Goal: Information Seeking & Learning: Learn about a topic

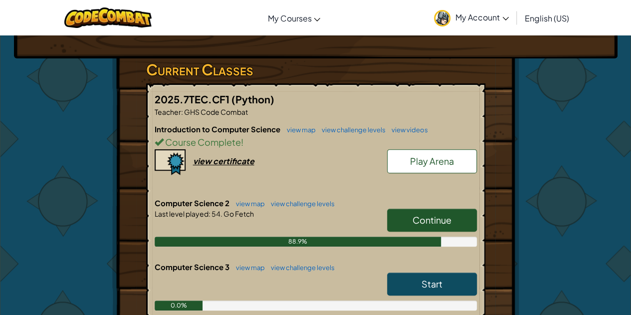
scroll to position [147, 0]
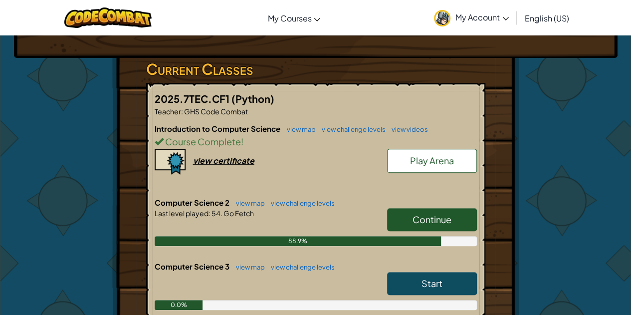
click at [404, 209] on link "Continue" at bounding box center [432, 219] width 90 height 23
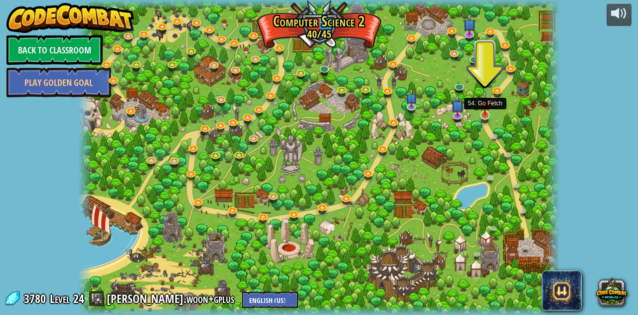
click at [486, 114] on img at bounding box center [485, 103] width 11 height 26
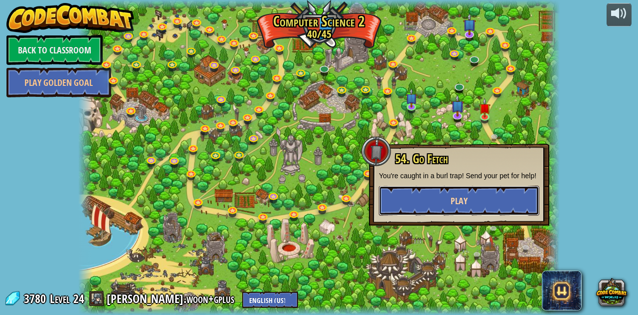
click at [459, 202] on span "Play" at bounding box center [459, 200] width 17 height 12
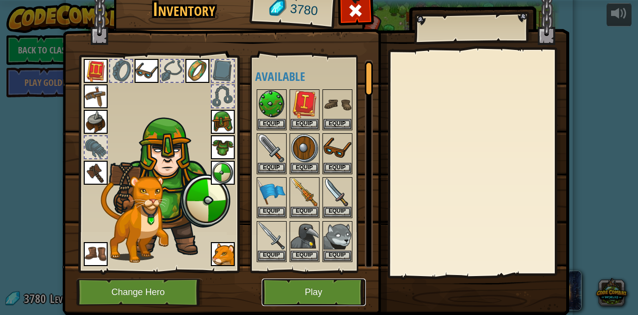
click at [321, 293] on button "Play" at bounding box center [314, 291] width 104 height 27
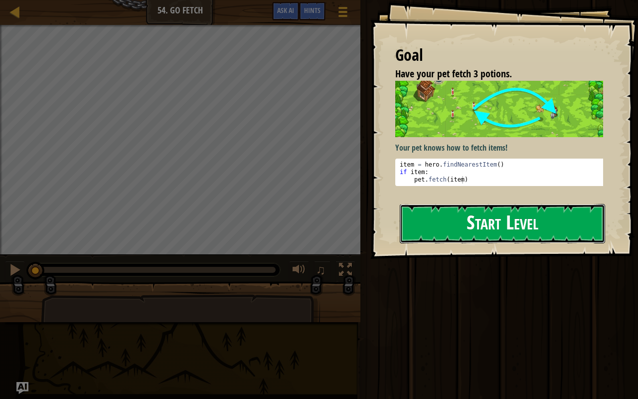
click at [463, 220] on button "Start Level" at bounding box center [502, 223] width 205 height 39
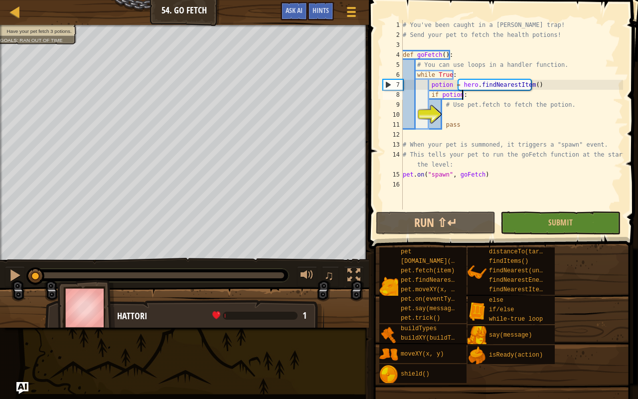
click at [469, 97] on div "# You've been caught in a [PERSON_NAME] trap! # Send your pet to fetch the heal…" at bounding box center [512, 124] width 222 height 209
type textarea "if potion:"
click at [456, 117] on div "# You've been caught in a [PERSON_NAME] trap! # Send your pet to fetch the heal…" at bounding box center [512, 124] width 222 height 209
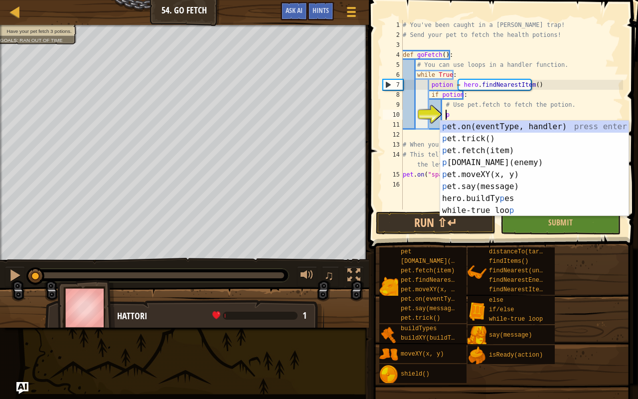
scroll to position [4, 3]
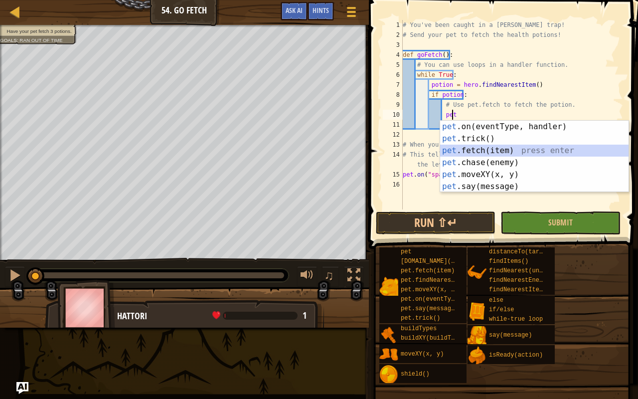
click at [486, 153] on div "pet .on(eventType, handler) press enter pet .trick() press enter pet .fetch(ite…" at bounding box center [534, 169] width 189 height 96
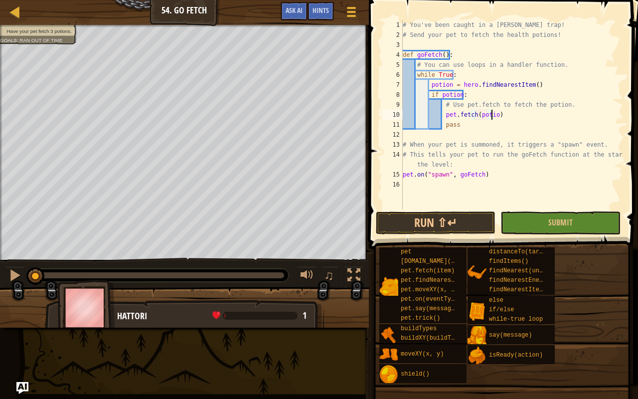
scroll to position [4, 7]
click at [480, 168] on div "# You've been caught in a [PERSON_NAME] trap! # Send your pet to fetch the heal…" at bounding box center [512, 124] width 222 height 209
type textarea "# This tells your pet to run the goFetch function at the start of the level:"
click at [466, 217] on button "Run ⇧↵" at bounding box center [436, 222] width 120 height 23
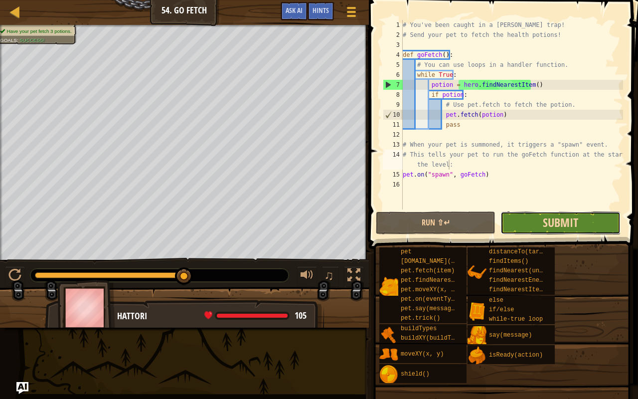
click at [557, 216] on span "Submit" at bounding box center [560, 222] width 35 height 16
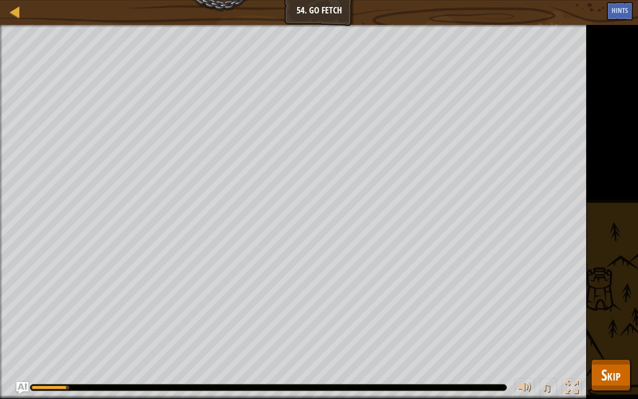
click at [611, 314] on div "Have your pet fetch 3 potions. Goals : Running... ♫ Hattori 1 x: 59 y: 25 No ta…" at bounding box center [319, 212] width 638 height 374
click at [615, 314] on span "Skip" at bounding box center [610, 375] width 19 height 20
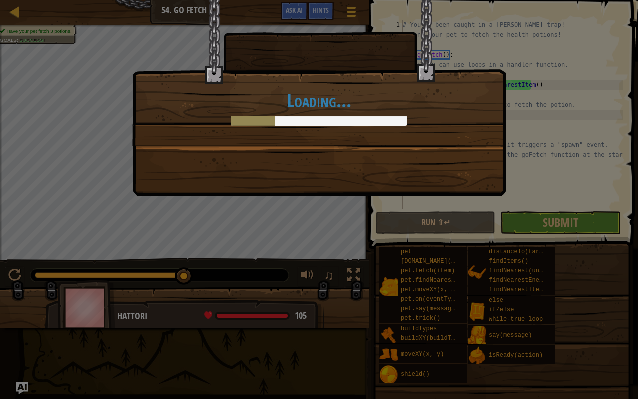
click at [615, 314] on div "Loading..." at bounding box center [319, 199] width 638 height 399
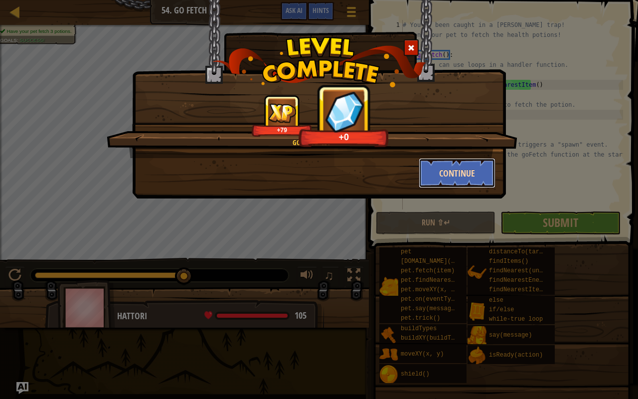
click at [455, 166] on button "Continue" at bounding box center [457, 173] width 77 height 30
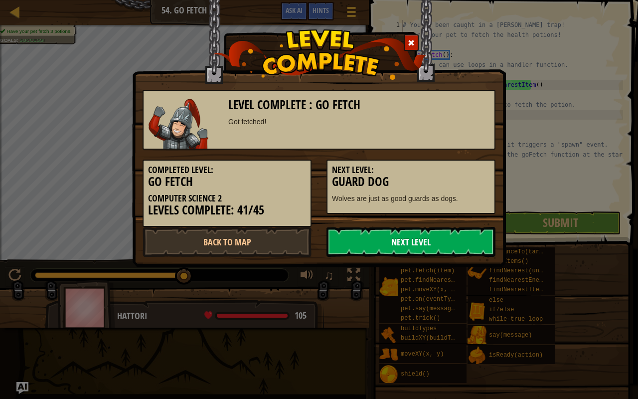
click at [402, 238] on link "Next Level" at bounding box center [411, 242] width 169 height 30
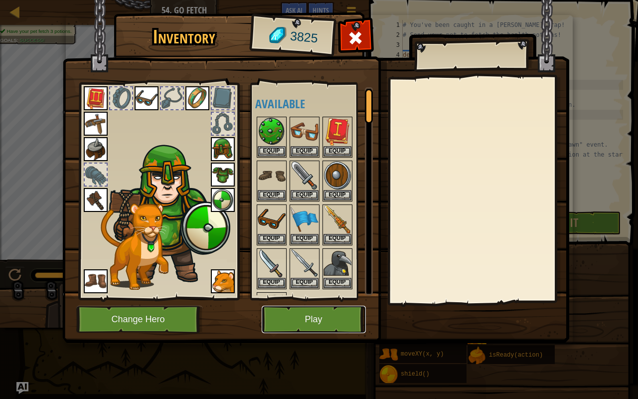
click at [317, 310] on button "Play" at bounding box center [314, 319] width 104 height 27
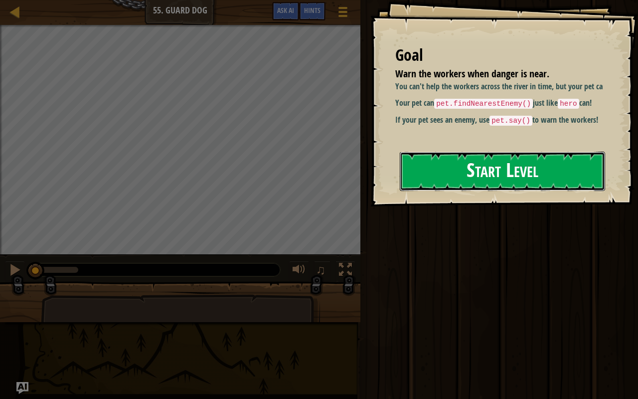
click at [477, 178] on button "Start Level" at bounding box center [502, 171] width 205 height 39
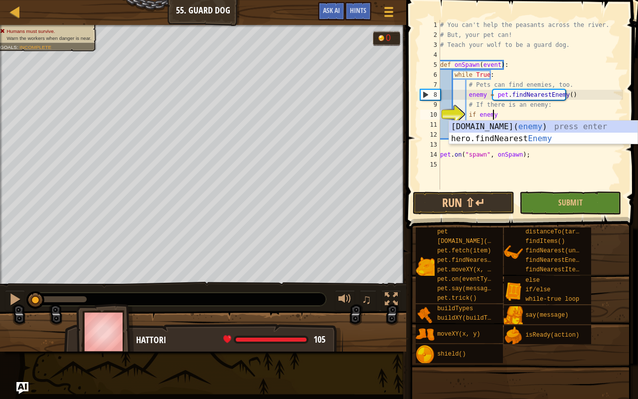
scroll to position [4, 4]
type textarea "if enemy:"
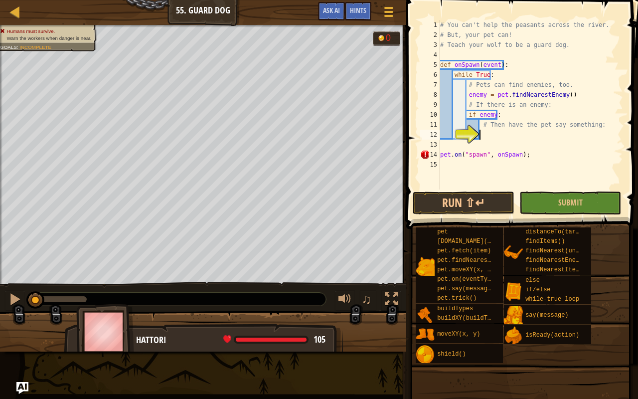
click at [490, 138] on div "# You can't help the peasants across the river. # But, your pet can! # Teach yo…" at bounding box center [530, 115] width 185 height 190
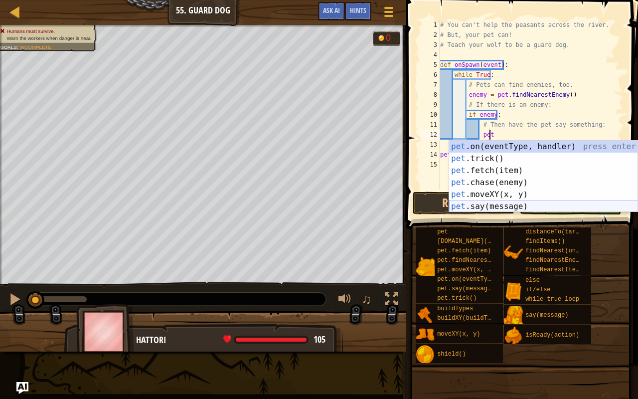
click at [495, 207] on div "pet .on(eventType, handler) press enter pet .trick() press enter pet .fetch(ite…" at bounding box center [543, 189] width 189 height 96
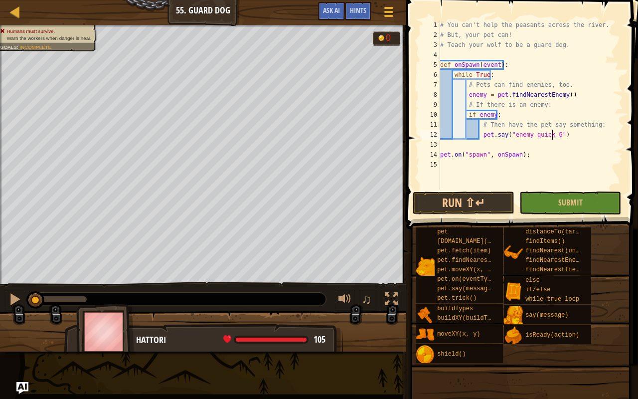
scroll to position [4, 9]
click at [509, 151] on div "# You can't help the peasants across the river. # But, your pet can! # Teach yo…" at bounding box center [530, 115] width 185 height 190
click at [542, 154] on div "# You can't help the peasants across the river. # But, your pet can! # Teach yo…" at bounding box center [530, 115] width 185 height 190
type textarea "pet.on("spawn", onSpawn);"
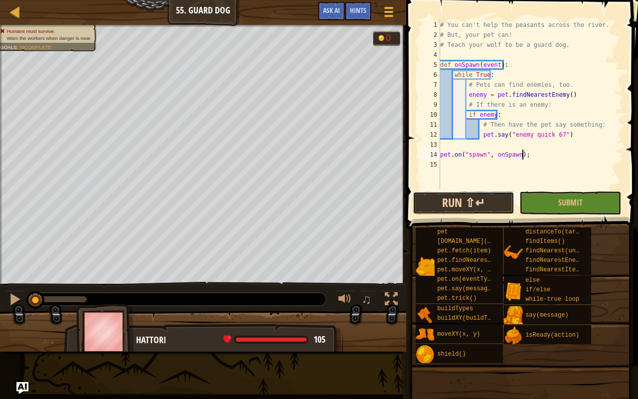
click at [484, 204] on button "Run ⇧↵" at bounding box center [464, 203] width 102 height 23
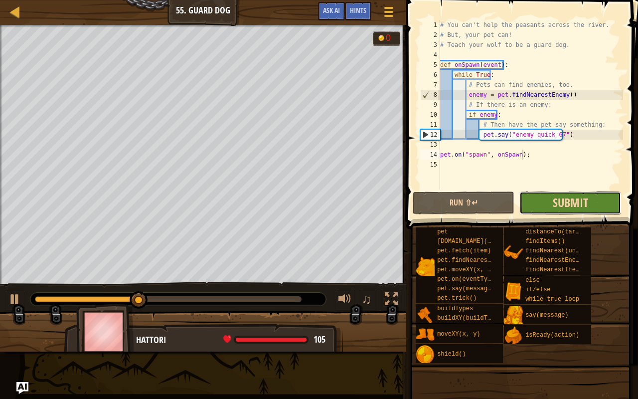
click at [560, 209] on span "Submit" at bounding box center [570, 202] width 35 height 16
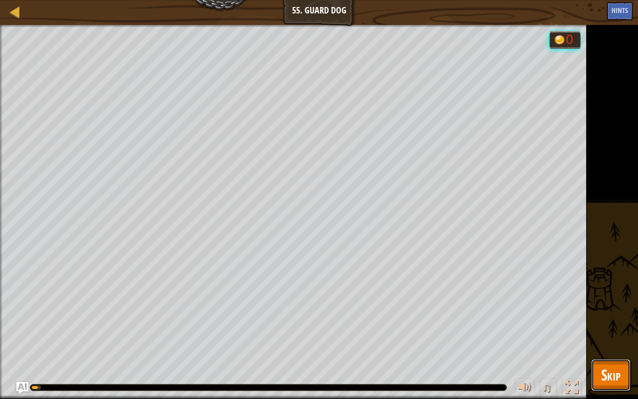
click at [620, 314] on span "Skip" at bounding box center [610, 375] width 19 height 20
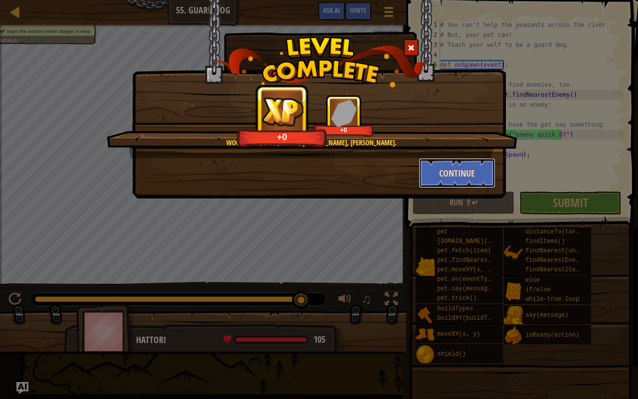
click at [456, 169] on button "Continue" at bounding box center [457, 173] width 77 height 30
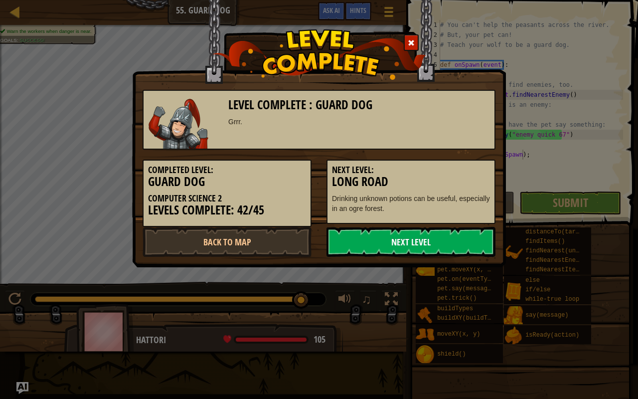
click at [390, 250] on link "Next Level" at bounding box center [411, 242] width 169 height 30
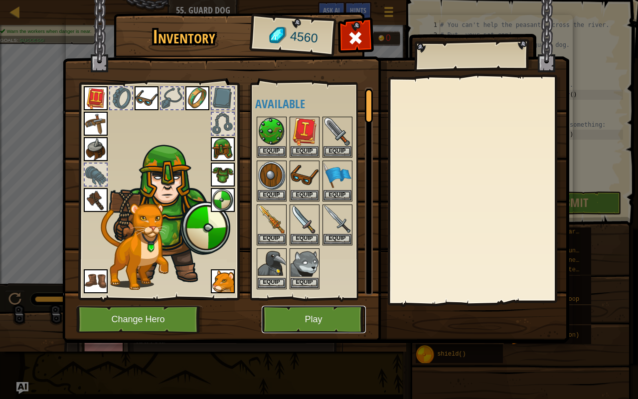
click at [313, 314] on button "Play" at bounding box center [314, 319] width 104 height 27
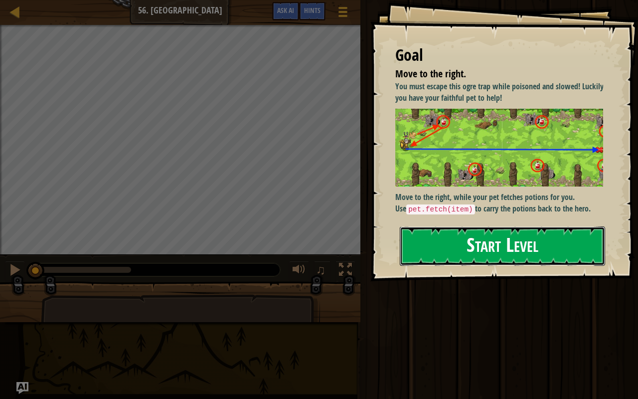
click at [487, 249] on button "Start Level" at bounding box center [502, 245] width 205 height 39
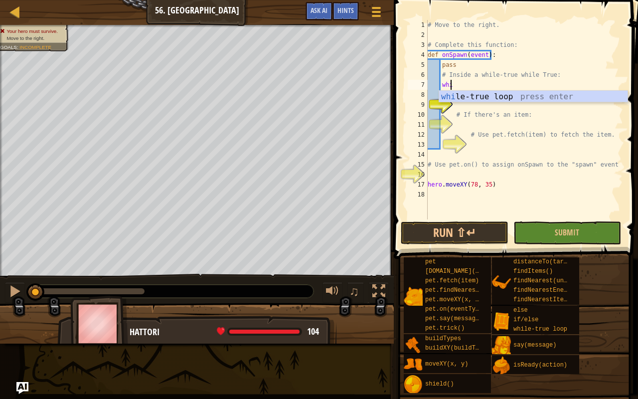
type textarea "whil"
click at [483, 97] on div "whil e-true loop press enter" at bounding box center [533, 109] width 189 height 36
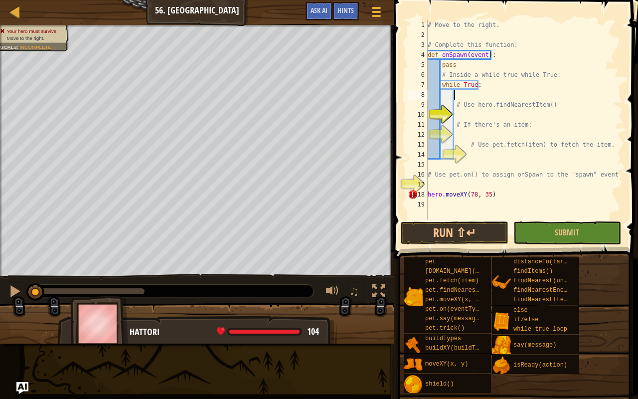
click at [473, 117] on div "# Move to the right. # Complete this function: def onSpawn ( event ) : pass # I…" at bounding box center [524, 129] width 197 height 219
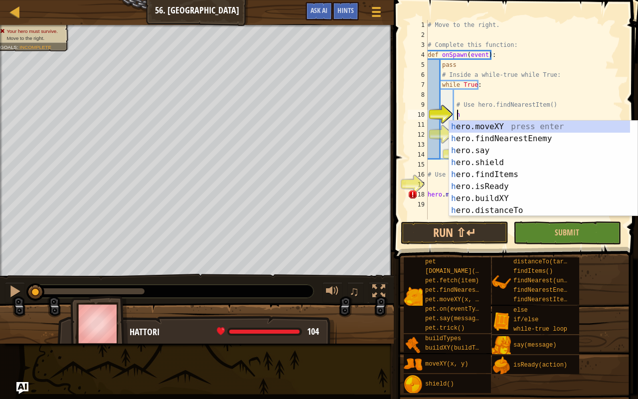
scroll to position [4, 2]
type textarea "her"
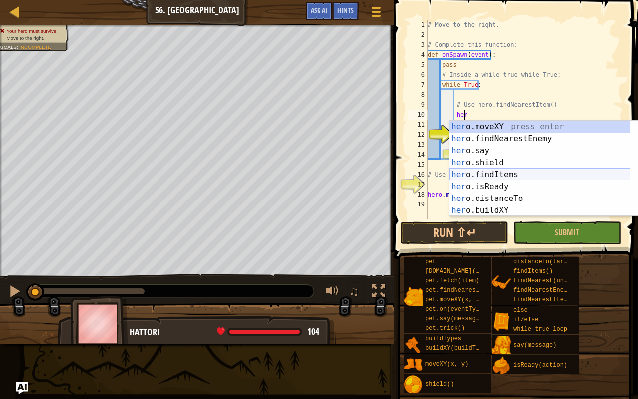
click at [485, 169] on div "her o.moveXY press enter her o.findNearestEnemy press enter her o.say press ent…" at bounding box center [540, 181] width 182 height 120
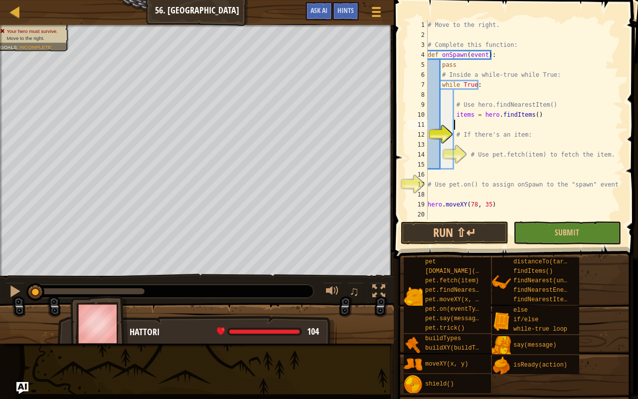
scroll to position [4, 1]
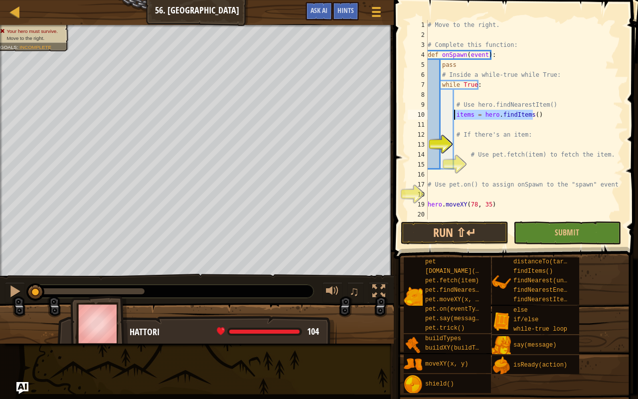
drag, startPoint x: 545, startPoint y: 116, endPoint x: 455, endPoint y: 117, distance: 90.3
click at [455, 117] on div "# Move to the right. # Complete this function: def onSpawn ( event ) : pass # I…" at bounding box center [524, 129] width 197 height 219
type textarea "items = hero.findItems()"
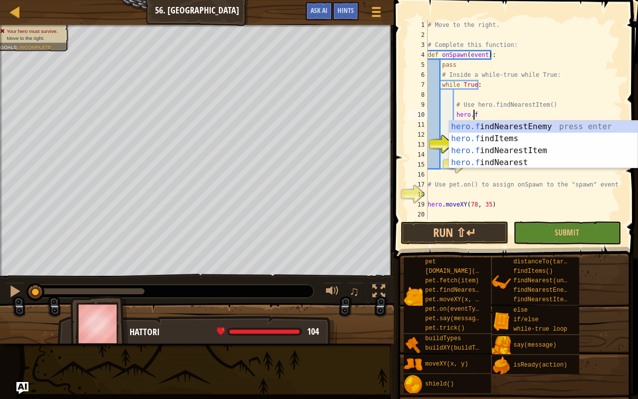
scroll to position [4, 3]
type textarea "[DOMAIN_NAME]"
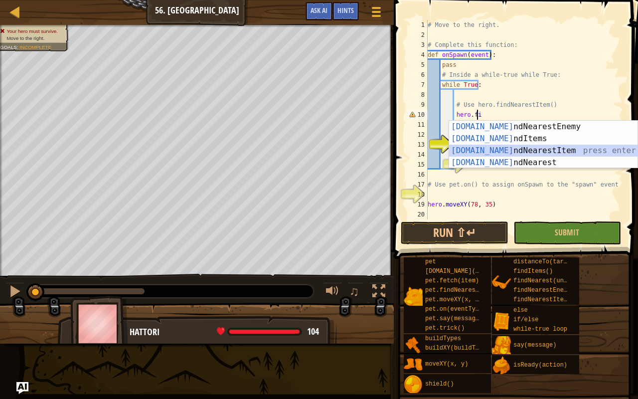
click at [557, 155] on div "[DOMAIN_NAME] ndNearestEnemy press enter [DOMAIN_NAME] ndItems press enter [DOM…" at bounding box center [543, 157] width 189 height 72
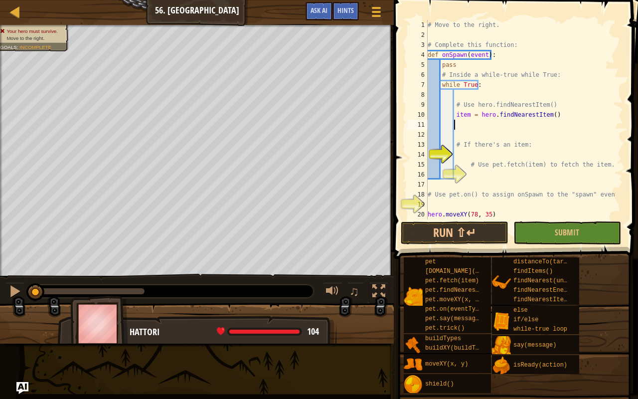
click at [493, 127] on div "# Move to the right. # Complete this function: def onSpawn ( event ) : pass # I…" at bounding box center [521, 129] width 190 height 219
click at [473, 153] on div "# Move to the right. # Complete this function: def onSpawn ( event ) : pass # I…" at bounding box center [521, 129] width 190 height 219
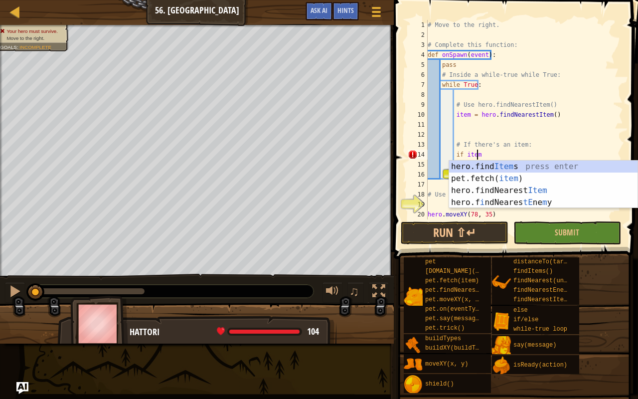
type textarea "if item:"
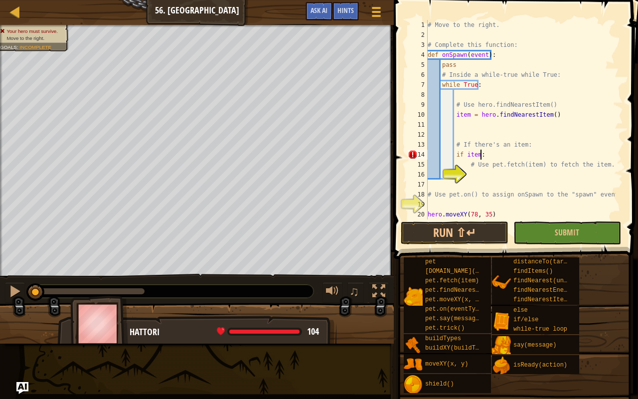
scroll to position [4, 4]
click at [498, 175] on div "# Move to the right. # Complete this function: def onSpawn ( event ) : pass # I…" at bounding box center [521, 129] width 190 height 219
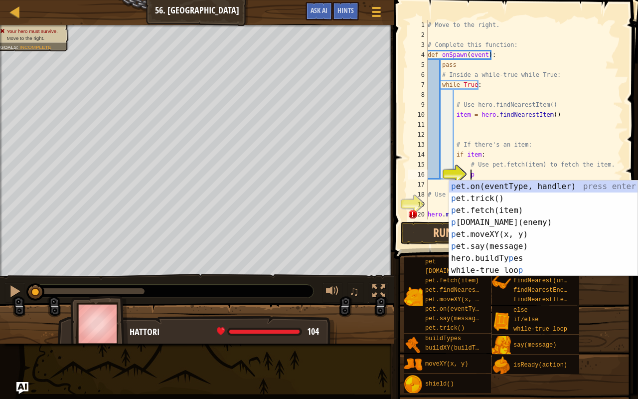
scroll to position [4, 3]
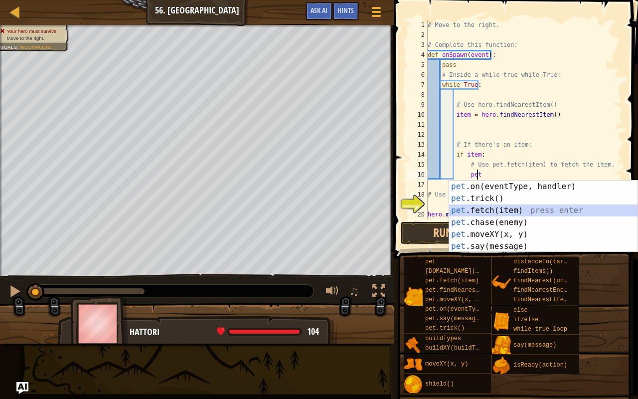
click at [525, 212] on div "pet .on(eventType, handler) press enter pet .trick() press enter pet .fetch(ite…" at bounding box center [543, 229] width 189 height 96
type textarea "pet.fetch(item)"
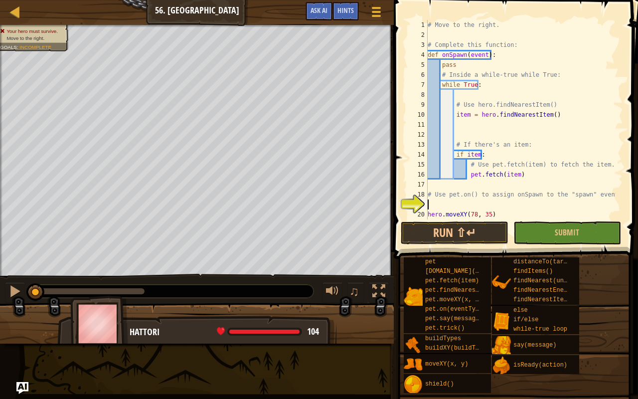
click at [497, 206] on div "# Move to the right. # Complete this function: def onSpawn ( event ) : pass # I…" at bounding box center [521, 129] width 190 height 219
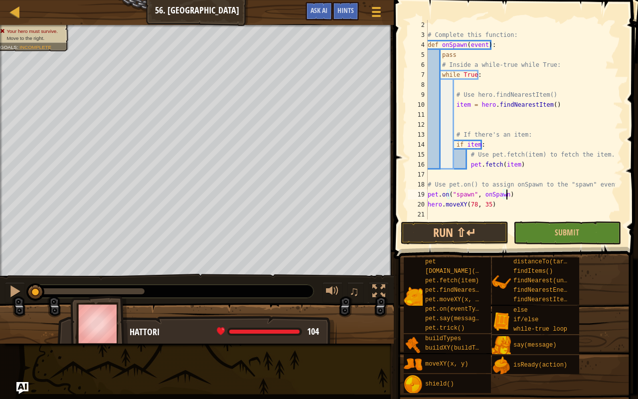
scroll to position [10, 0]
type textarea "pet.on("spawn", onSpawn)"
click at [477, 231] on button "Run ⇧↵" at bounding box center [455, 232] width 108 height 23
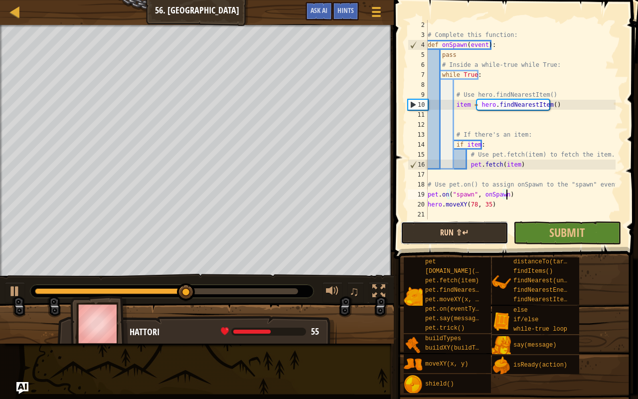
click at [470, 230] on button "Run ⇧↵" at bounding box center [455, 232] width 108 height 23
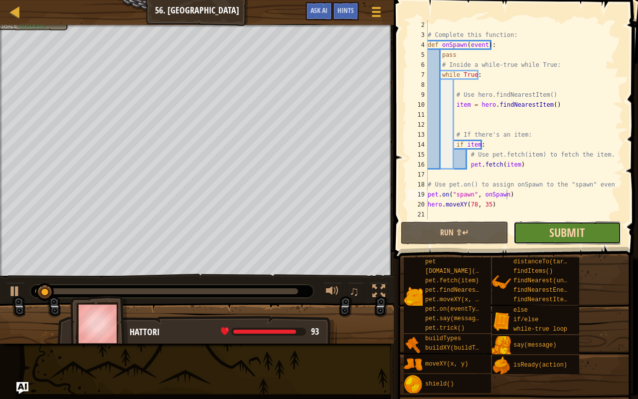
click at [559, 232] on span "Submit" at bounding box center [567, 232] width 35 height 16
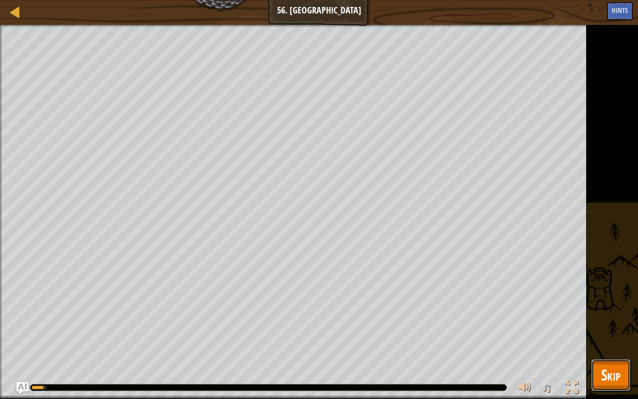
click at [612, 314] on span "Skip" at bounding box center [610, 375] width 19 height 20
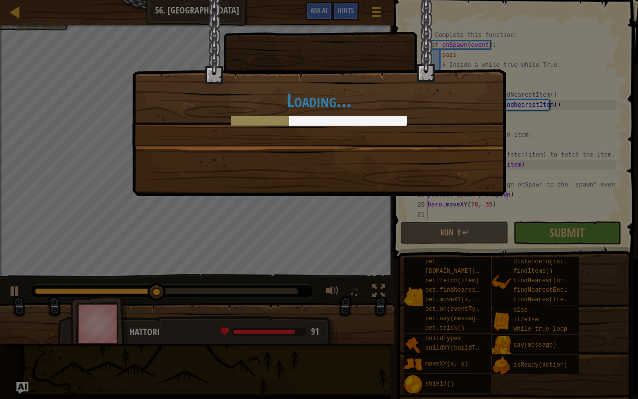
click at [462, 1] on body "Map Computer Science 2 56. Long Road Game Menu Done Hints Ask AI 1 הההההההההההה…" at bounding box center [319, 0] width 638 height 1
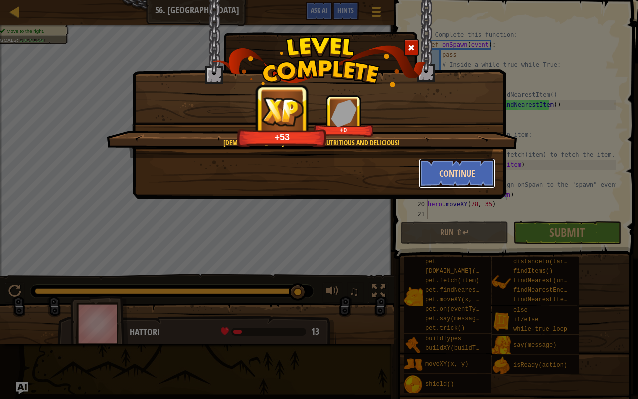
click at [484, 183] on button "Continue" at bounding box center [457, 173] width 77 height 30
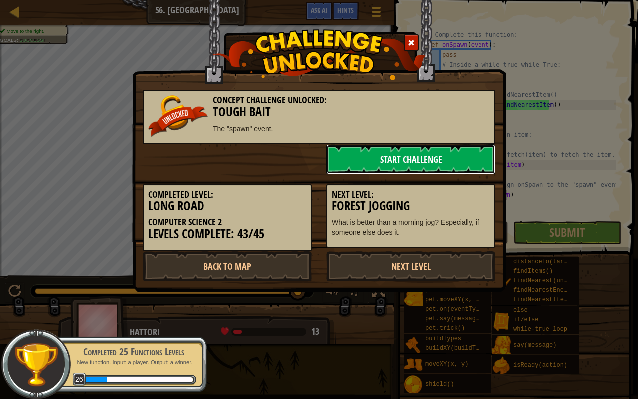
click at [393, 163] on link "Start Challenge" at bounding box center [411, 159] width 169 height 30
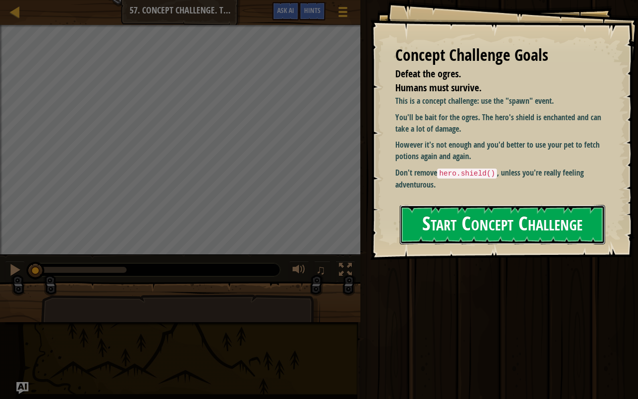
click at [487, 232] on button "Start Concept Challenge" at bounding box center [502, 224] width 205 height 39
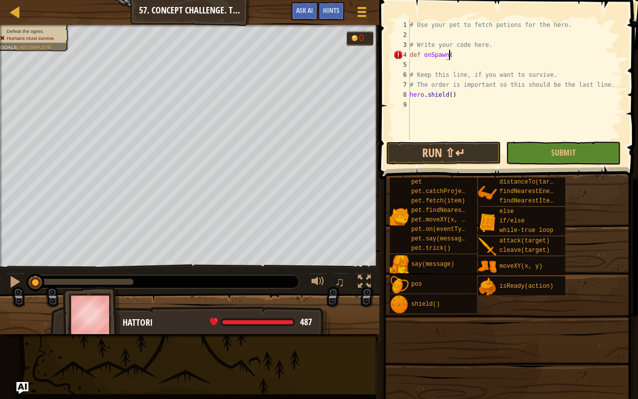
scroll to position [4, 3]
type textarea "def onSpawn():"
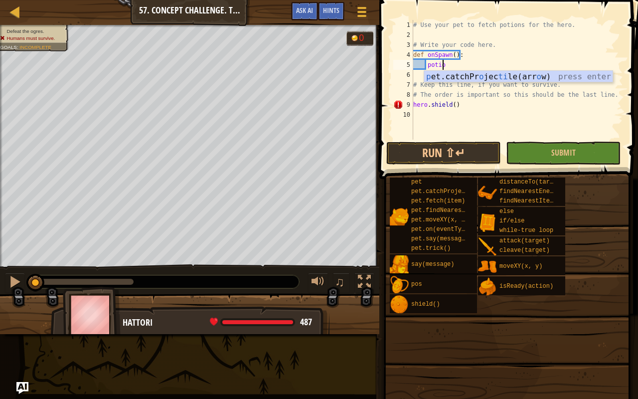
scroll to position [4, 1]
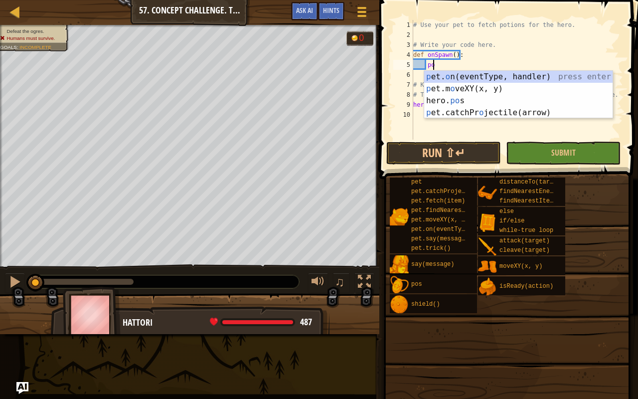
type textarea "p"
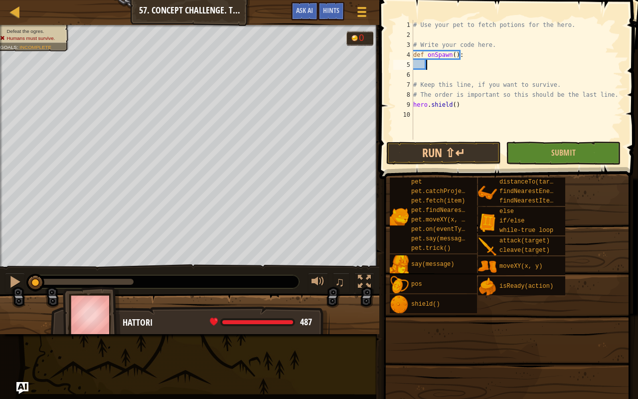
type textarea "i"
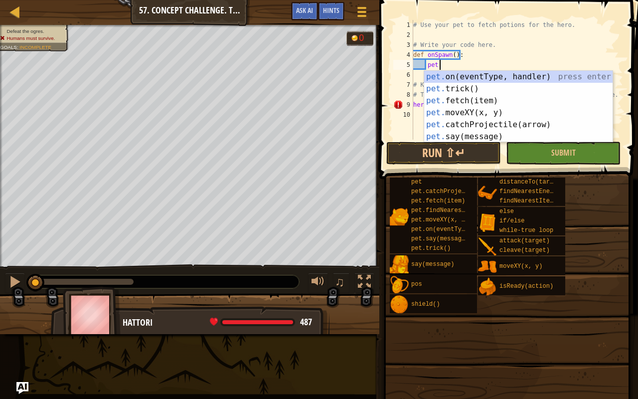
scroll to position [4, 2]
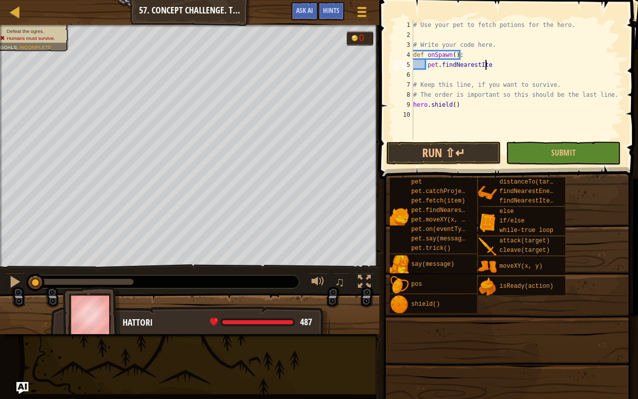
type textarea "pet.findNearestItem"
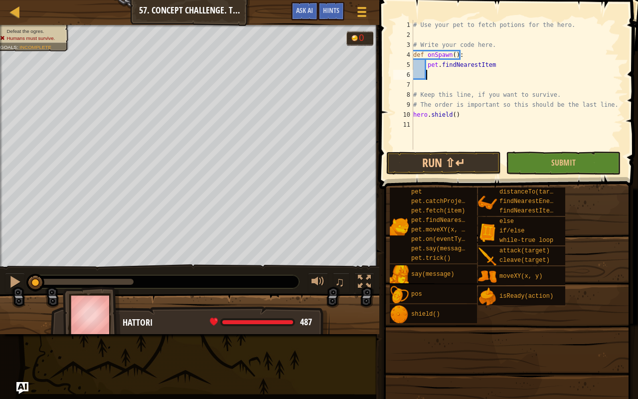
scroll to position [4, 0]
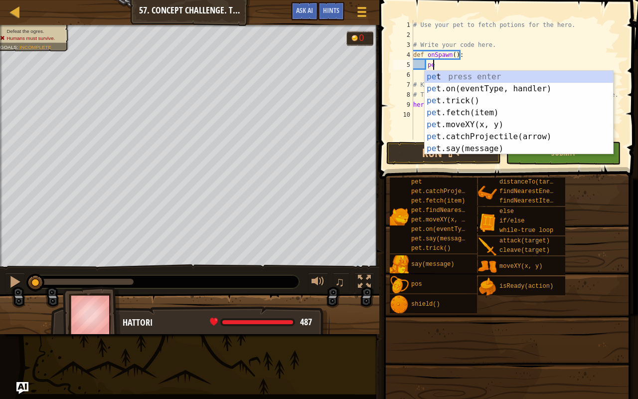
type textarea "p"
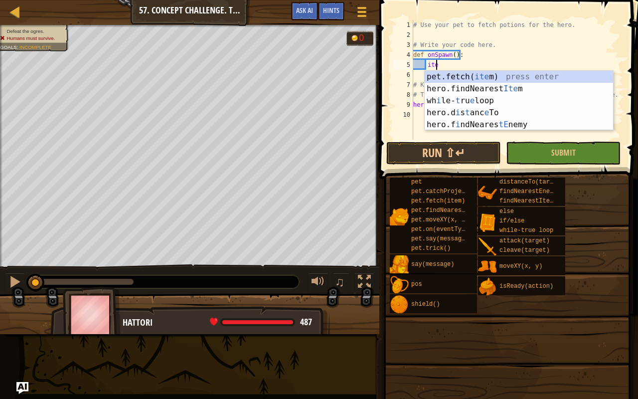
scroll to position [4, 1]
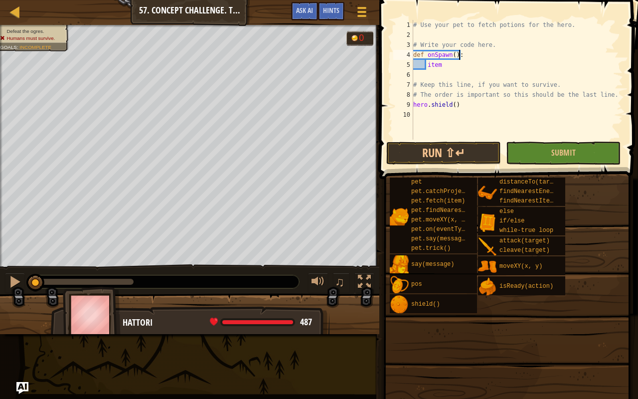
click at [505, 53] on div "# Use your pet to fetch potions for the hero. # Write your code here. def onSpa…" at bounding box center [517, 90] width 212 height 140
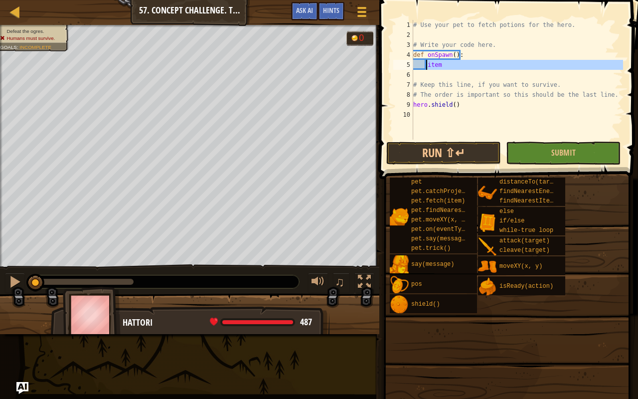
drag, startPoint x: 444, startPoint y: 70, endPoint x: 427, endPoint y: 66, distance: 17.3
click at [427, 66] on div "# Use your pet to fetch potions for the hero. # Write your code here. def onSpa…" at bounding box center [517, 90] width 212 height 140
type textarea "item"
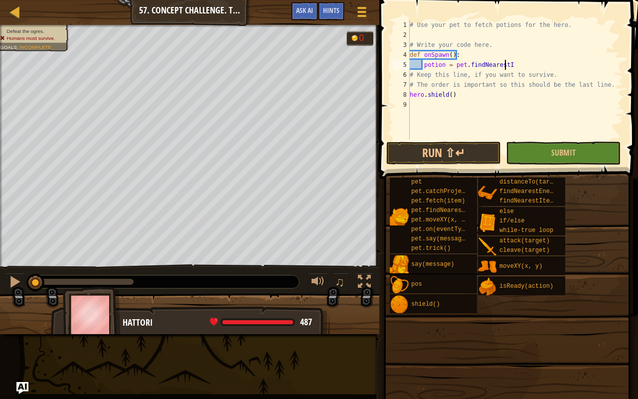
scroll to position [4, 8]
type textarea "potion = pet.findNearestItem"
click at [549, 67] on div "# Use your pet to fetch potions for the hero. # Write your code here. def onSpa…" at bounding box center [515, 90] width 215 height 140
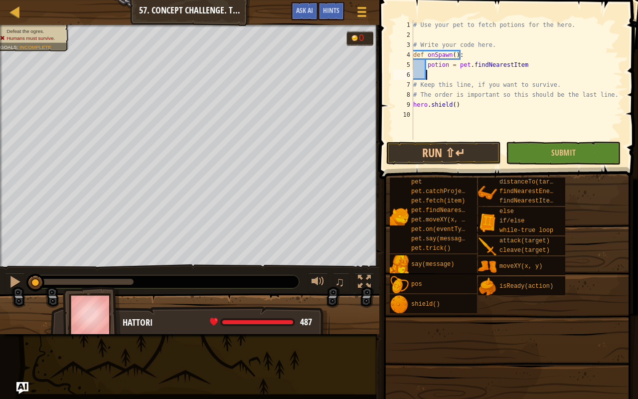
scroll to position [4, 0]
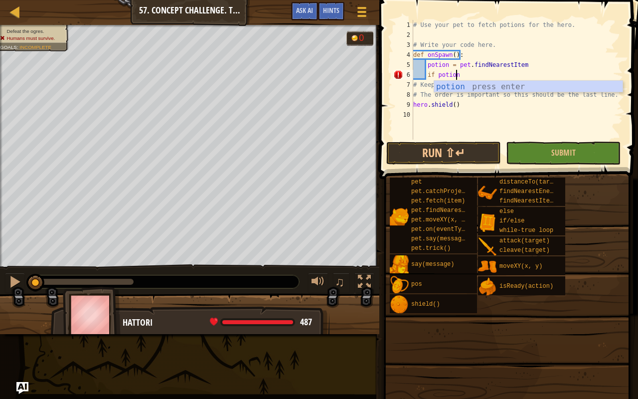
type textarea "if potion:"
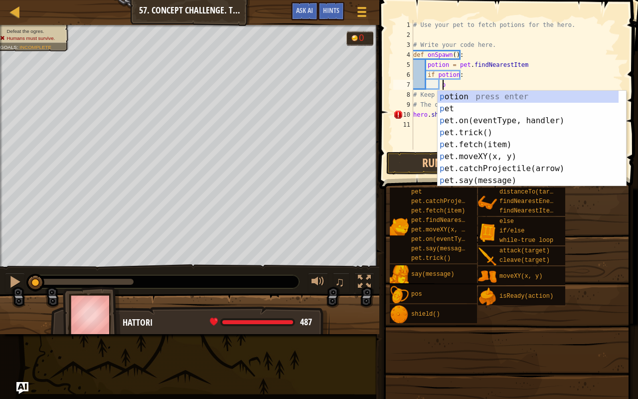
scroll to position [4, 2]
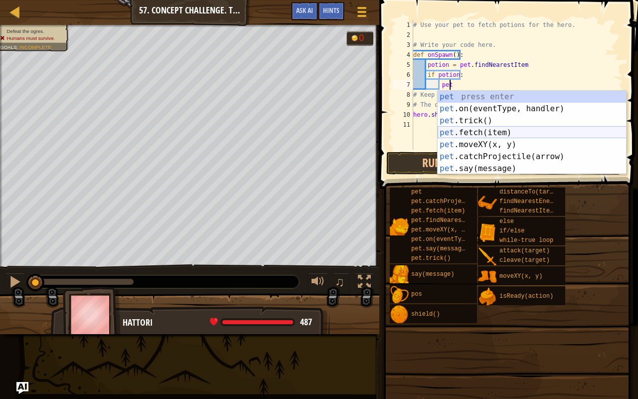
click at [532, 134] on div "pet press enter pet .on(eventType, handler) press enter pet .trick() press ente…" at bounding box center [532, 145] width 189 height 108
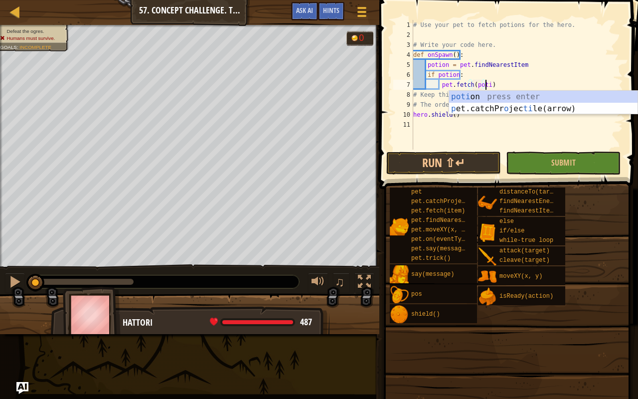
type textarea "pet.fetch(potion)"
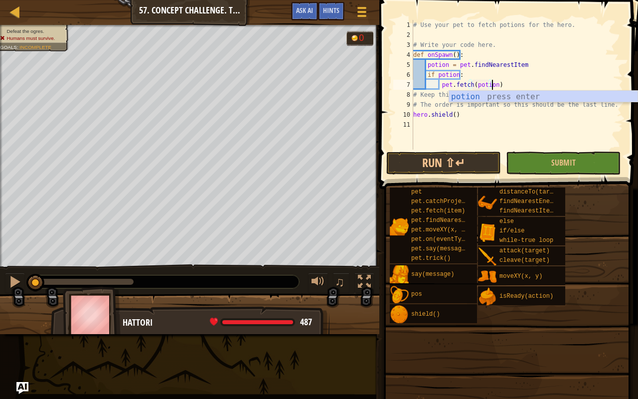
scroll to position [4, 6]
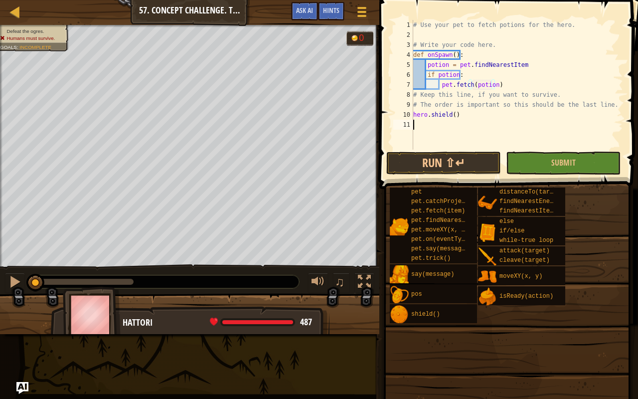
click at [494, 131] on div "# Use your pet to fetch potions for the hero. # Write your code here. def onSpa…" at bounding box center [517, 95] width 212 height 150
click at [464, 159] on button "Run ⇧↵" at bounding box center [444, 163] width 115 height 23
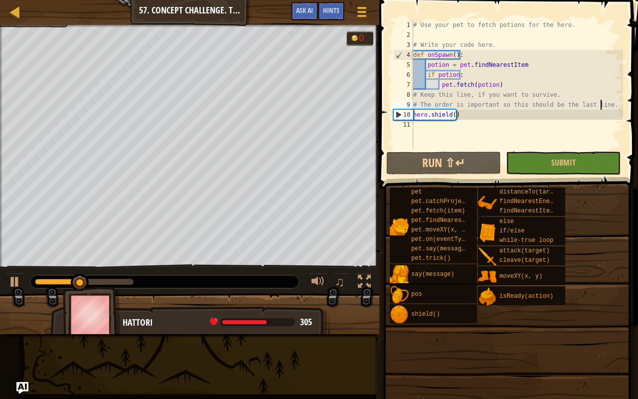
click at [608, 108] on div "# Use your pet to fetch potions for the hero. # Write your code here. def onSpa…" at bounding box center [517, 95] width 212 height 150
type textarea "# The order is important so this should be the last line."
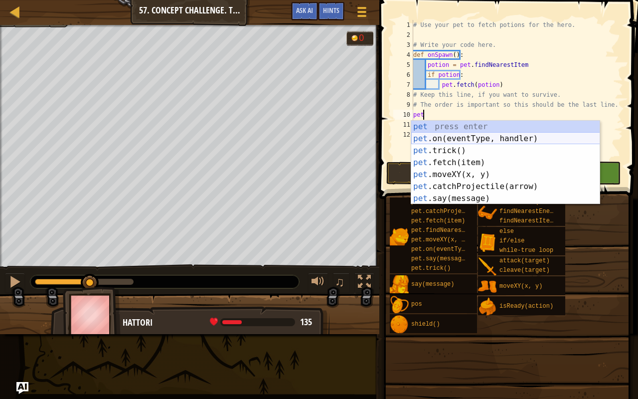
click at [526, 142] on div "pet press enter pet .on(eventType, handler) press enter pet .trick() press ente…" at bounding box center [505, 175] width 189 height 108
type textarea "pet.on("spawn", onSpawn)"
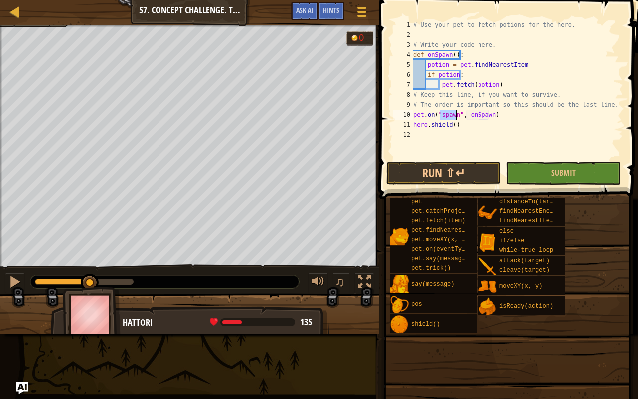
click at [496, 133] on div "# Use your pet to fetch potions for the hero. # Write your code here. def onSpa…" at bounding box center [517, 100] width 212 height 160
click at [477, 170] on button "Run ⇧↵" at bounding box center [444, 173] width 115 height 23
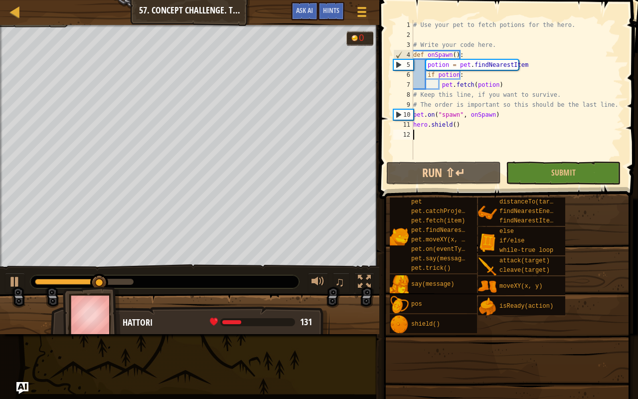
click at [455, 57] on div "# Use your pet to fetch potions for the hero. # Write your code here. def onSpa…" at bounding box center [517, 100] width 212 height 160
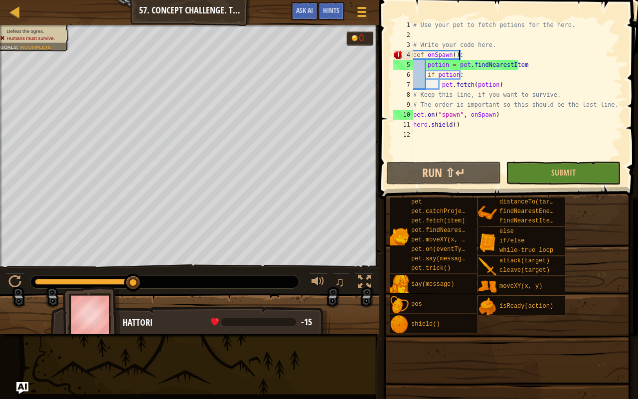
scroll to position [4, 3]
click at [306, 4] on button "Ask AI" at bounding box center [304, 11] width 27 height 18
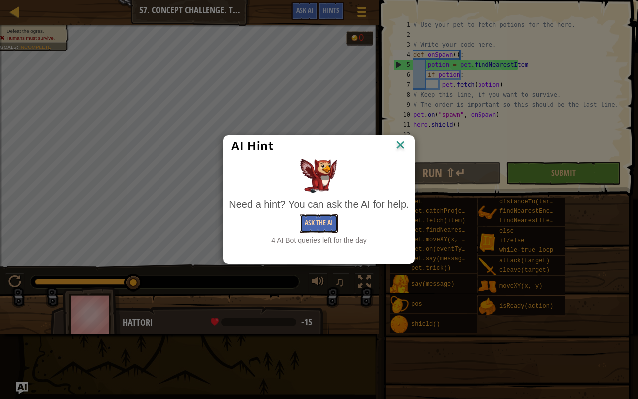
click at [315, 217] on button "Ask the AI" at bounding box center [319, 223] width 38 height 18
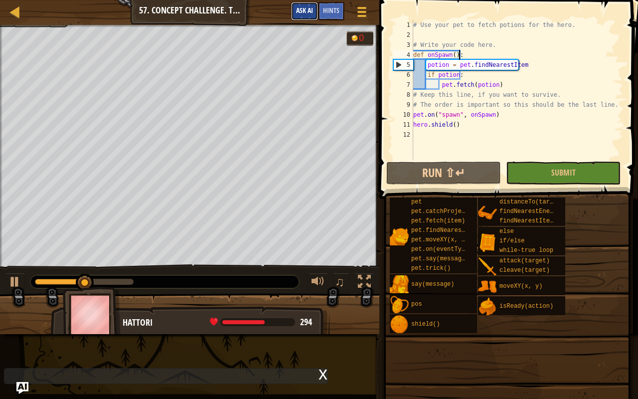
click at [312, 13] on span "Ask AI" at bounding box center [304, 9] width 17 height 9
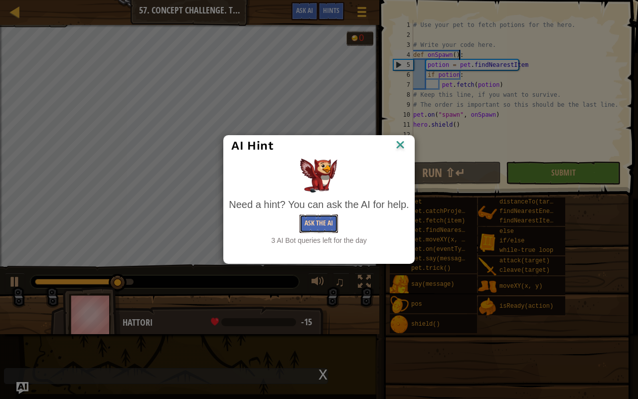
click at [322, 226] on button "Ask the AI" at bounding box center [319, 223] width 38 height 18
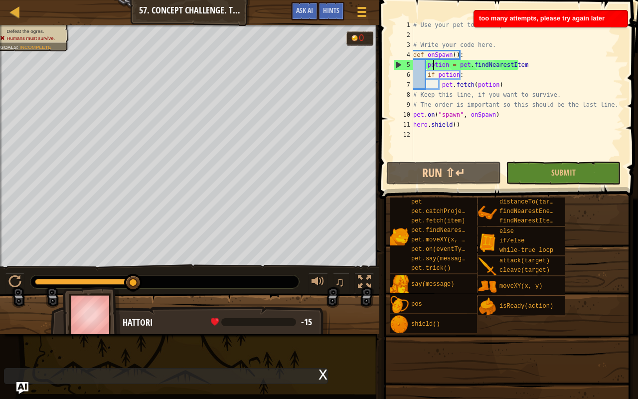
click at [434, 63] on div "# Use your pet to fetch potions for the hero. # Write your code here. def onSpa…" at bounding box center [517, 100] width 212 height 160
click at [430, 115] on div "# Use your pet to fetch potions for the hero. # Write your code here. def onSpa…" at bounding box center [517, 100] width 212 height 160
type textarea "pet.on("spawn", onSpawn)"
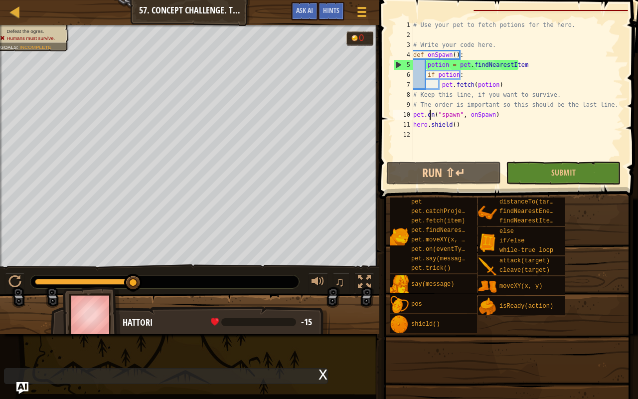
click at [282, 314] on div "x" at bounding box center [166, 376] width 324 height 16
click at [320, 314] on div "x" at bounding box center [323, 374] width 9 height 10
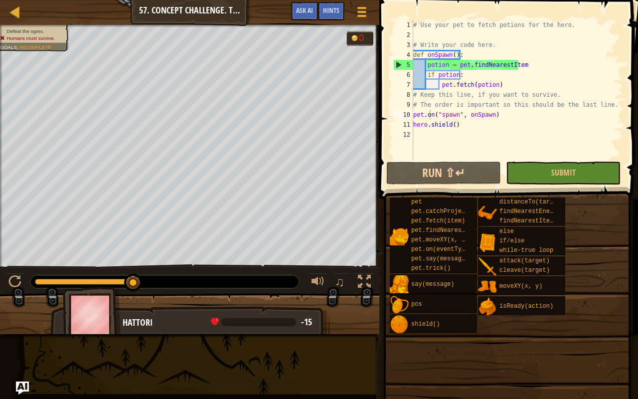
click at [22, 314] on img "Ask AI" at bounding box center [22, 388] width 13 height 13
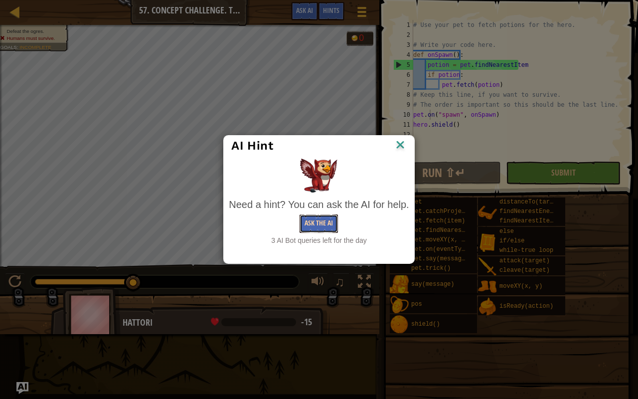
click at [317, 225] on button "Ask the AI" at bounding box center [319, 223] width 38 height 18
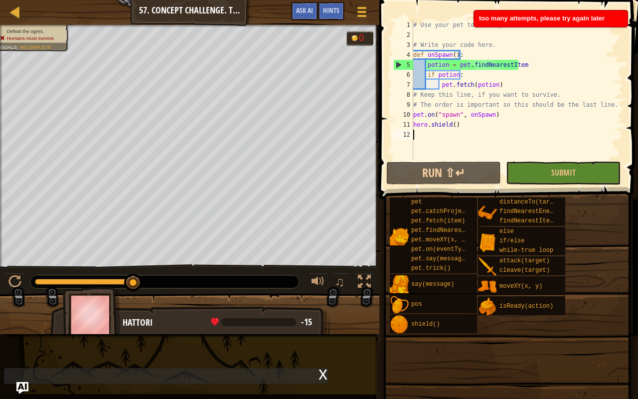
click at [445, 140] on div "# Use your pet to fetch potions for the hero. # Write your code here. def onSpa…" at bounding box center [517, 100] width 212 height 160
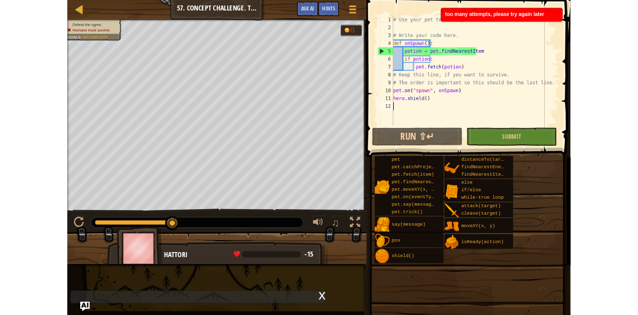
scroll to position [4, 0]
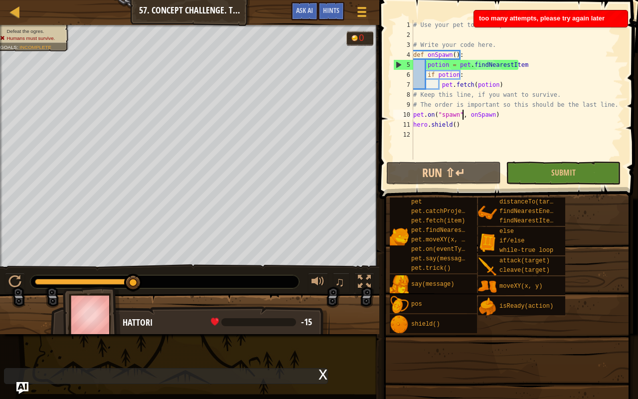
click at [462, 110] on div "# Use your pet to fetch potions for the hero. # Write your code here. def onSpa…" at bounding box center [517, 100] width 212 height 160
click at [486, 106] on div "# Use your pet to fetch potions for the hero. # Write your code here. def onSpa…" at bounding box center [517, 100] width 212 height 160
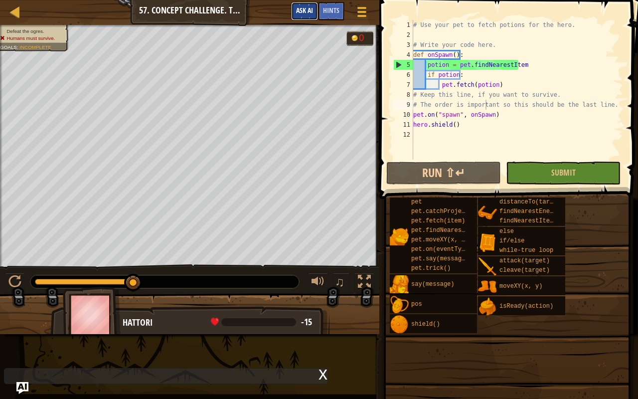
click at [298, 14] on span "Ask AI" at bounding box center [304, 9] width 17 height 9
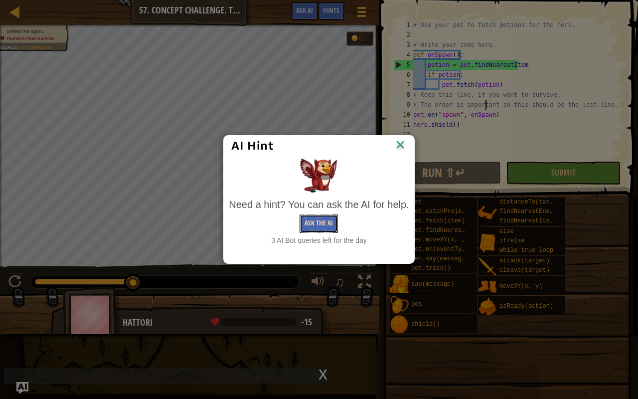
click at [319, 218] on button "Ask the AI" at bounding box center [319, 223] width 38 height 18
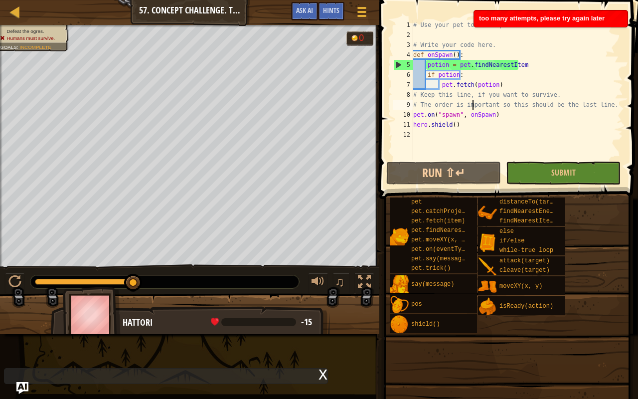
click at [474, 100] on div "# Use your pet to fetch potions for the hero. # Write your code here. def onSpa…" at bounding box center [517, 100] width 212 height 160
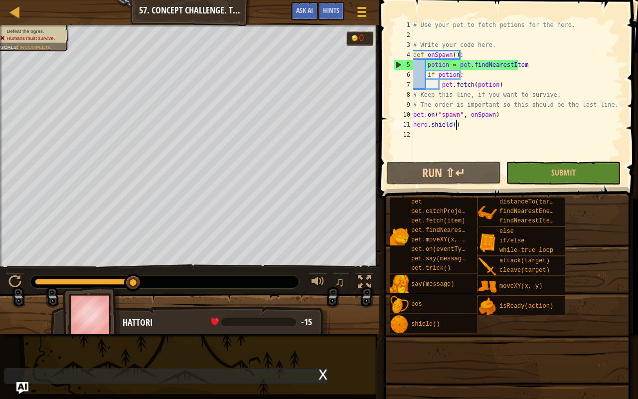
click at [472, 126] on div "# Use your pet to fetch potions for the hero. # Write your code here. def onSpa…" at bounding box center [517, 100] width 212 height 160
click at [472, 72] on div "# Use your pet to fetch potions for the hero. # Write your code here. def onSpa…" at bounding box center [517, 100] width 212 height 160
click at [471, 126] on div "# Use your pet to fetch potions for the hero. # Write your code here. def onSpa…" at bounding box center [517, 100] width 212 height 160
click at [494, 120] on div "# Use your pet to fetch potions for the hero. # Write your code here. def onSpa…" at bounding box center [517, 100] width 212 height 160
click at [475, 71] on div "# Use your pet to fetch potions for the hero. # Write your code here. def onSpa…" at bounding box center [517, 100] width 212 height 160
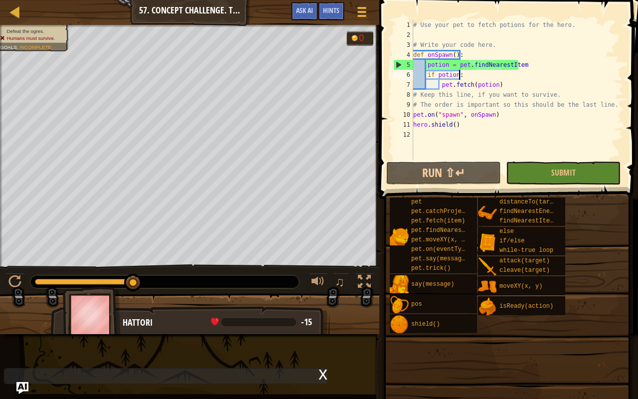
type textarea "if potion:"
click at [491, 168] on button "Run ⇧↵" at bounding box center [444, 173] width 115 height 23
click at [311, 9] on span "Ask AI" at bounding box center [304, 9] width 17 height 9
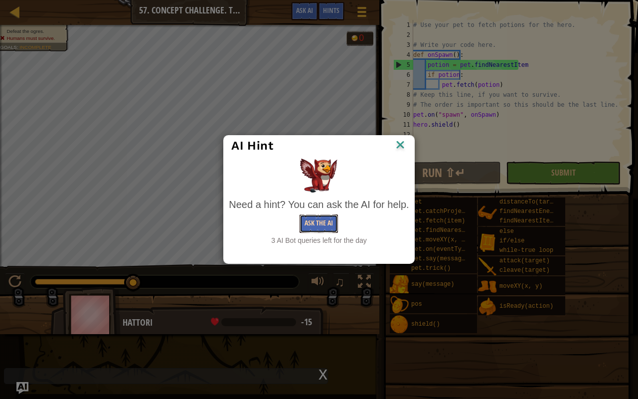
click at [327, 219] on button "Ask the AI" at bounding box center [319, 223] width 38 height 18
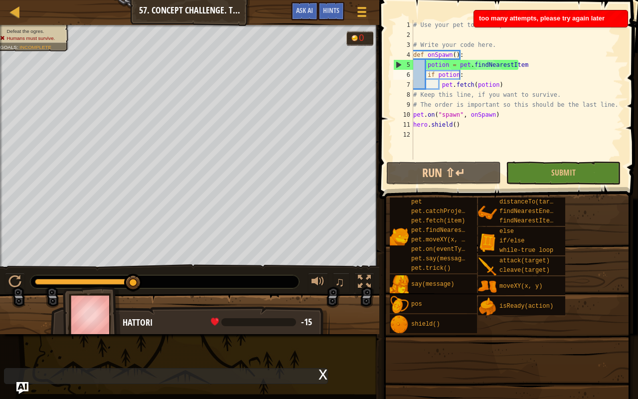
click at [512, 15] on span "too many attempts, please try again later" at bounding box center [542, 17] width 126 height 7
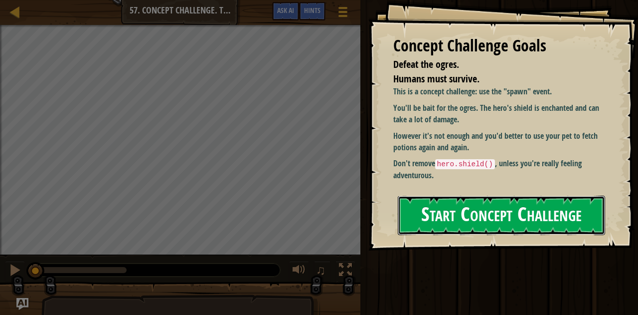
click at [426, 207] on button "Start Concept Challenge" at bounding box center [502, 214] width 208 height 39
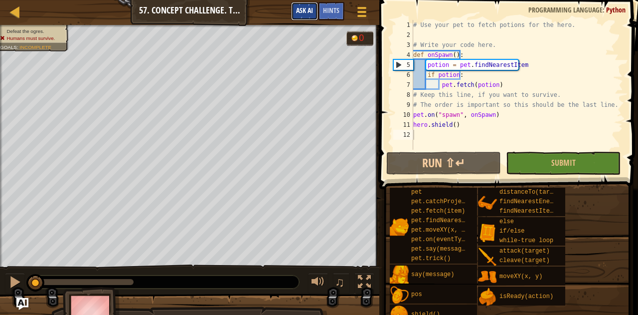
click at [299, 11] on span "Ask AI" at bounding box center [304, 9] width 17 height 9
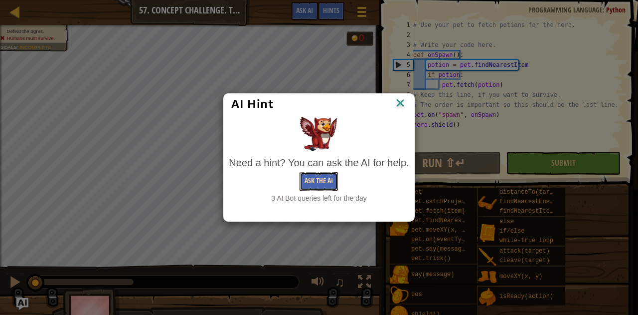
click at [309, 180] on button "Ask the AI" at bounding box center [319, 181] width 38 height 18
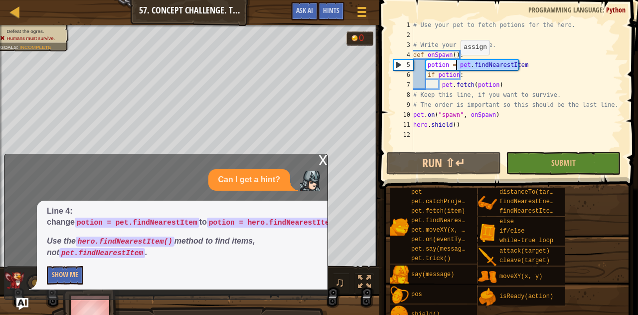
drag, startPoint x: 526, startPoint y: 63, endPoint x: 456, endPoint y: 64, distance: 69.8
click at [456, 64] on div "# Use your pet to fetch potions for the hero. # Write your code here. def onSpa…" at bounding box center [517, 95] width 212 height 150
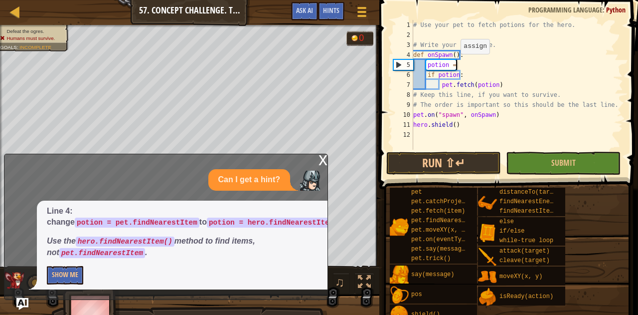
scroll to position [4, 3]
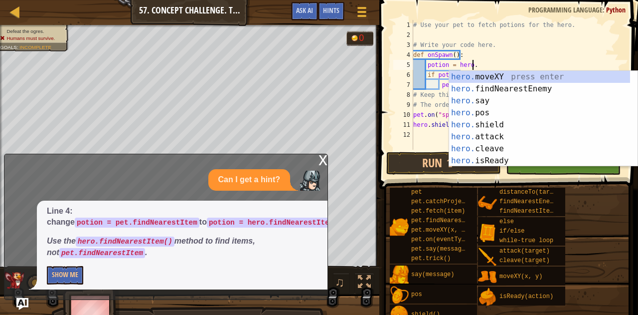
type textarea "potion = hero.F"
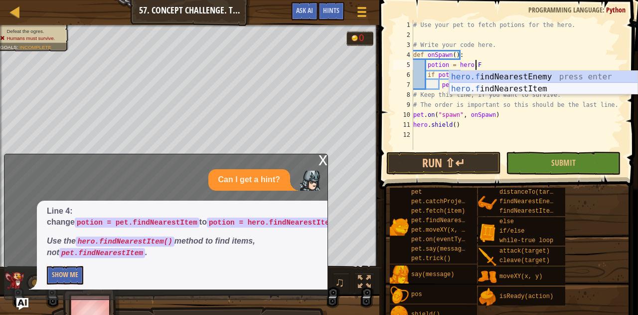
click at [554, 86] on div "hero.f indNearestEnemy press enter hero.f indNearestItem press enter" at bounding box center [543, 95] width 189 height 48
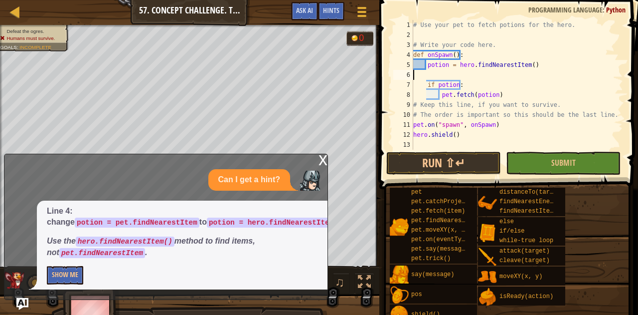
scroll to position [4, 0]
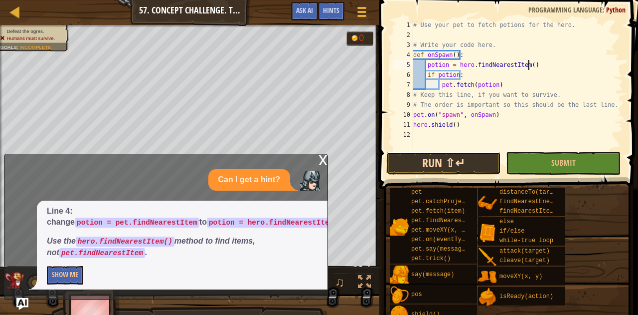
click at [440, 164] on button "Run ⇧↵" at bounding box center [444, 163] width 115 height 23
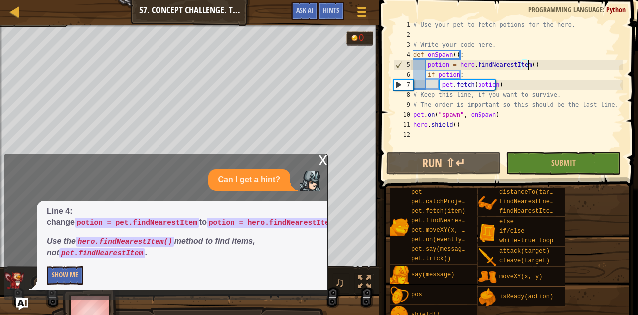
click at [323, 162] on div "x" at bounding box center [323, 159] width 9 height 10
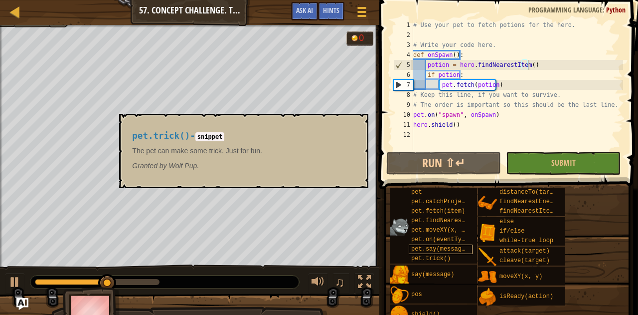
scroll to position [9, 0]
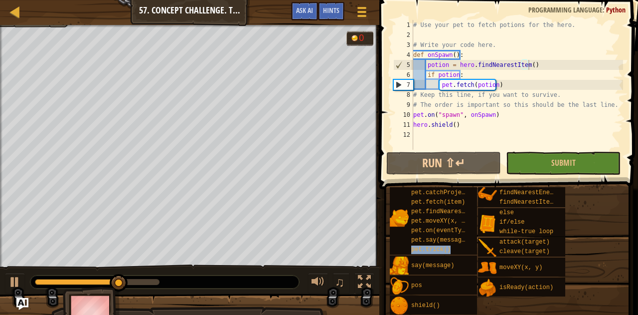
drag, startPoint x: 449, startPoint y: 245, endPoint x: 584, endPoint y: 276, distance: 138.6
click at [584, 276] on div "pet pet.catchProjectile(arrow) pet.fetch(item) pet.findNearestByType(type) pet.…" at bounding box center [510, 246] width 242 height 137
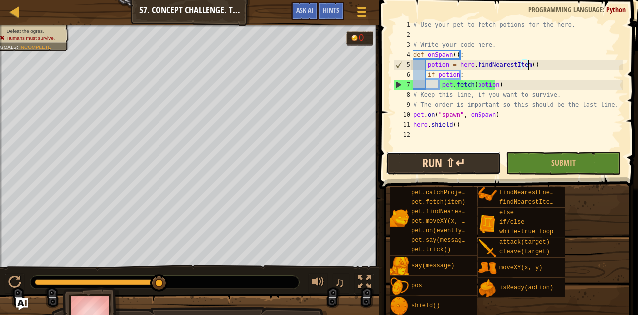
click at [489, 163] on button "Run ⇧↵" at bounding box center [444, 163] width 115 height 23
click at [463, 52] on div "# Use your pet to fetch potions for the hero. # Write your code here. def onSpa…" at bounding box center [517, 95] width 212 height 150
type textarea "def onSpawn():"
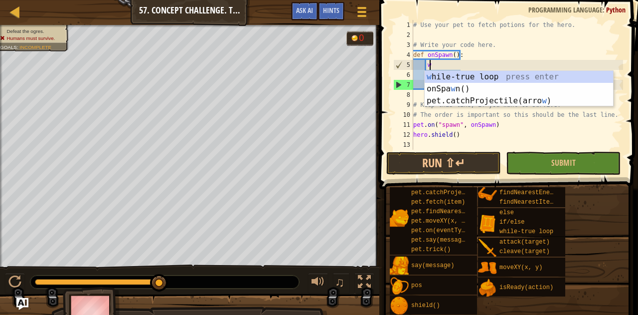
type textarea "whi"
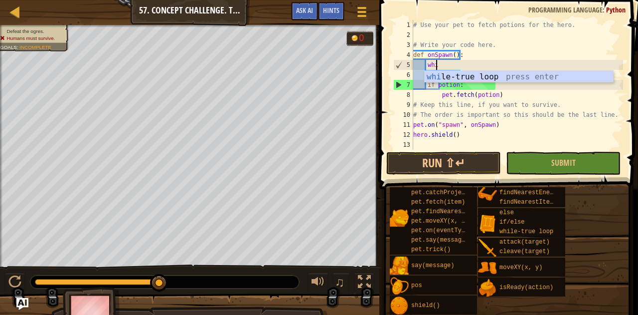
scroll to position [4, 1]
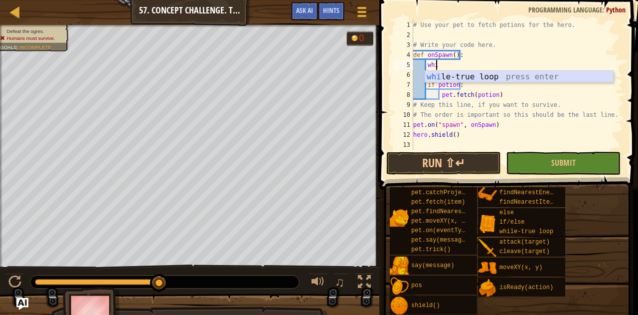
click at [474, 75] on div "whi le-true loop press enter" at bounding box center [519, 89] width 189 height 36
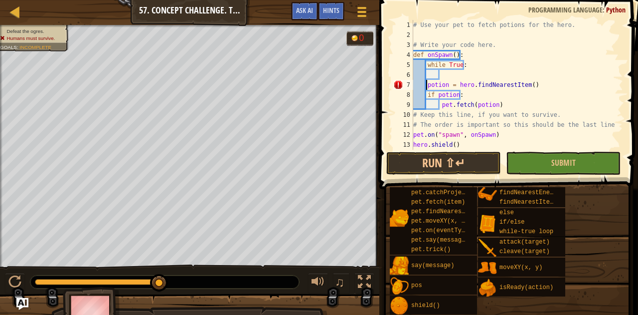
click at [428, 87] on div "# Use your pet to fetch potions for the hero. # Write your code here. def onSpa…" at bounding box center [513, 95] width 204 height 150
click at [427, 93] on div "# Use your pet to fetch potions for the hero. # Write your code here. def onSpa…" at bounding box center [513, 95] width 204 height 150
click at [441, 86] on div "# Use your pet to fetch potions for the hero. # Write your code here. def onSpa…" at bounding box center [513, 95] width 204 height 150
click at [534, 113] on div "# Use your pet to fetch potions for the hero. # Write your code here. def onSpa…" at bounding box center [513, 95] width 204 height 150
click at [447, 159] on button "Run ⇧↵" at bounding box center [444, 163] width 115 height 23
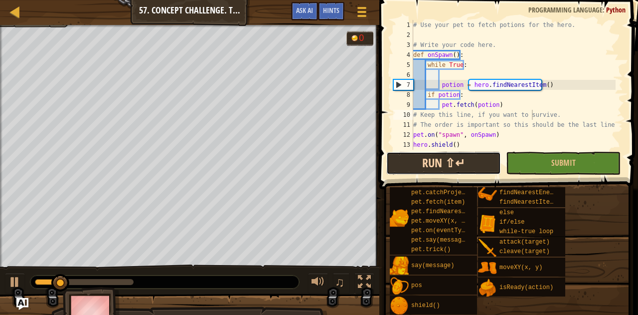
click at [448, 159] on button "Run ⇧↵" at bounding box center [444, 163] width 115 height 23
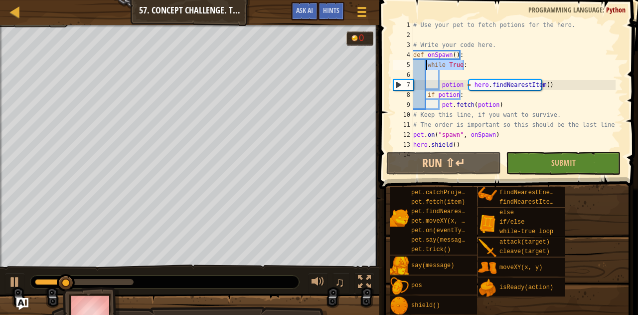
drag, startPoint x: 469, startPoint y: 66, endPoint x: 428, endPoint y: 68, distance: 41.4
click at [428, 68] on div "# Use your pet to fetch potions for the hero. # Write your code here. def onSpa…" at bounding box center [513, 95] width 204 height 150
type textarea "while True:"
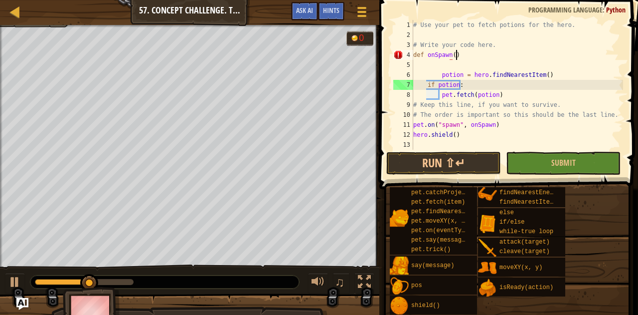
scroll to position [4, 3]
click at [439, 74] on div "# Use your pet to fetch potions for the hero. # Write your code here. def onSpa…" at bounding box center [517, 95] width 212 height 150
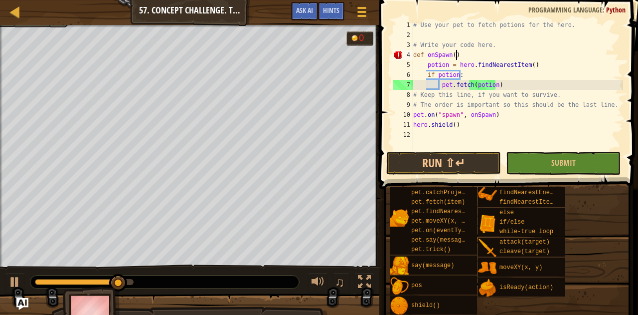
click at [456, 58] on div "# Use your pet to fetch potions for the hero. # Write your code here. def onSpa…" at bounding box center [517, 95] width 212 height 150
click at [536, 67] on div "# Use your pet to fetch potions for the hero. # Write your code here. def onSpa…" at bounding box center [517, 95] width 212 height 150
type textarea "potion = hero.findNearestItem()"
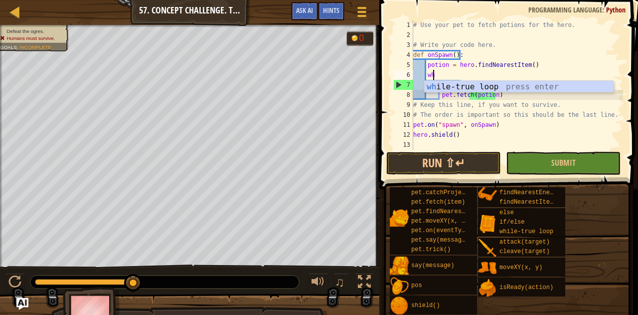
scroll to position [4, 1]
click at [524, 94] on div "# Use your pet to fetch potions for the hero. # Write your code here. def onSpa…" at bounding box center [517, 95] width 212 height 150
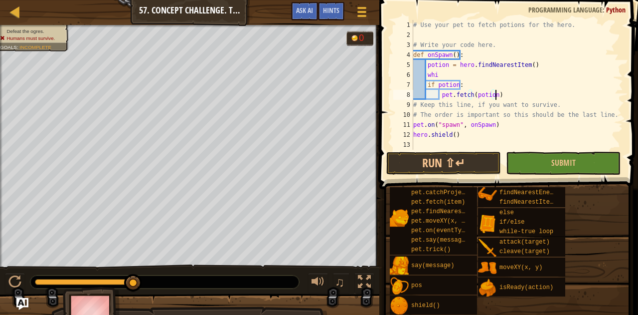
click at [467, 77] on div "# Use your pet to fetch potions for the hero. # Write your code here. def onSpa…" at bounding box center [517, 95] width 212 height 150
type textarea "whil"
click at [477, 85] on div "whil e-true loop press enter" at bounding box center [519, 99] width 189 height 36
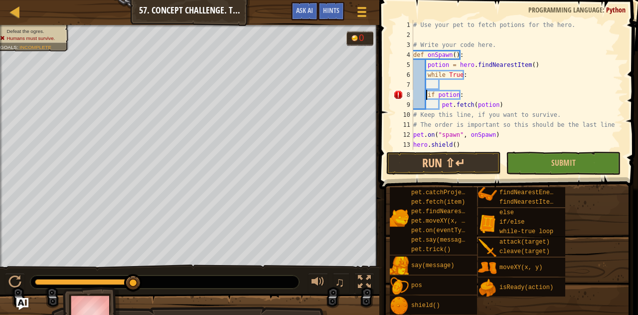
click at [427, 96] on div "# Use your pet to fetch potions for the hero. # Write your code here. def onSpa…" at bounding box center [513, 95] width 204 height 150
click at [440, 107] on div "# Use your pet to fetch potions for the hero. # Write your code here. def onSpa…" at bounding box center [513, 95] width 204 height 150
click at [493, 95] on div "# Use your pet to fetch potions for the hero. # Write your code here. def onSpa…" at bounding box center [513, 95] width 204 height 150
click at [450, 168] on button "Run ⇧↵" at bounding box center [444, 163] width 115 height 23
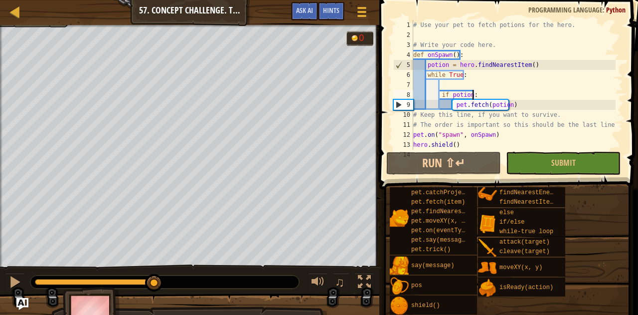
click at [155, 284] on div "0:18.4 Now: 0:04.3 Max: 0:19.2" at bounding box center [97, 282] width 125 height 6
click at [312, 6] on button "Ask AI" at bounding box center [304, 11] width 27 height 18
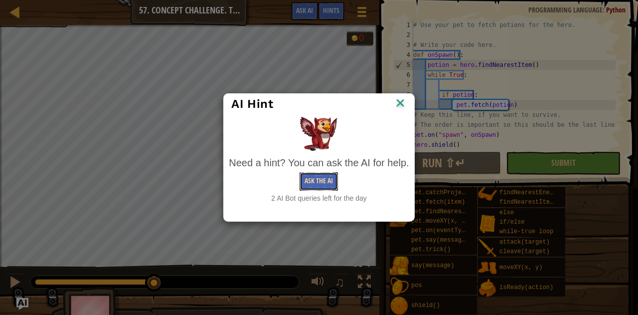
click at [326, 179] on button "Ask the AI" at bounding box center [319, 181] width 38 height 18
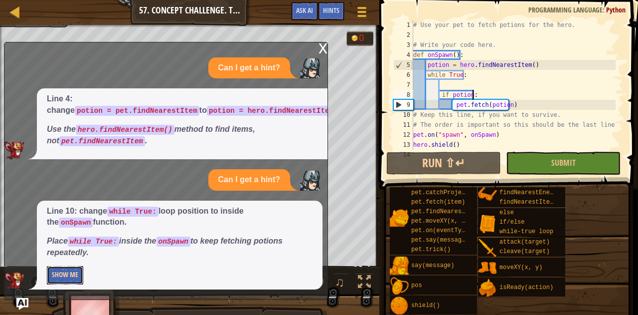
click at [73, 273] on button "Show Me" at bounding box center [65, 275] width 36 height 18
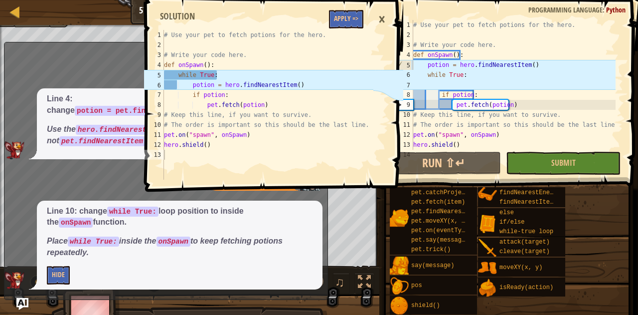
type textarea "while True:"
click at [467, 78] on div "# Use your pet to fetch potions for the hero. # Write your code here. def onSpa…" at bounding box center [513, 95] width 204 height 150
click at [457, 88] on div "# Use your pet to fetch potions for the hero. # Write your code here. def onSpa…" at bounding box center [513, 95] width 204 height 150
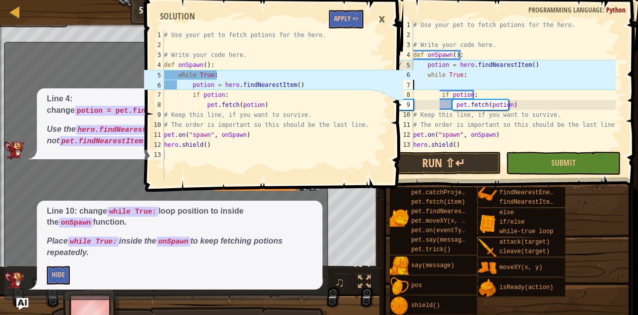
scroll to position [4, 0]
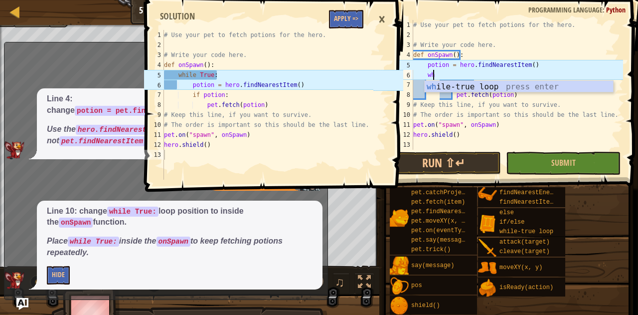
type textarea "w"
click at [426, 60] on div "# Use your pet to fetch potions for the hero. # Write your code here. def onSpa…" at bounding box center [517, 95] width 212 height 150
type textarea "potion = hero.findNearestItem()"
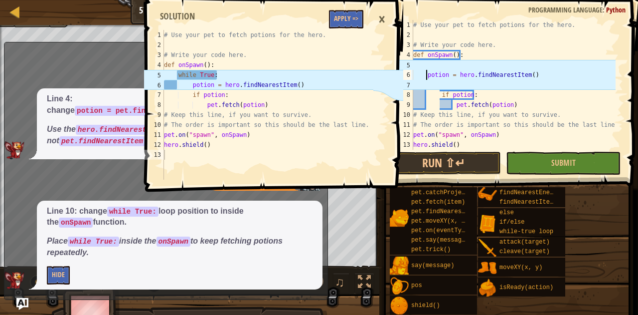
click at [428, 64] on div "# Use your pet to fetch potions for the hero. # Write your code here. def onSpa…" at bounding box center [513, 95] width 204 height 150
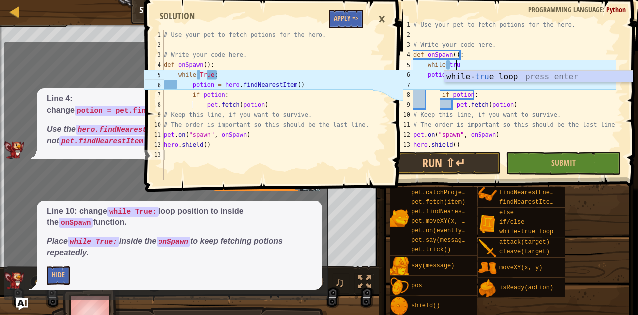
type textarea "while true"
click at [457, 79] on div "while- true loop press enter" at bounding box center [538, 89] width 189 height 36
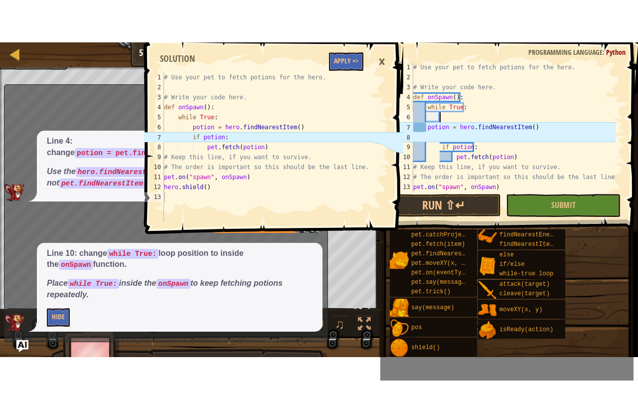
scroll to position [4, 1]
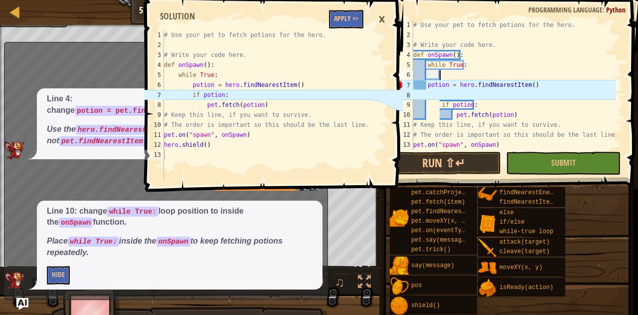
click at [428, 83] on div "# Use your pet to fetch potions for the hero. # Write your code here. def onSpa…" at bounding box center [513, 95] width 204 height 150
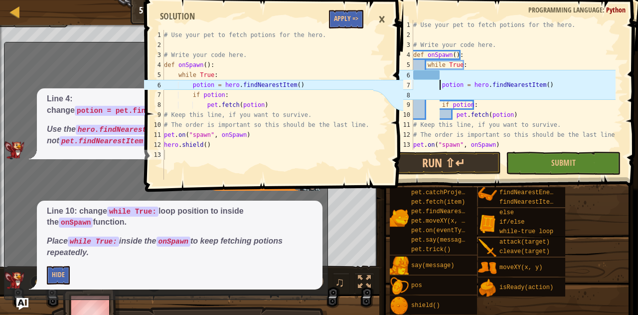
click at [515, 117] on div "# Use your pet to fetch potions for the hero. # Write your code here. def onSpa…" at bounding box center [513, 95] width 204 height 150
type textarea "pet.fetch(potion)"
click at [464, 165] on button "Run ⇧↵" at bounding box center [444, 163] width 115 height 23
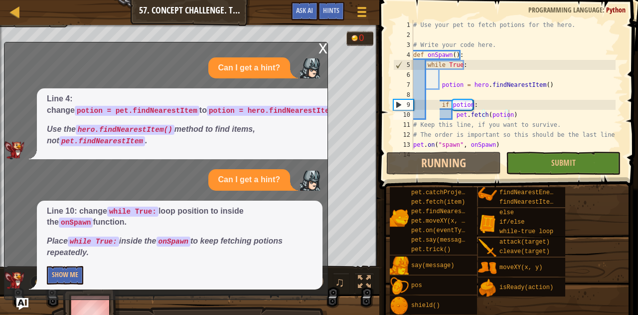
click at [322, 46] on div "x" at bounding box center [323, 47] width 9 height 10
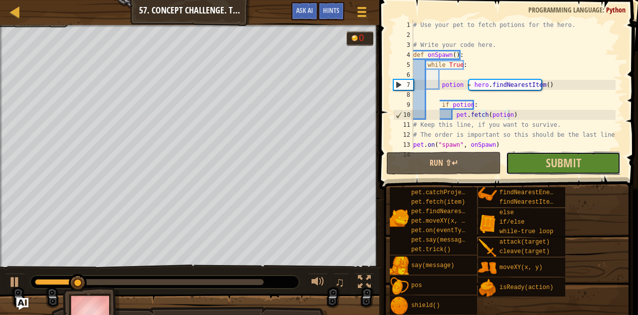
click at [541, 161] on button "Submit" at bounding box center [563, 163] width 115 height 23
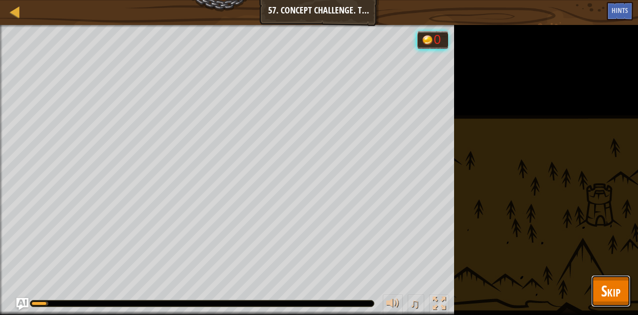
click at [612, 282] on span "Skip" at bounding box center [610, 290] width 19 height 20
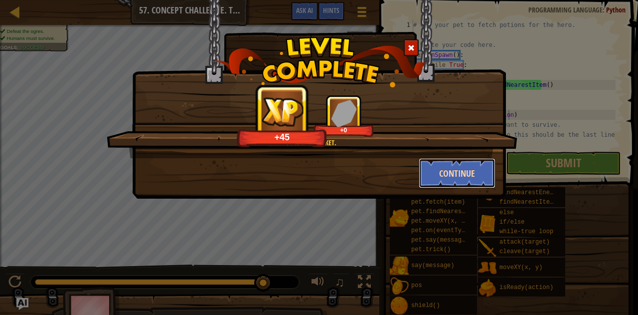
click at [448, 180] on button "Continue" at bounding box center [457, 173] width 77 height 30
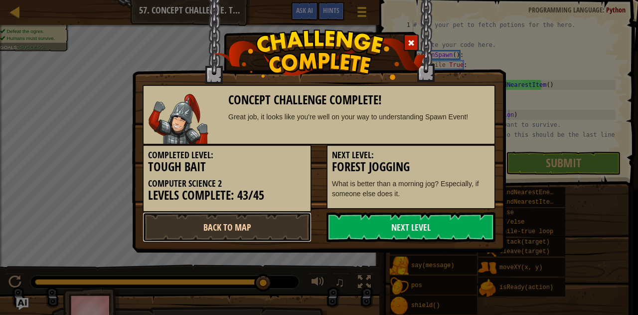
click at [295, 230] on link "Back to Map" at bounding box center [227, 227] width 169 height 30
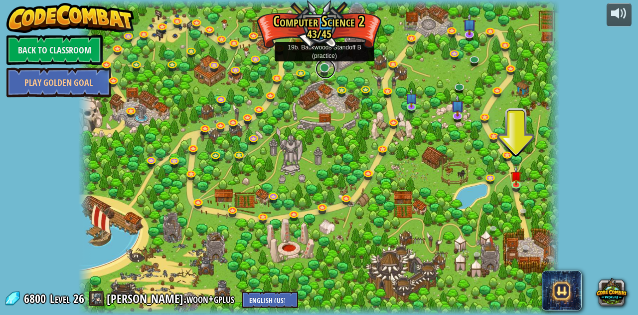
click at [322, 67] on link at bounding box center [326, 69] width 20 height 20
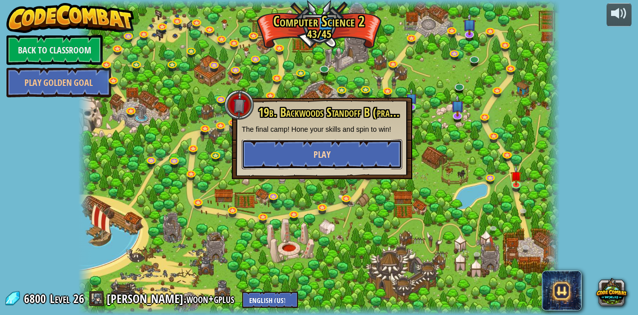
click at [323, 159] on span "Play" at bounding box center [322, 154] width 17 height 12
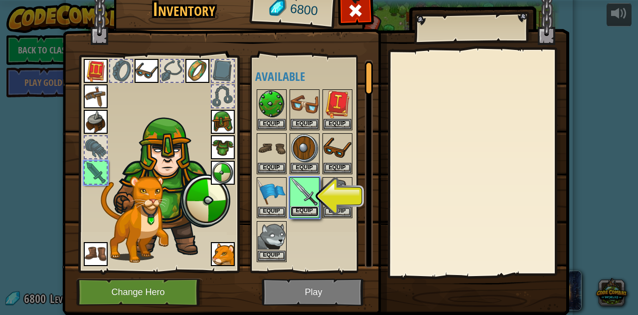
click at [301, 211] on button "Equip" at bounding box center [305, 211] width 28 height 10
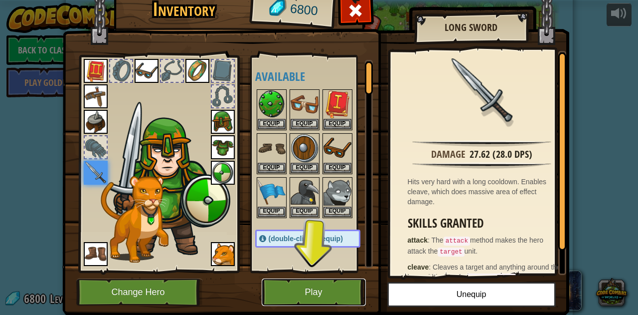
click at [321, 290] on button "Play" at bounding box center [314, 291] width 104 height 27
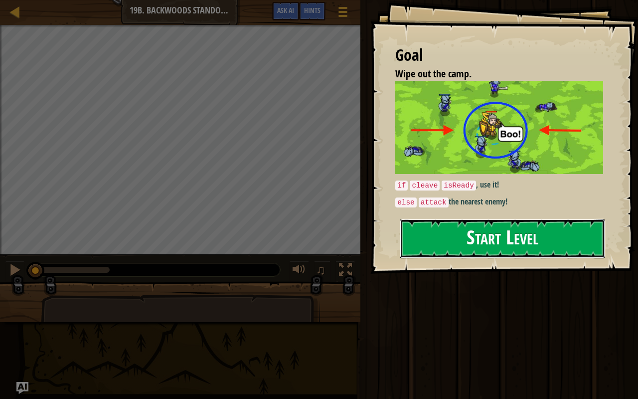
click at [526, 241] on button "Start Level" at bounding box center [502, 238] width 205 height 39
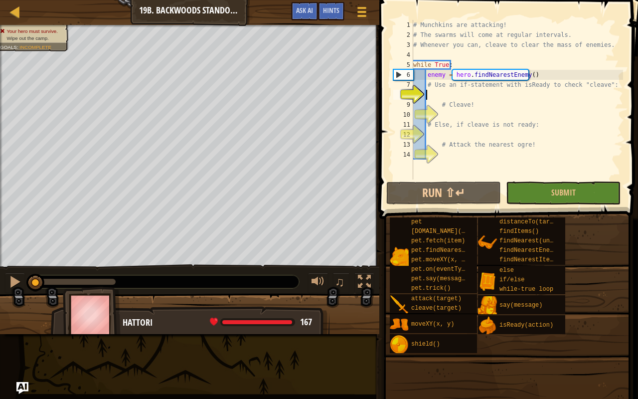
click at [443, 89] on div "# Munchkins are attacking! # The swarms will come at regular intervals. # Whene…" at bounding box center [526, 110] width 231 height 180
type textarea "# Use an if-statement with isReady to check "cleave":"
click at [443, 98] on div "# Munchkins are attacking! # The swarms will come at regular intervals. # Whene…" at bounding box center [517, 110] width 212 height 180
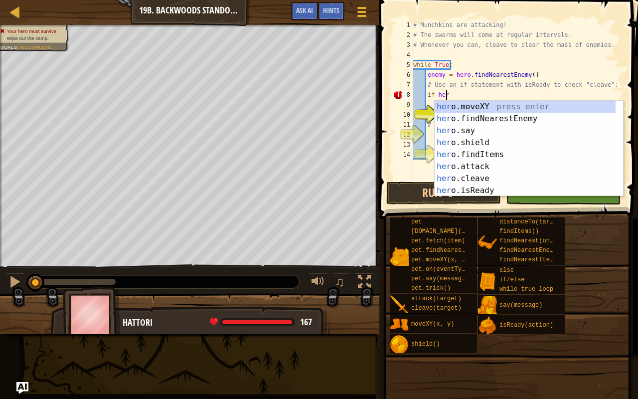
scroll to position [4, 2]
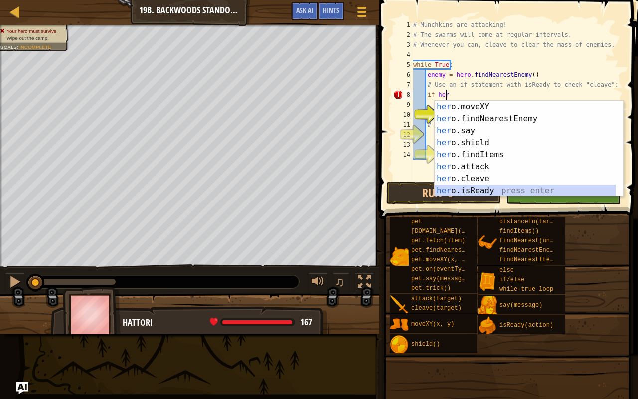
click at [473, 187] on div "her o.moveXY press enter her o.findNearestEnemy press enter her o.say press ent…" at bounding box center [526, 161] width 182 height 120
type textarea "if hero.isReady("cleave")"
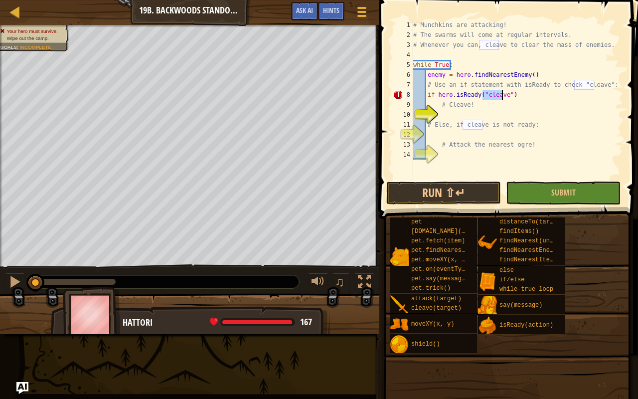
click at [457, 114] on div "# Munchkins are attacking! # The swarms will come at regular intervals. # Whene…" at bounding box center [517, 110] width 212 height 180
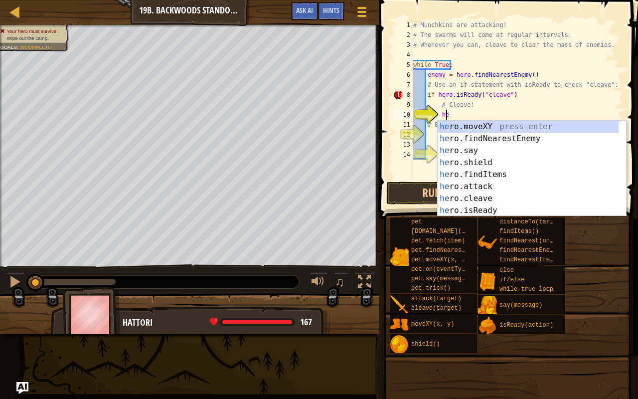
scroll to position [4, 2]
click at [487, 197] on div "her o.moveXY press enter her o.findNearestEnemy press enter her o.say press ent…" at bounding box center [529, 181] width 182 height 120
type textarea "hero.cleave(enemy)"
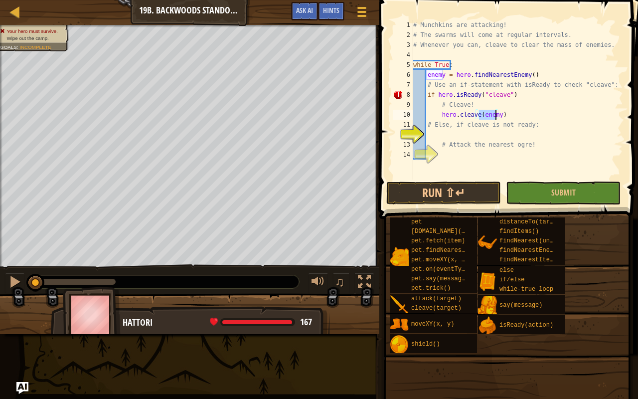
click at [480, 132] on div "# Munchkins are attacking! # The swarms will come at regular intervals. # Whene…" at bounding box center [517, 110] width 212 height 180
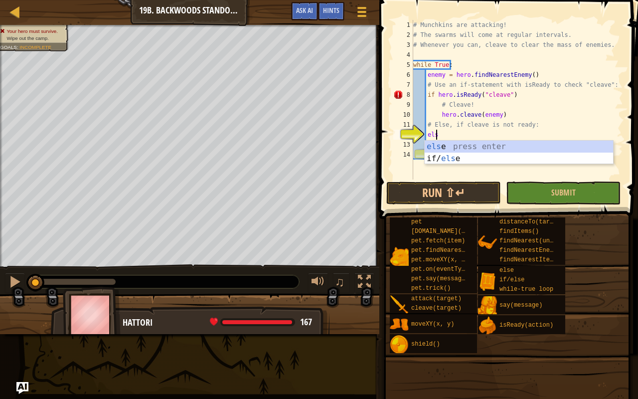
scroll to position [4, 1]
type textarea "else:"
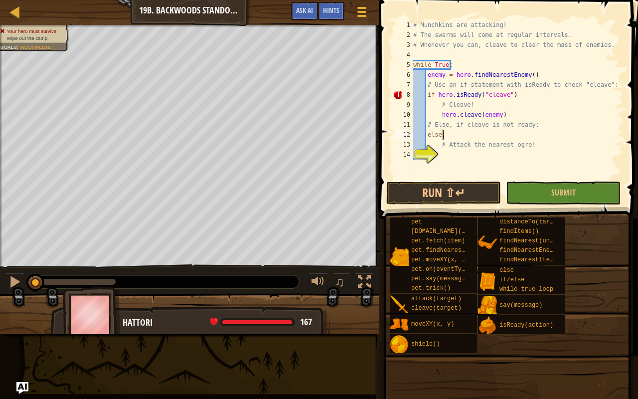
click at [459, 159] on div "# Munchkins are attacking! # The swarms will come at regular intervals. # Whene…" at bounding box center [517, 110] width 212 height 180
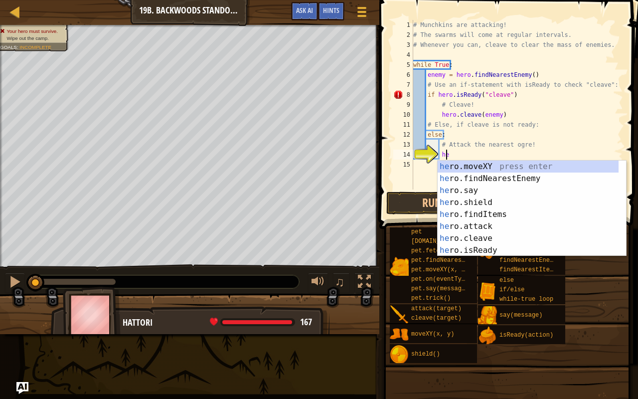
scroll to position [4, 2]
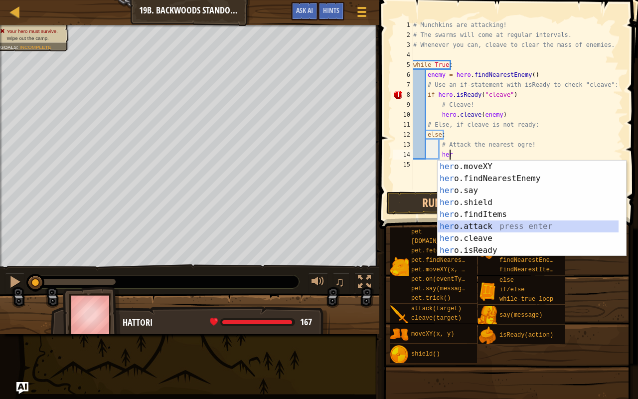
click at [475, 229] on div "her o.moveXY press enter her o.findNearestEnemy press enter her o.say press ent…" at bounding box center [529, 221] width 182 height 120
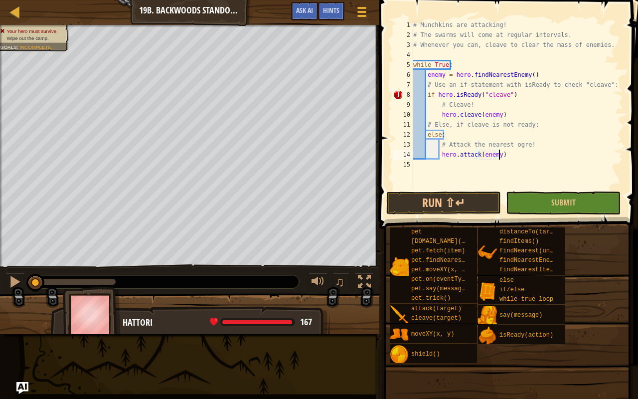
click at [511, 152] on div "# Munchkins are attacking! # The swarms will come at regular intervals. # Whene…" at bounding box center [517, 115] width 212 height 190
click at [510, 95] on div "# Munchkins are attacking! # The swarms will come at regular intervals. # Whene…" at bounding box center [517, 115] width 212 height 190
type textarea "if hero.isReady("cleave"):"
click at [521, 198] on button "Submit" at bounding box center [563, 203] width 115 height 23
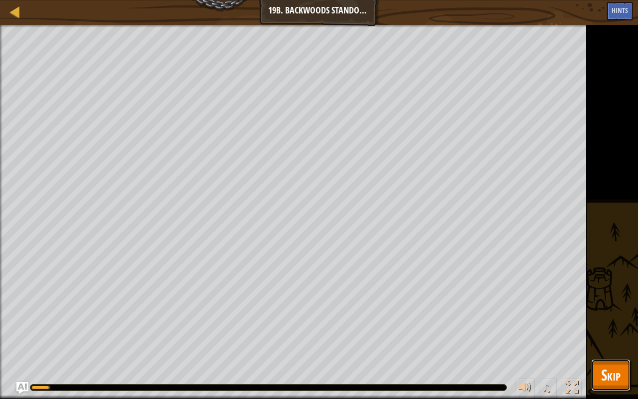
click at [600, 314] on button "Skip" at bounding box center [610, 375] width 39 height 32
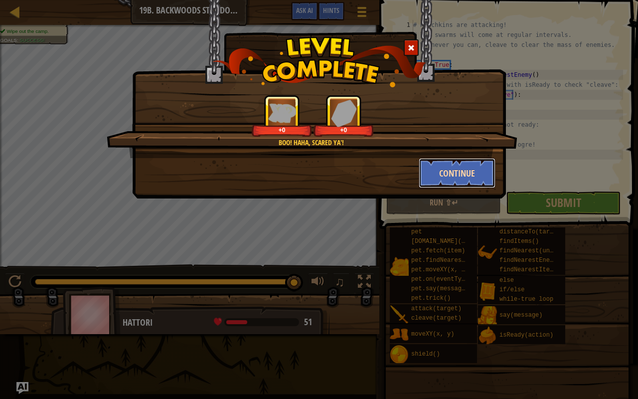
click at [447, 185] on button "Continue" at bounding box center [457, 173] width 77 height 30
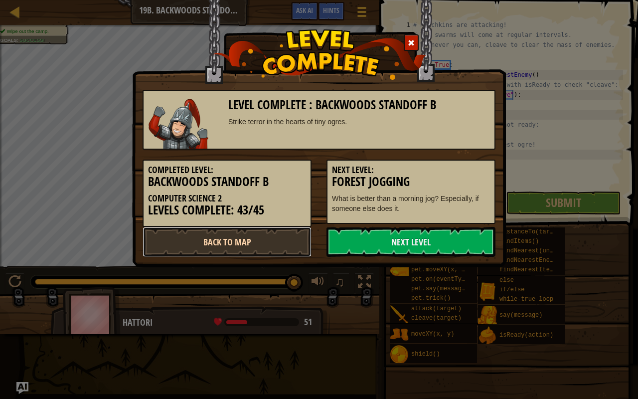
click at [273, 244] on link "Back to Map" at bounding box center [227, 242] width 169 height 30
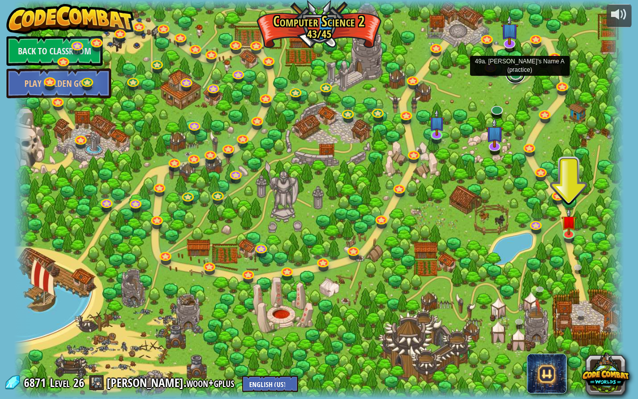
click at [514, 80] on link at bounding box center [516, 73] width 20 height 20
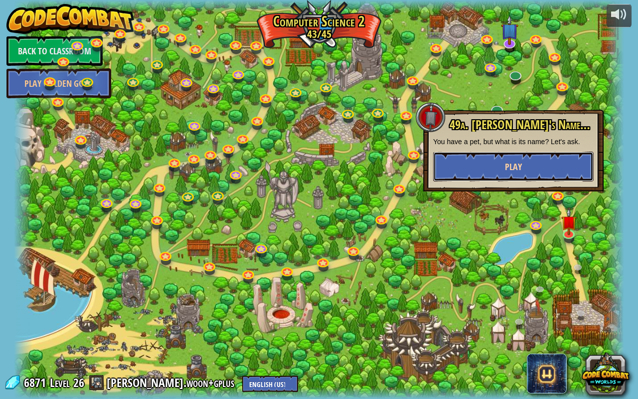
click at [521, 162] on span "Play" at bounding box center [513, 167] width 17 height 12
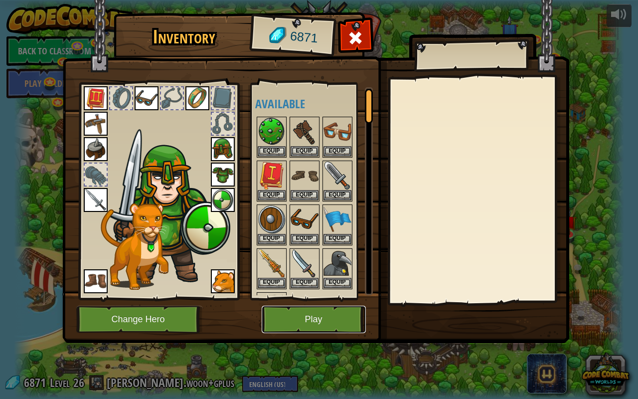
click at [303, 306] on button "Play" at bounding box center [314, 319] width 104 height 27
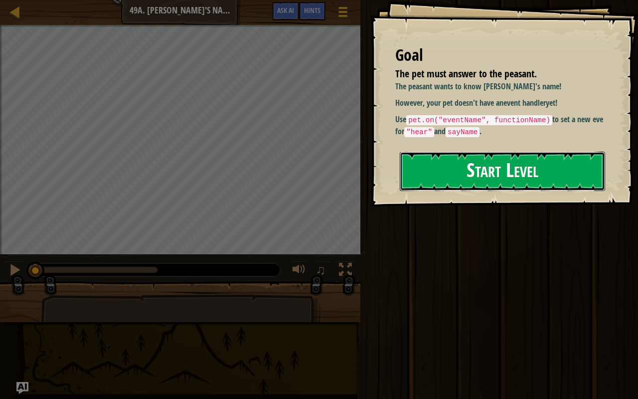
click at [459, 180] on button "Start Level" at bounding box center [502, 171] width 205 height 39
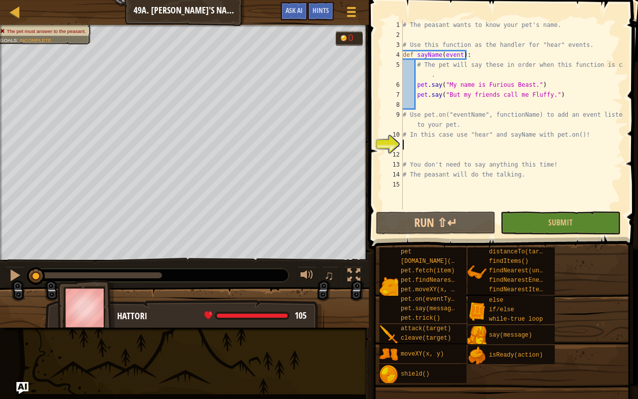
scroll to position [4, 0]
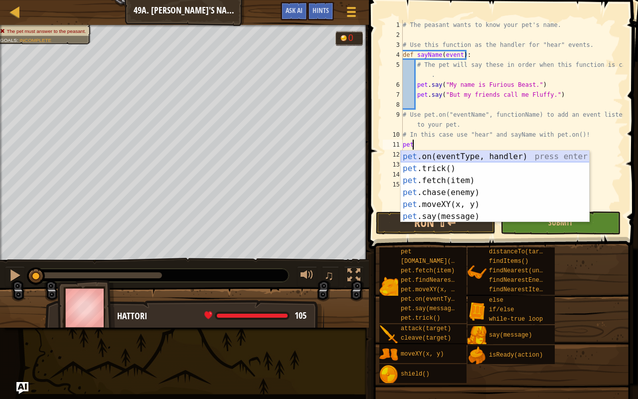
click at [469, 160] on div "pet .on(eventType, handler) press enter pet .trick() press enter pet .fetch(ite…" at bounding box center [495, 199] width 189 height 96
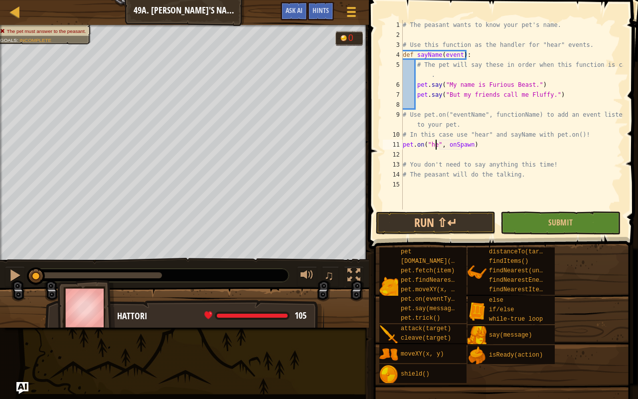
scroll to position [4, 3]
click at [454, 147] on div "# The peasant wants to know your pet's name. # Use this function as the handler…" at bounding box center [512, 124] width 222 height 209
click at [477, 164] on div "# The peasant wants to know your pet's name. # Use this function as the handler…" at bounding box center [512, 124] width 222 height 209
type textarea "# You don't need to say anything this time!"
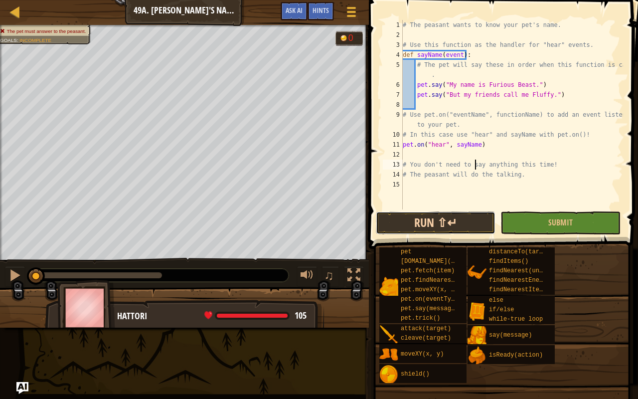
click at [472, 219] on button "Run ⇧↵" at bounding box center [436, 222] width 120 height 23
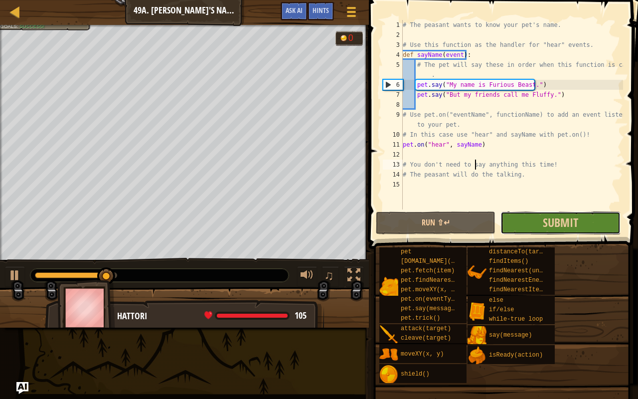
click at [521, 224] on button "Submit" at bounding box center [561, 222] width 120 height 23
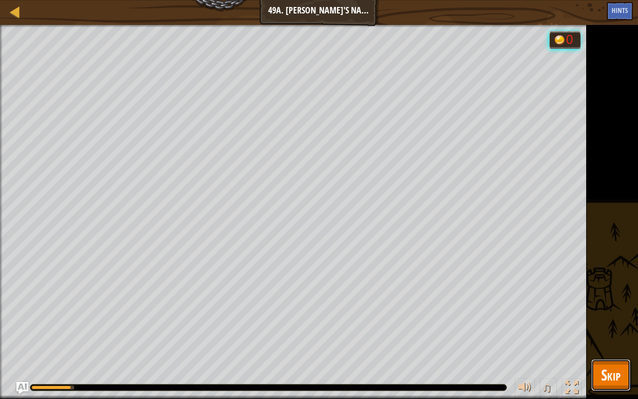
click at [609, 314] on span "Skip" at bounding box center [610, 375] width 19 height 20
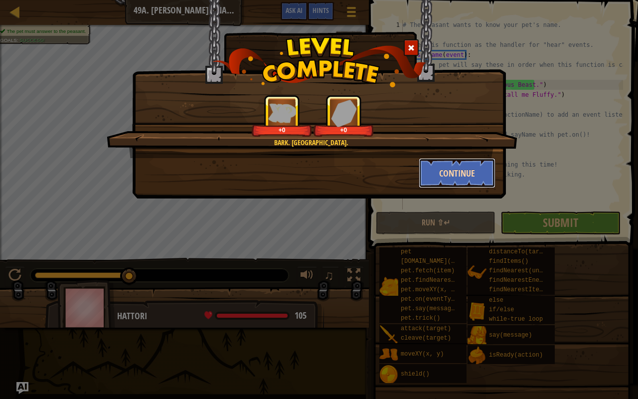
click at [438, 179] on button "Continue" at bounding box center [457, 173] width 77 height 30
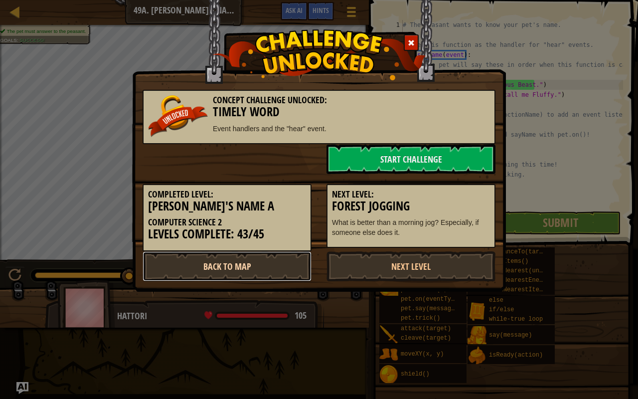
click at [265, 274] on link "Back to Map" at bounding box center [227, 266] width 169 height 30
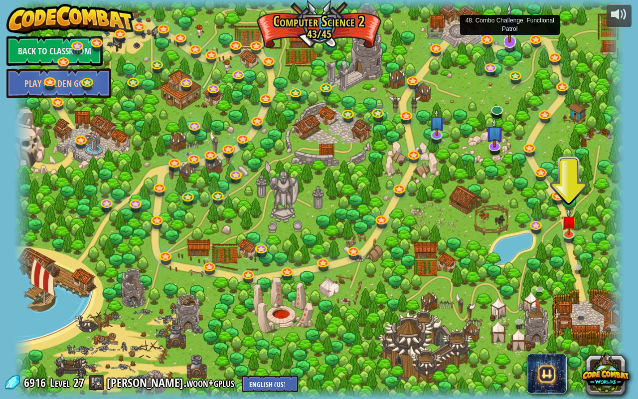
click at [518, 34] on img at bounding box center [509, 23] width 17 height 40
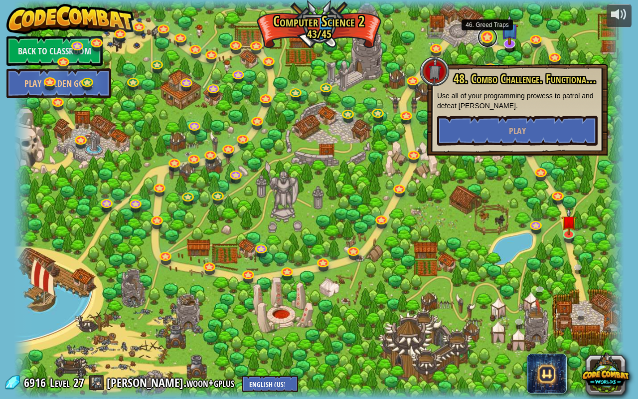
click at [487, 42] on link at bounding box center [488, 37] width 20 height 20
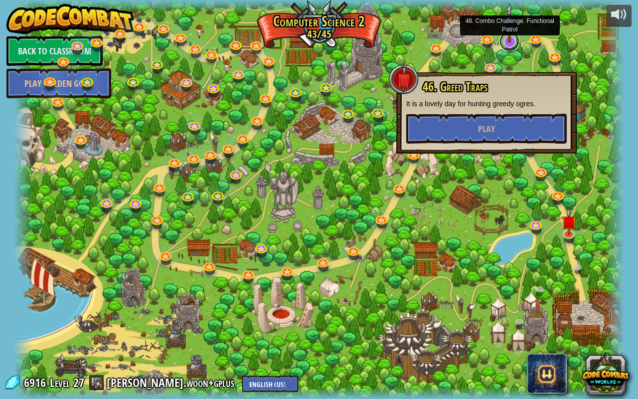
click at [516, 47] on link at bounding box center [510, 41] width 20 height 20
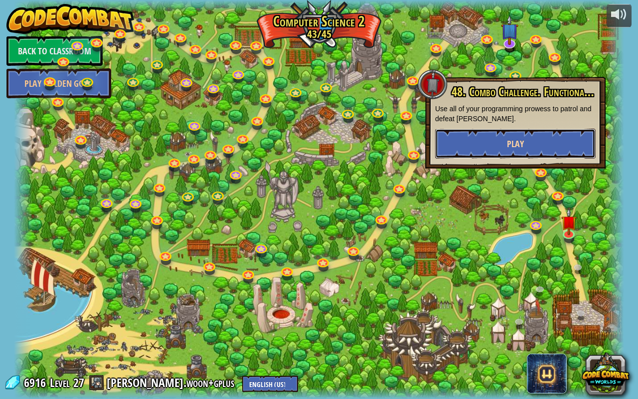
click at [500, 144] on button "Play" at bounding box center [515, 144] width 161 height 30
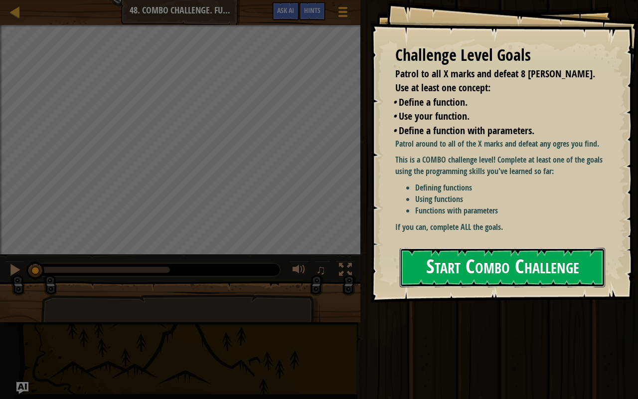
click at [516, 261] on button "Start Combo Challenge" at bounding box center [502, 267] width 205 height 39
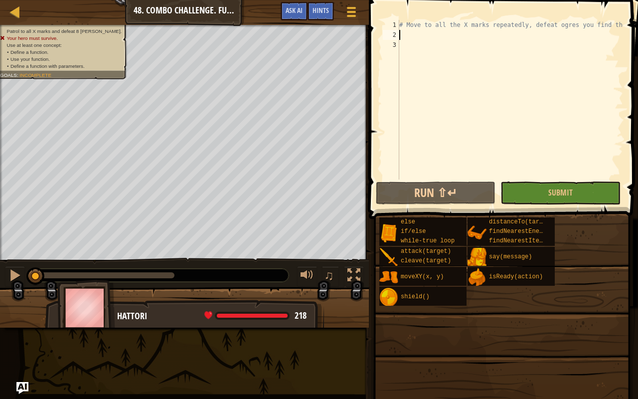
click at [432, 39] on div "# Move to all the X marks repeatedly, defeat ogres you find there" at bounding box center [510, 110] width 226 height 180
type textarea "h"
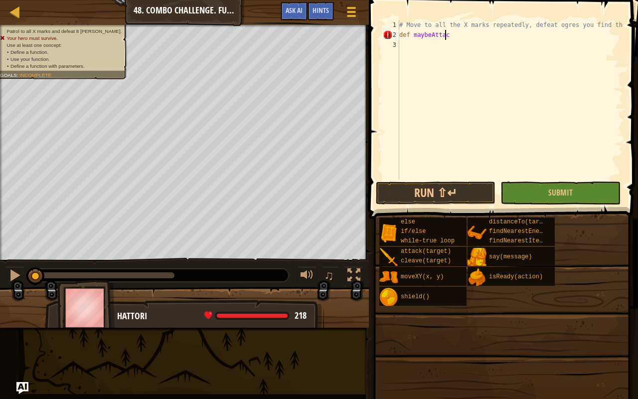
scroll to position [4, 3]
type textarea "def maybeAttack():"
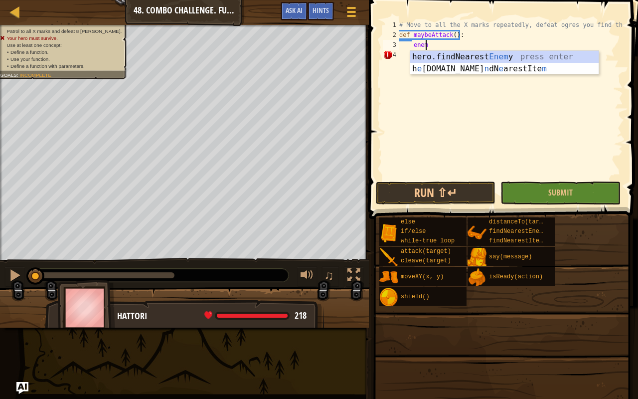
type textarea "enemy"
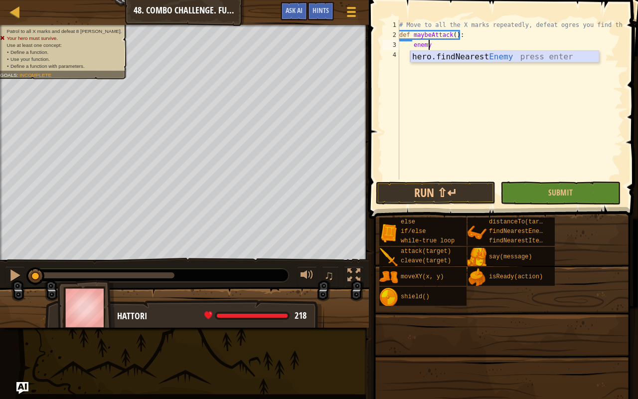
click at [450, 60] on div "hero.findNearest Enemy press enter" at bounding box center [504, 69] width 189 height 36
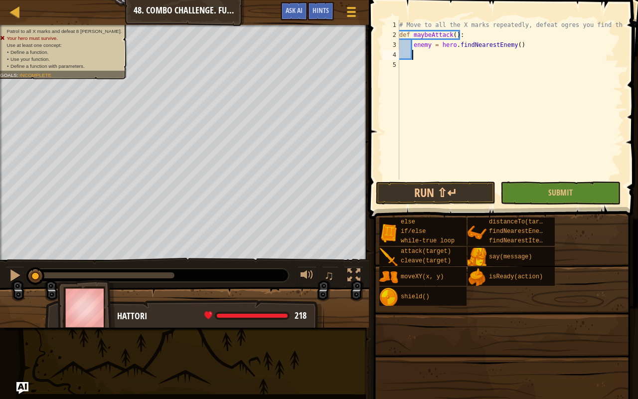
scroll to position [4, 0]
type textarea "w"
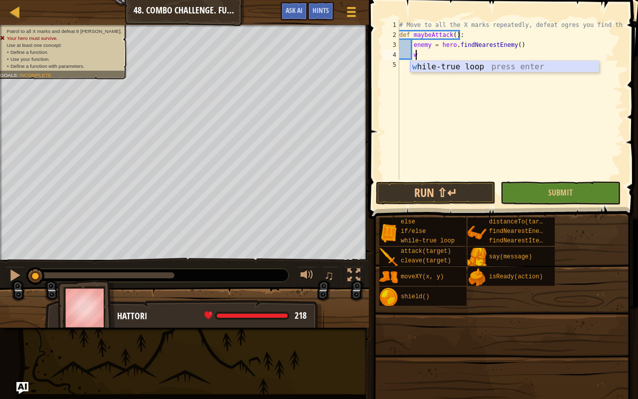
click at [455, 65] on div "w hile-true loop press enter" at bounding box center [504, 79] width 189 height 36
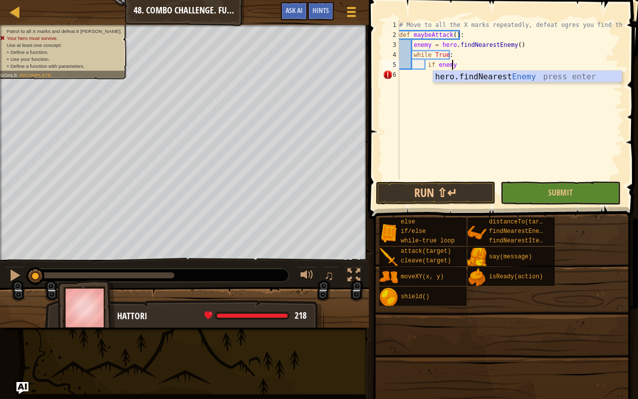
type textarea "if enemy:"
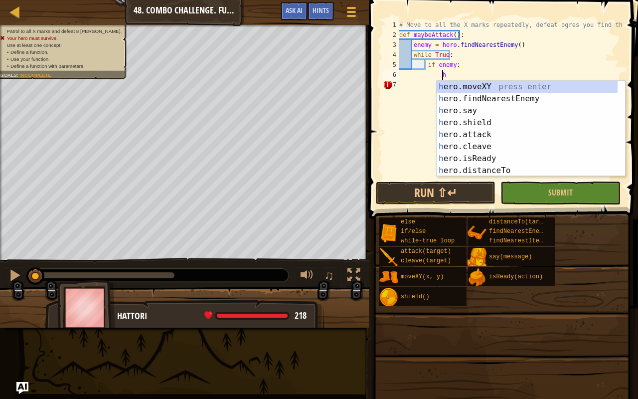
scroll to position [4, 3]
click at [480, 129] on div "her o.moveXY press enter her o.findNearestEnemy press enter her o.say press ent…" at bounding box center [528, 141] width 182 height 120
type textarea "hero.attack(enemy)"
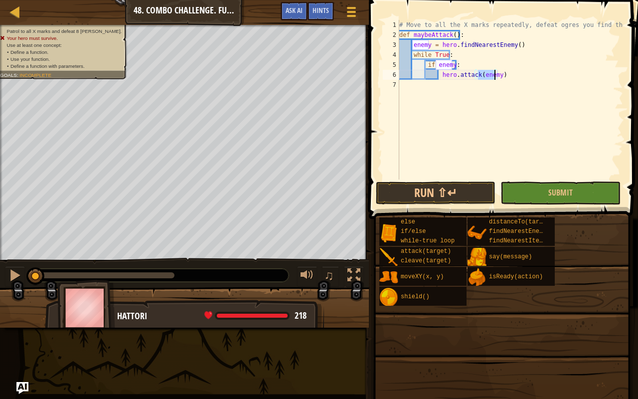
click at [492, 93] on div "# Move to all the X marks repeatedly, defeat ogres you find there def maybeAtta…" at bounding box center [510, 110] width 226 height 180
click at [507, 75] on div "# Move to all the X marks repeatedly, defeat ogres you find there def maybeAtta…" at bounding box center [510, 110] width 226 height 180
type textarea "hero.attack(enemy)"
click at [507, 75] on div "# Move to all the X marks repeatedly, defeat ogres you find there def maybeAtta…" at bounding box center [510, 110] width 226 height 180
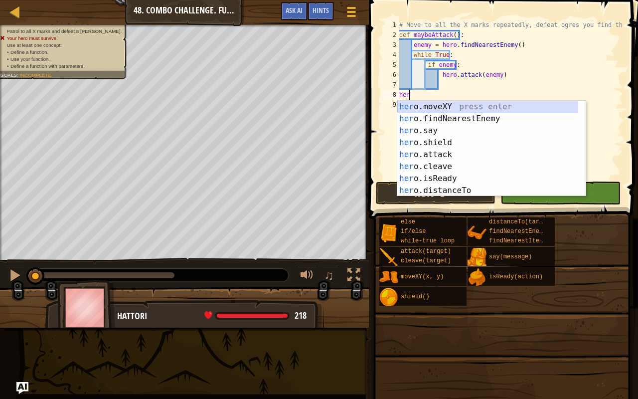
click at [472, 110] on div "her o.moveXY press enter her o.findNearestEnemy press enter her o.say press ent…" at bounding box center [488, 161] width 182 height 120
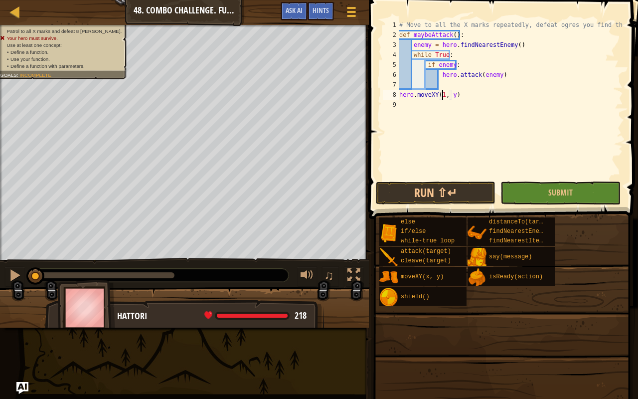
scroll to position [4, 3]
click at [452, 96] on div "# Move to all the X marks repeatedly, defeat ogres you find there def maybeAtta…" at bounding box center [510, 110] width 226 height 180
type textarea "hero.moveXY(18, 34)"
click at [478, 93] on div "# Move to all the X marks repeatedly, defeat ogres you find there def maybeAtta…" at bounding box center [510, 110] width 226 height 180
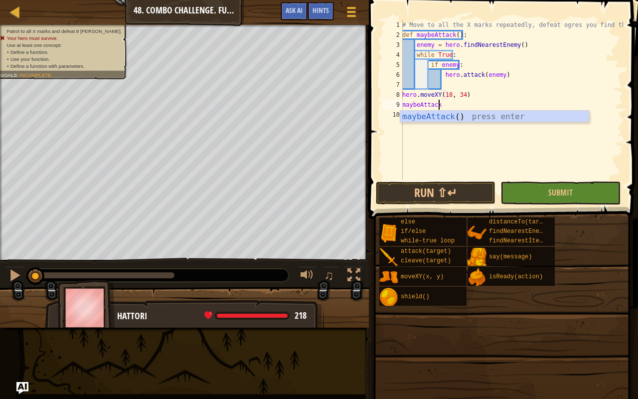
scroll to position [4, 2]
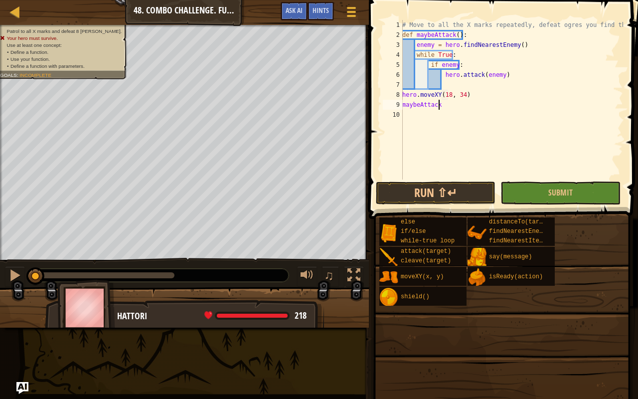
click at [446, 105] on div "# Move to all the X marks repeatedly, defeat ogres you find there def maybeAtta…" at bounding box center [511, 110] width 223 height 180
type textarea "maybeAttack()"
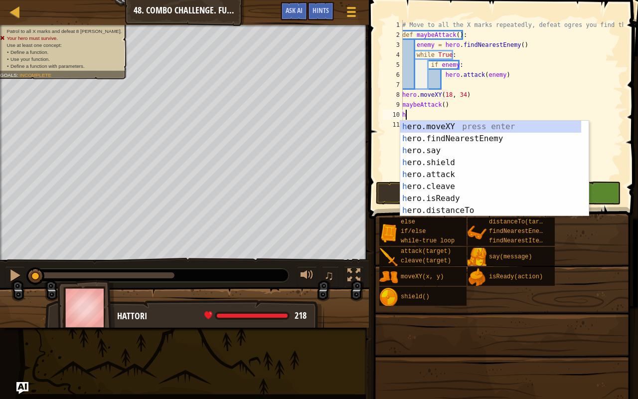
scroll to position [4, 0]
click at [440, 126] on div "her o.moveXY press enter her o.findNearestEnemy press enter her o.say press ent…" at bounding box center [491, 181] width 182 height 120
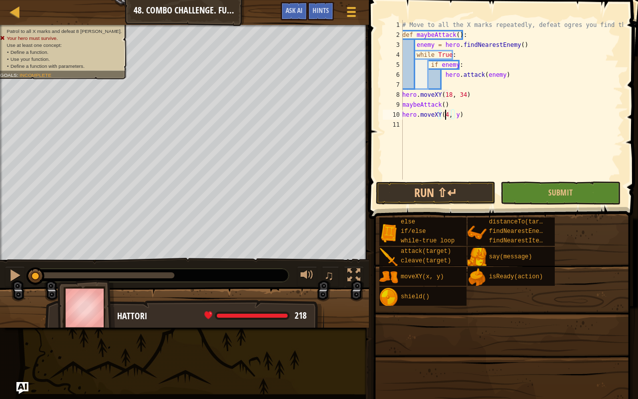
scroll to position [4, 3]
click at [456, 116] on div "# Move to all the X marks repeatedly, defeat ogres you find there def maybeAtta…" at bounding box center [511, 110] width 223 height 180
drag, startPoint x: 444, startPoint y: 107, endPoint x: 402, endPoint y: 106, distance: 41.9
click at [402, 106] on div "hero.moveXY(40, 46) 1 2 3 4 5 6 7 8 9 10 11 # Move to all the X marks repeatedl…" at bounding box center [502, 100] width 242 height 160
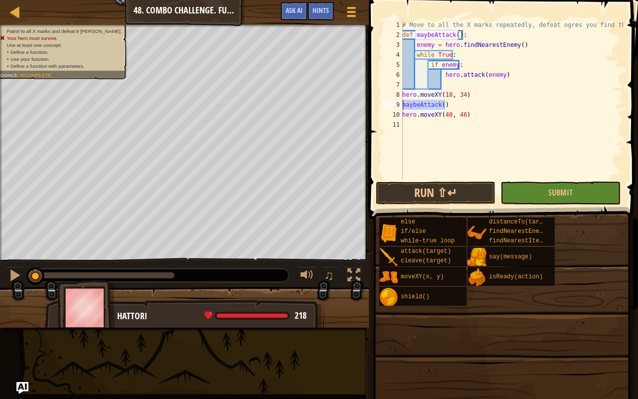
scroll to position [4, 3]
click at [493, 114] on div "# Move to all the X marks repeatedly, defeat ogres you find there def maybeAtta…" at bounding box center [511, 110] width 223 height 180
type textarea "hero.moveXY(40, 46)"
type textarea "maybeAttack()"
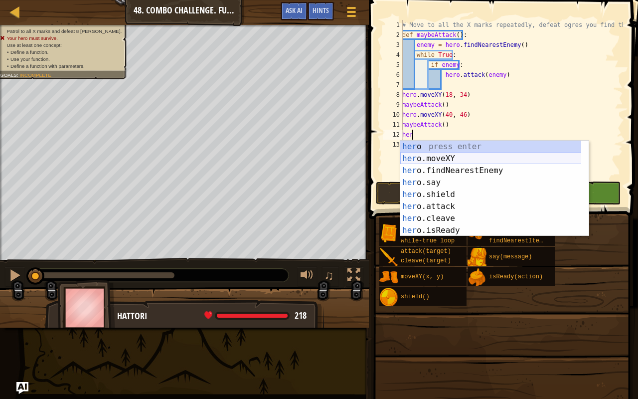
click at [418, 156] on div "her o press enter her o.moveXY press enter her o.findNearestEnemy press enter h…" at bounding box center [491, 201] width 182 height 120
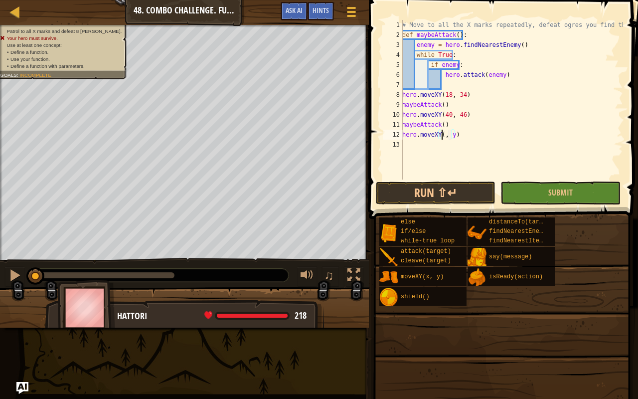
scroll to position [4, 3]
click at [455, 137] on div "# Move to all the X marks repeatedly, defeat ogres you find there def maybeAtta…" at bounding box center [511, 110] width 223 height 180
type textarea "hero.moveXY(62, 34)"
click at [436, 145] on div "# Move to all the X marks repeatedly, defeat ogres you find there def maybeAtta…" at bounding box center [511, 110] width 223 height 180
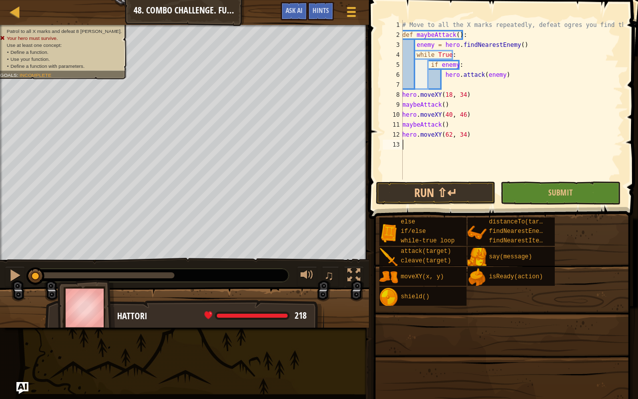
scroll to position [4, 0]
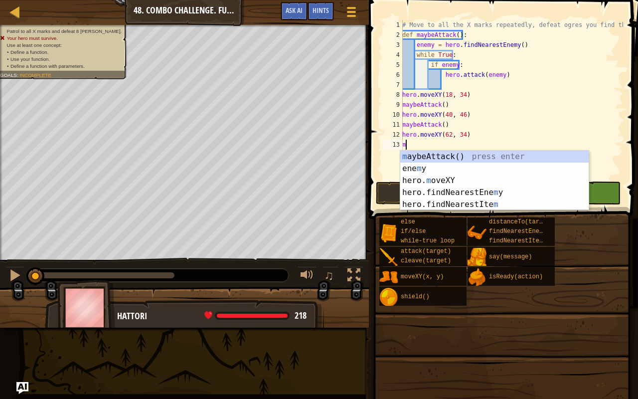
type textarea "ma"
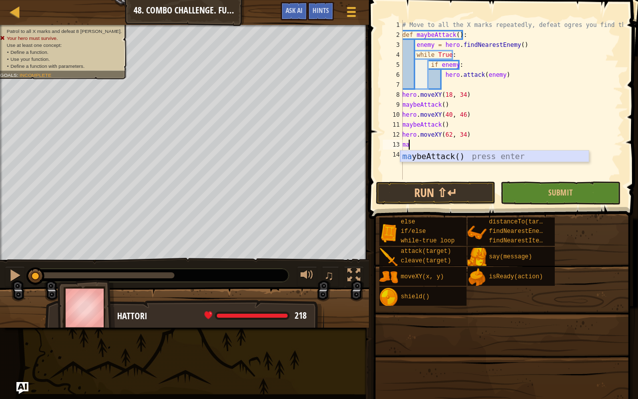
click at [492, 156] on div "ma ybeAttack() press enter" at bounding box center [494, 169] width 189 height 36
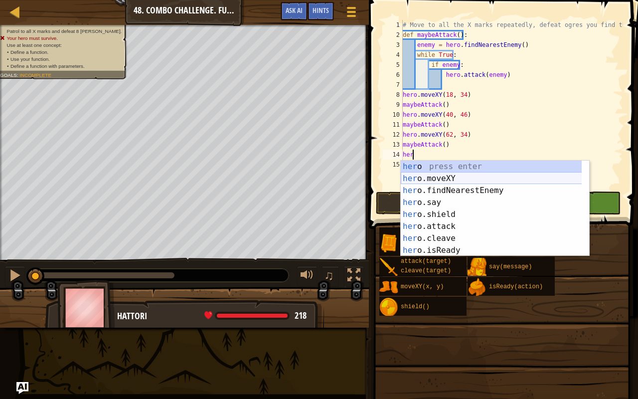
click at [425, 178] on div "her o press enter her o.moveXY press enter her o.findNearestEnemy press enter h…" at bounding box center [492, 221] width 182 height 120
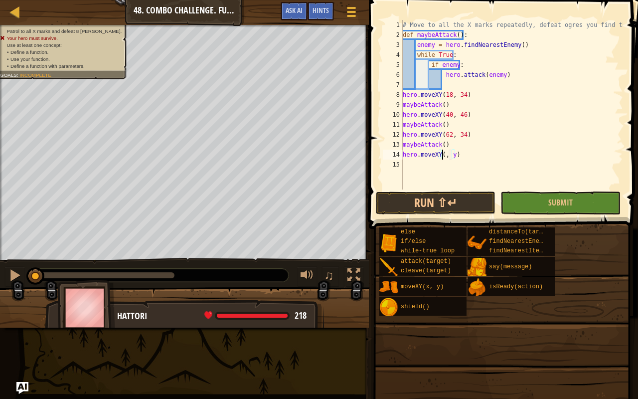
scroll to position [4, 4]
click at [457, 152] on div "# Move to all the X marks repeatedly, defeat ogres you find there def maybeAtta…" at bounding box center [512, 115] width 222 height 190
type textarea "hero.moveXY(40, 22)"
click at [439, 160] on div "# Move to all the X marks repeatedly, defeat ogres you find there def maybeAtta…" at bounding box center [512, 115] width 222 height 190
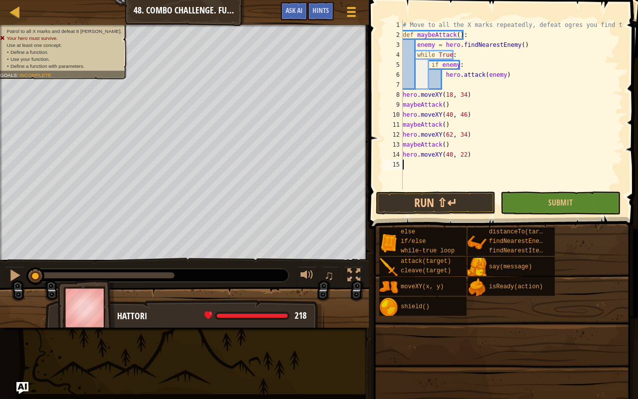
scroll to position [4, 0]
type textarea "m"
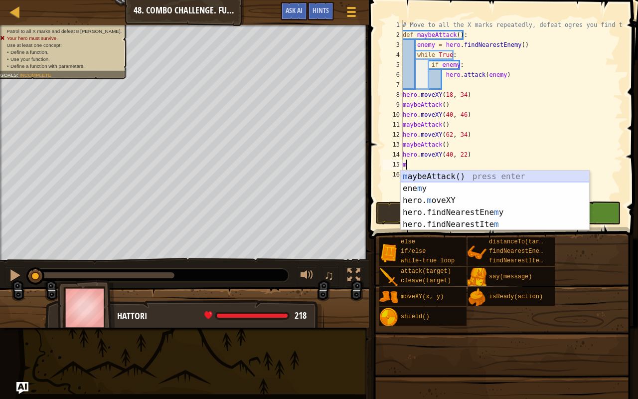
click at [451, 175] on div "m aybeAttack() press enter ene m y press enter hero. m oveXY press enter hero.f…" at bounding box center [495, 213] width 189 height 84
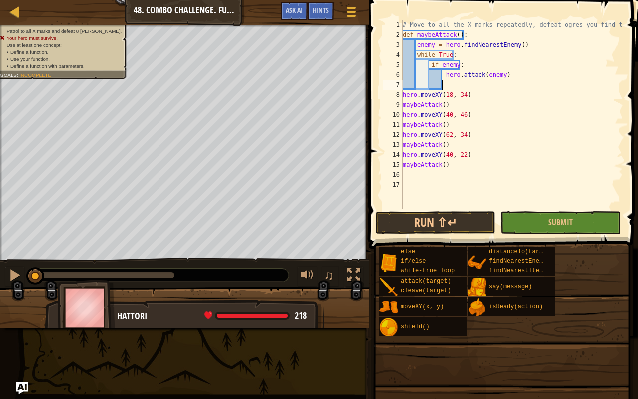
click at [449, 85] on div "# Move to all the X marks repeatedly, defeat ogres you find there def maybeAtta…" at bounding box center [512, 124] width 222 height 209
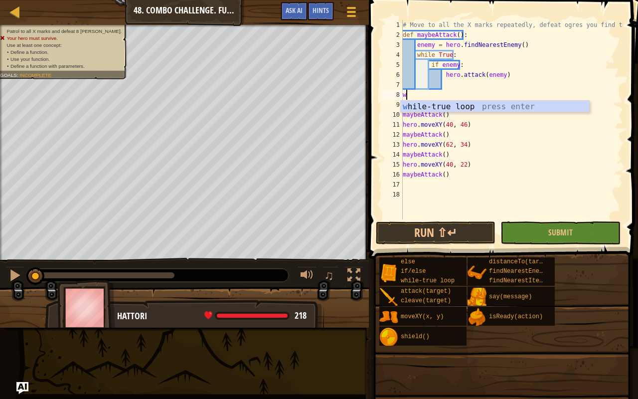
type textarea "wh"
click at [457, 107] on div "wh ile-true loop press enter" at bounding box center [495, 119] width 189 height 36
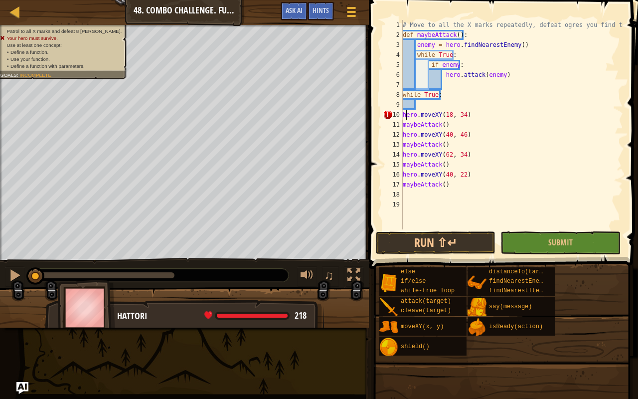
click at [405, 118] on div "# Move to all the X marks repeatedly, defeat ogres you find there def maybeAtta…" at bounding box center [512, 134] width 222 height 229
click at [404, 115] on div "# Move to all the X marks repeatedly, defeat ogres you find there def maybeAtta…" at bounding box center [512, 134] width 222 height 229
click at [403, 123] on div "# Move to all the X marks repeatedly, defeat ogres you find there def maybeAtta…" at bounding box center [512, 134] width 222 height 229
click at [403, 133] on div "# Move to all the X marks repeatedly, defeat ogres you find there def maybeAtta…" at bounding box center [512, 134] width 222 height 229
click at [403, 144] on div "# Move to all the X marks repeatedly, defeat ogres you find there def maybeAtta…" at bounding box center [512, 134] width 222 height 229
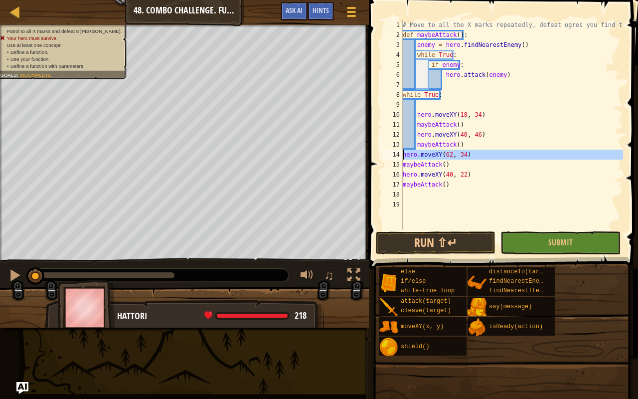
click at [402, 154] on div "14" at bounding box center [393, 155] width 20 height 10
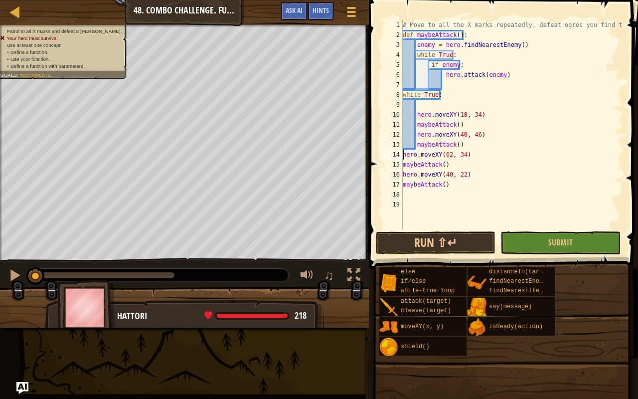
click at [403, 154] on div "# Move to all the X marks repeatedly, defeat ogres you find there def maybeAtta…" at bounding box center [512, 134] width 222 height 229
click at [403, 168] on div "# Move to all the X marks repeatedly, defeat ogres you find there def maybeAtta…" at bounding box center [512, 134] width 222 height 229
click at [402, 175] on div "16" at bounding box center [393, 175] width 20 height 10
click at [404, 186] on div "# Move to all the X marks repeatedly, defeat ogres you find there def maybeAtta…" at bounding box center [512, 134] width 222 height 229
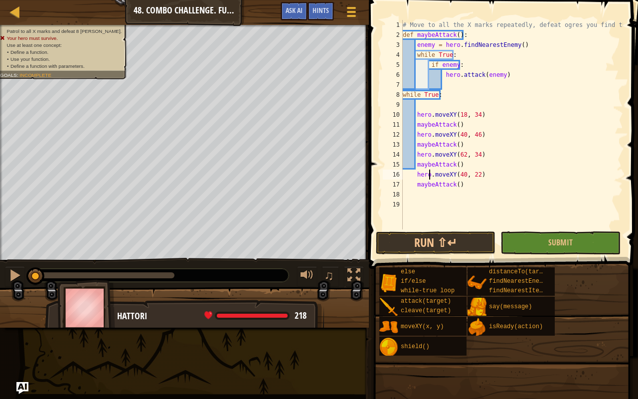
click at [429, 170] on div "# Move to all the X marks repeatedly, defeat ogres you find there def maybeAtta…" at bounding box center [512, 134] width 222 height 229
click at [528, 234] on button "Submit" at bounding box center [561, 242] width 120 height 23
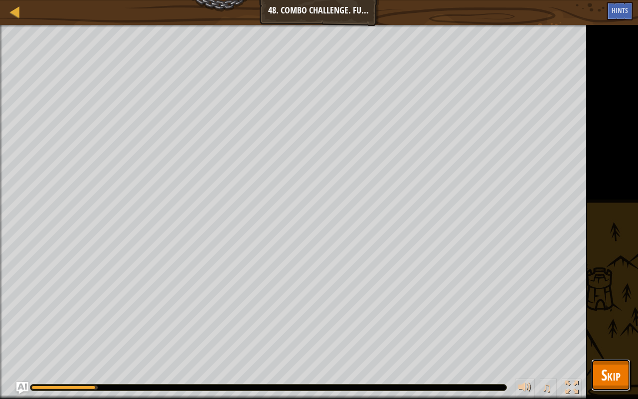
click at [607, 314] on span "Skip" at bounding box center [610, 375] width 19 height 20
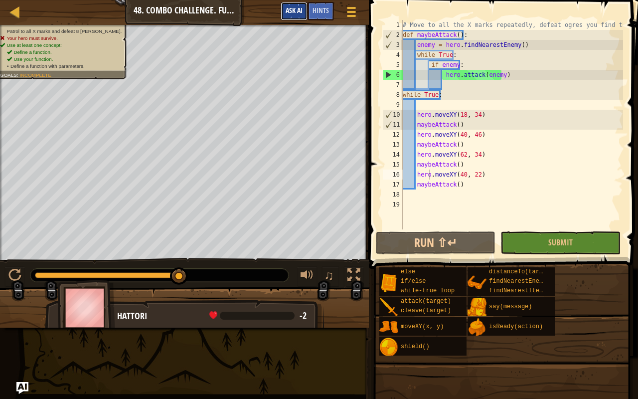
click at [302, 11] on button "Ask AI" at bounding box center [294, 11] width 27 height 18
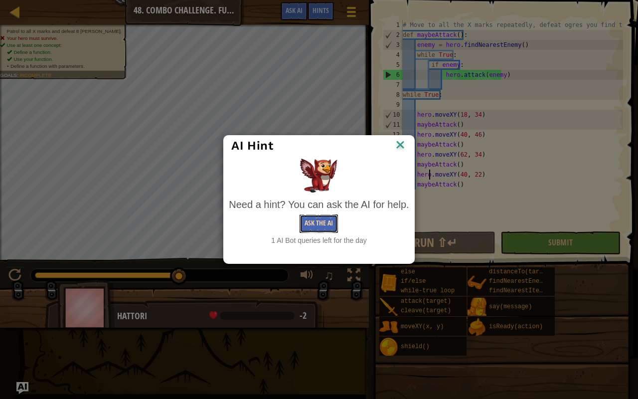
click at [311, 217] on button "Ask the AI" at bounding box center [319, 223] width 38 height 18
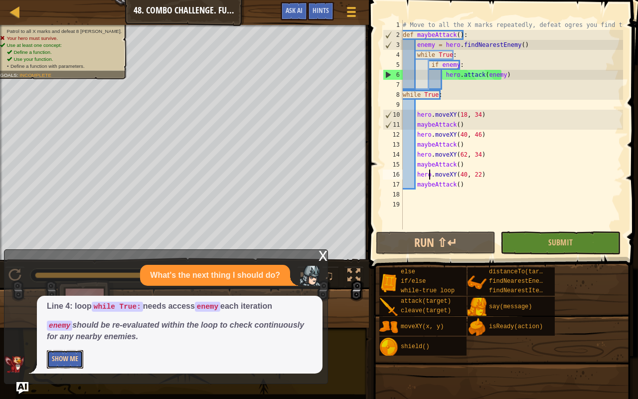
click at [70, 314] on button "Show Me" at bounding box center [65, 359] width 36 height 18
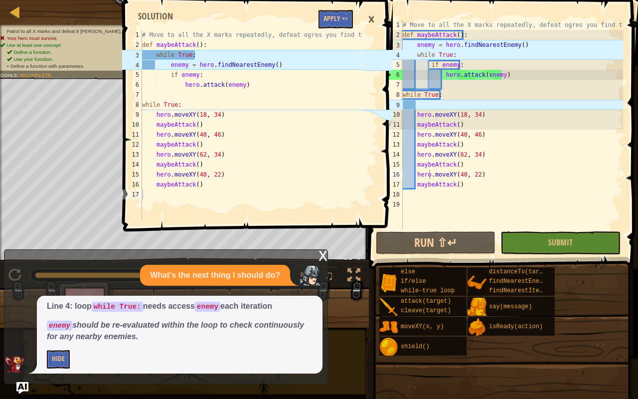
type textarea "while True:"
drag, startPoint x: 459, startPoint y: 55, endPoint x: 416, endPoint y: 50, distance: 43.1
click at [416, 50] on div "# Move to all the X marks repeatedly, defeat ogres you find there def maybeAtta…" at bounding box center [512, 134] width 222 height 229
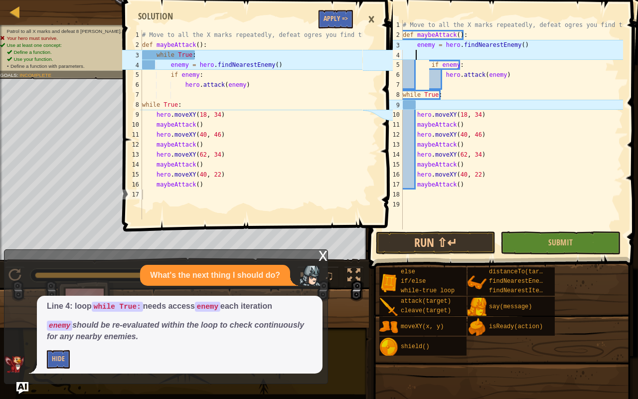
click at [471, 33] on div "# Move to all the X marks repeatedly, defeat ogres you find there def maybeAtta…" at bounding box center [512, 134] width 222 height 229
type textarea "def maybeAttack():"
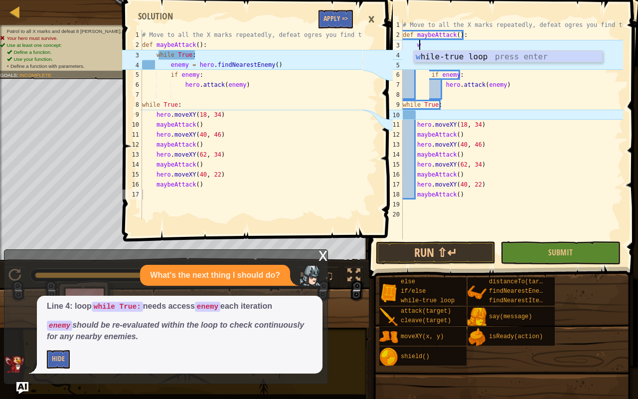
type textarea "wh"
click at [467, 59] on div "wh ile-true loop press enter" at bounding box center [508, 69] width 189 height 36
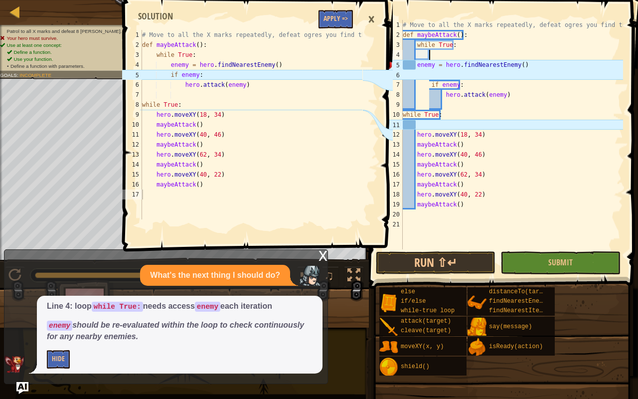
click at [417, 66] on div "# Move to all the X marks repeatedly, defeat ogres you find there def maybeAtta…" at bounding box center [512, 144] width 222 height 249
type textarea "enemy = hero.findNearestEnemy()"
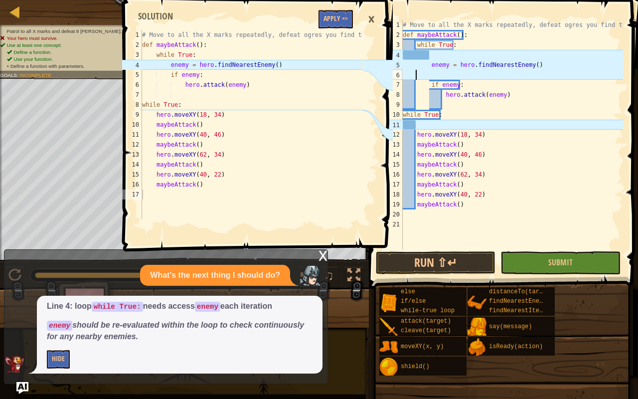
click at [435, 72] on div "# Move to all the X marks repeatedly, defeat ogres you find there def maybeAtta…" at bounding box center [512, 144] width 222 height 249
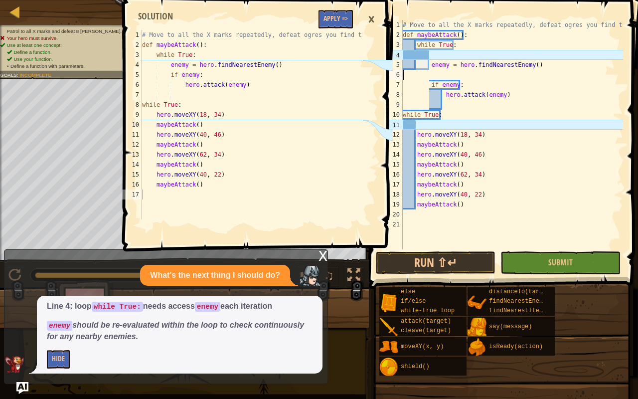
type textarea "enemy = hero.findNearestEnemy()"
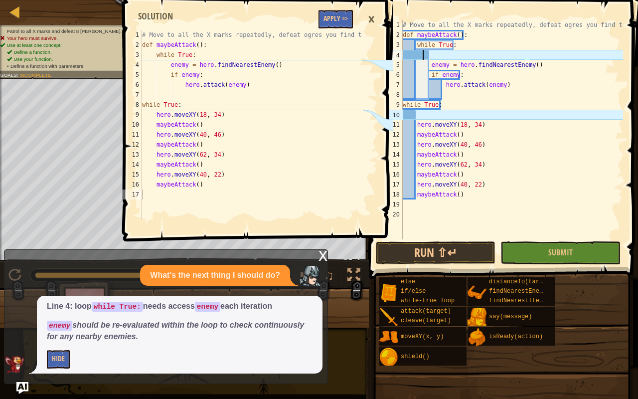
click at [421, 55] on div "# Move to all the X marks repeatedly, defeat ogres you find there def maybeAtta…" at bounding box center [512, 139] width 222 height 239
type textarea "while True:"
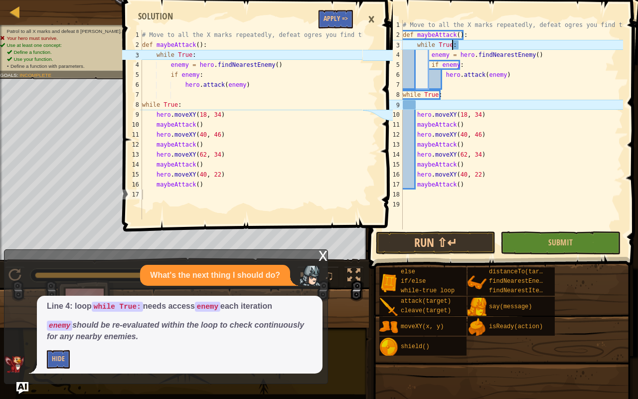
click at [476, 105] on div "# Move to all the X marks repeatedly, defeat ogres you find there def maybeAtta…" at bounding box center [512, 134] width 222 height 229
click at [372, 21] on div "×" at bounding box center [371, 19] width 17 height 23
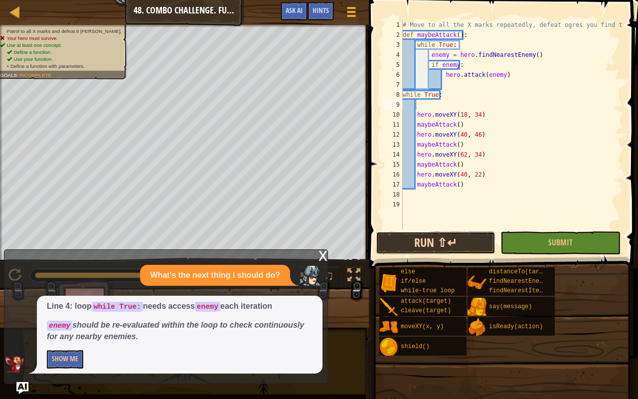
click at [448, 240] on button "Run ⇧↵" at bounding box center [436, 242] width 120 height 23
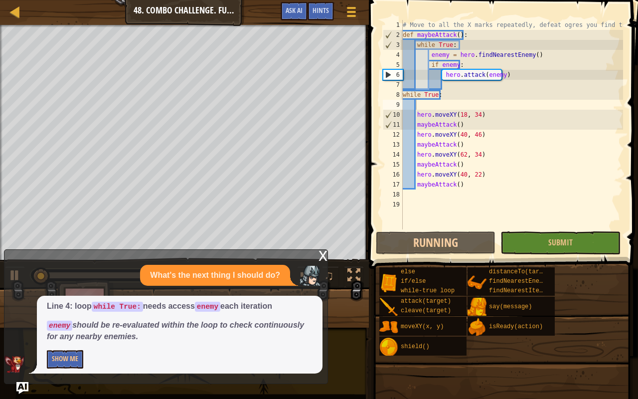
click at [323, 256] on div "x" at bounding box center [323, 255] width 9 height 10
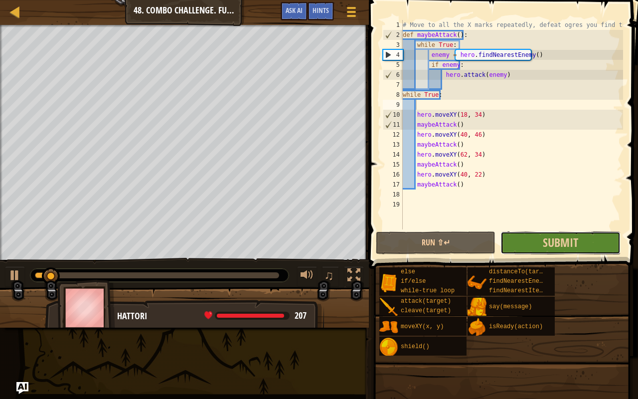
click at [580, 245] on button "Submit" at bounding box center [561, 242] width 120 height 23
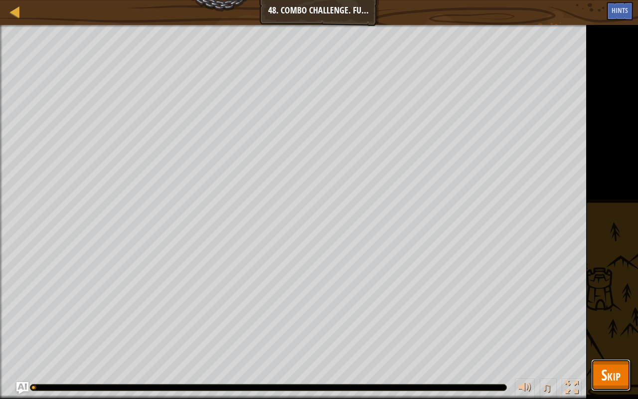
click at [611, 314] on button "Skip" at bounding box center [610, 375] width 39 height 32
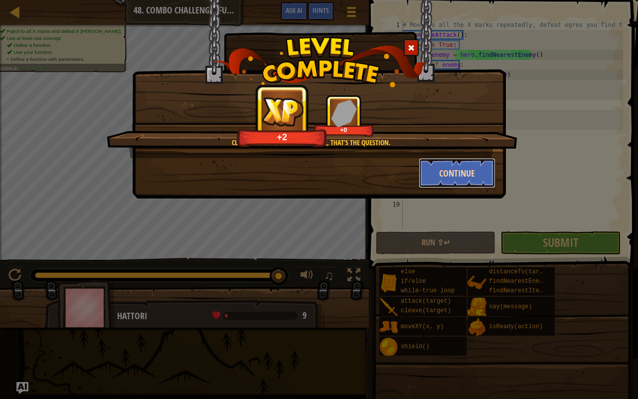
click at [462, 168] on button "Continue" at bounding box center [457, 173] width 77 height 30
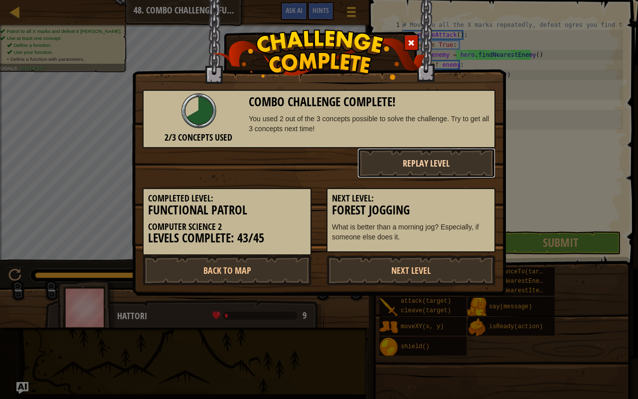
click at [442, 162] on button "Replay Level" at bounding box center [427, 163] width 139 height 30
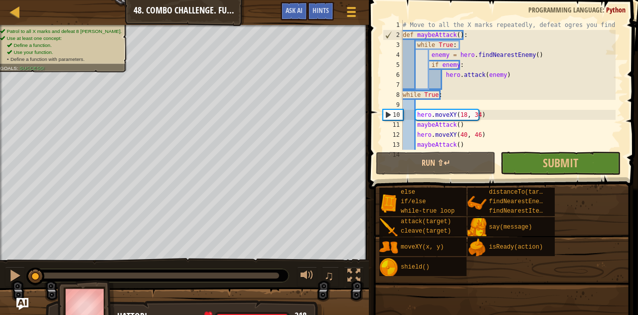
click at [445, 99] on div "# Move to all the X marks repeatedly, defeat ogres you find there def maybeAtta…" at bounding box center [512, 95] width 223 height 150
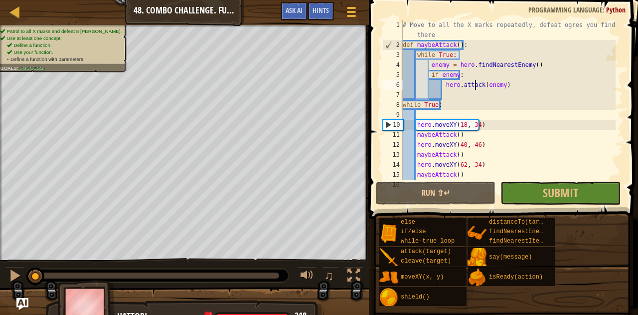
click at [474, 89] on div "# Move to all the X marks repeatedly, defeat ogres you find there def maybeAtta…" at bounding box center [508, 115] width 215 height 190
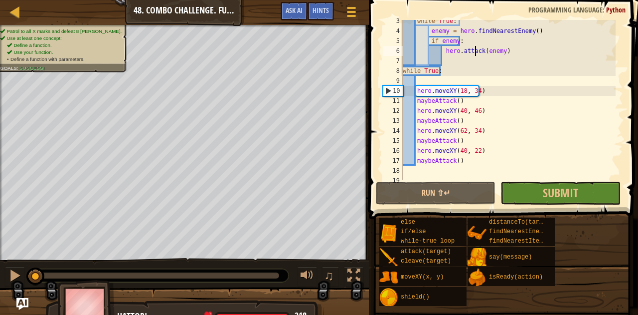
scroll to position [34, 0]
click at [325, 12] on span "Hints" at bounding box center [321, 9] width 16 height 9
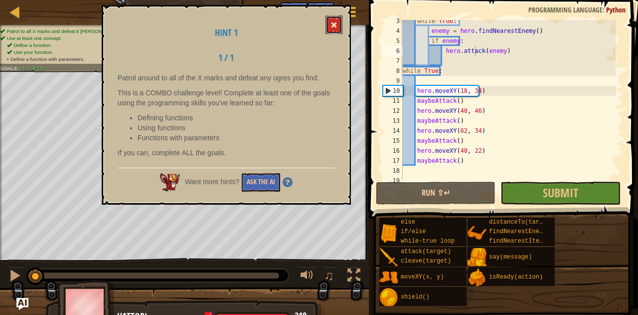
click at [335, 25] on span at bounding box center [334, 24] width 7 height 7
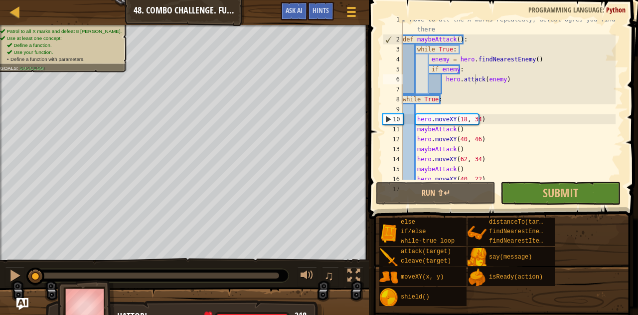
scroll to position [0, 0]
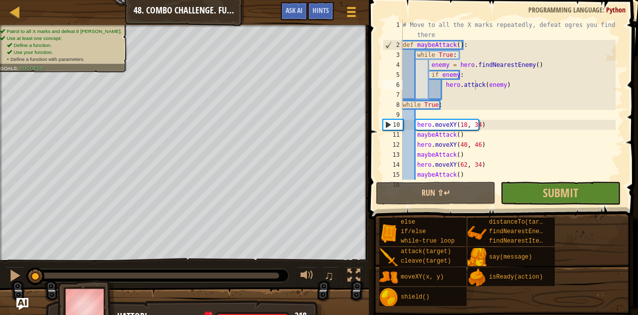
click at [456, 47] on div "# Move to all the X marks repeatedly, defeat ogres you find there def maybeAtta…" at bounding box center [508, 115] width 215 height 190
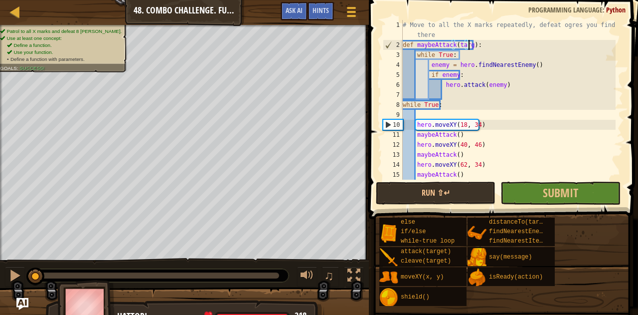
scroll to position [4, 5]
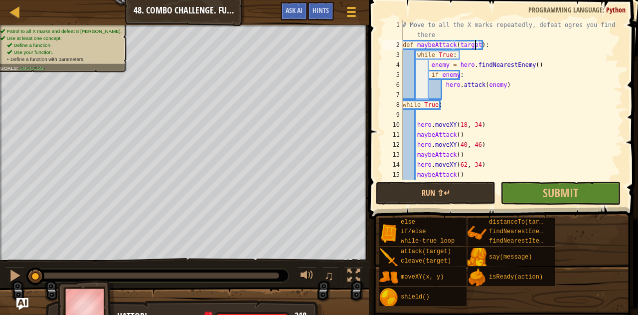
click at [443, 67] on div "# Move to all the X marks repeatedly, defeat ogres you find there def maybeAtta…" at bounding box center [508, 115] width 215 height 190
click at [453, 73] on div "# Move to all the X marks repeatedly, defeat ogres you find there def maybeAtta…" at bounding box center [508, 115] width 215 height 190
click at [497, 84] on div "# Move to all the X marks repeatedly, defeat ogres you find there def maybeAtta…" at bounding box center [508, 115] width 215 height 190
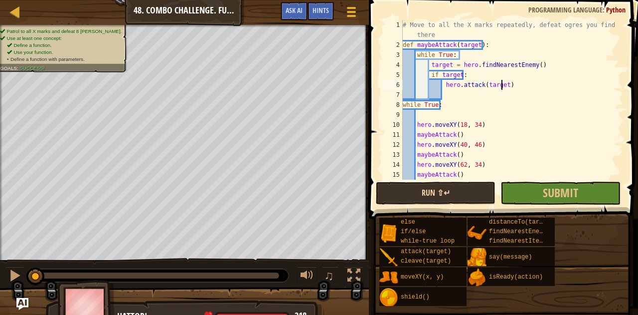
type textarea "hero.attack(target)"
click at [464, 191] on button "Run ⇧↵" at bounding box center [436, 193] width 120 height 23
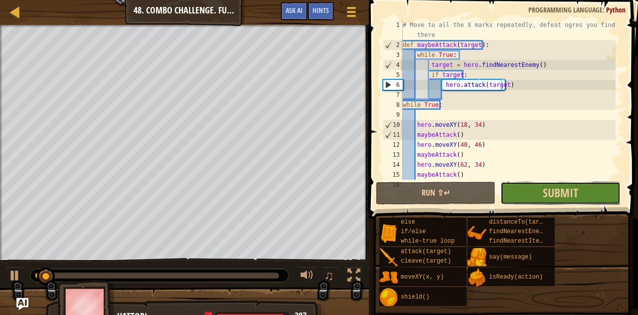
click at [531, 196] on button "Submit" at bounding box center [561, 193] width 120 height 23
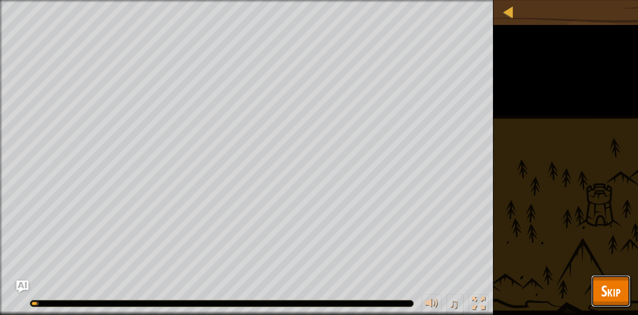
click at [615, 300] on span "Skip" at bounding box center [610, 290] width 19 height 20
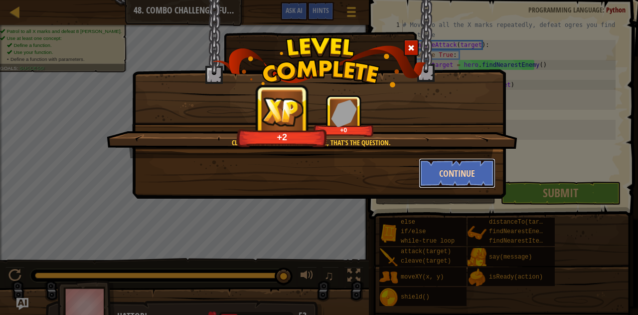
click at [442, 175] on button "Continue" at bounding box center [457, 173] width 77 height 30
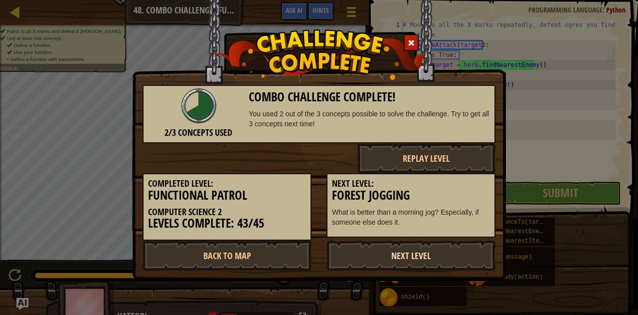
click at [414, 265] on link "Next Level" at bounding box center [411, 255] width 169 height 30
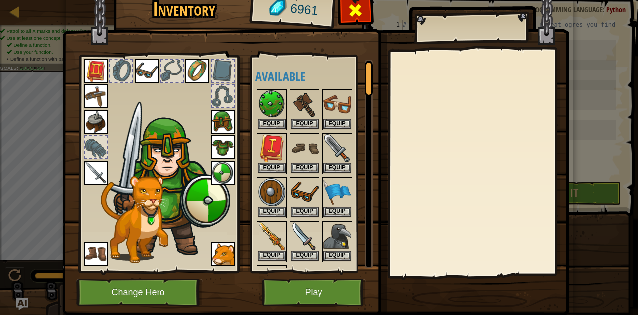
click at [348, 2] on span at bounding box center [356, 10] width 16 height 16
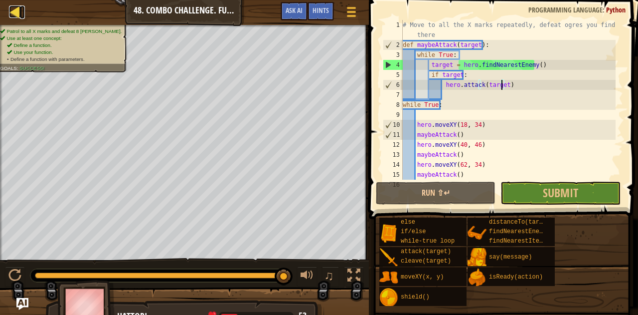
click at [14, 12] on div at bounding box center [15, 11] width 12 height 12
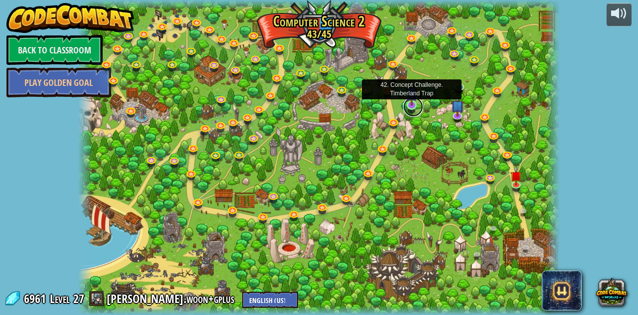
click at [416, 108] on link at bounding box center [413, 107] width 20 height 20
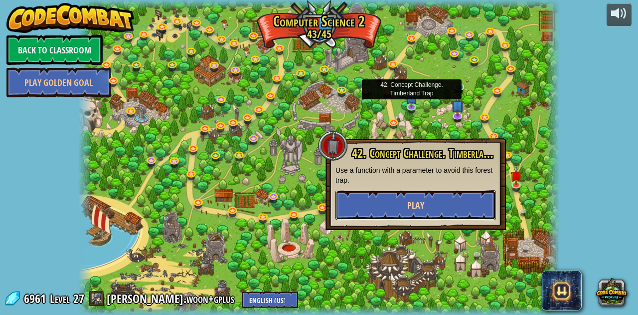
click at [404, 210] on button "Play" at bounding box center [416, 205] width 161 height 30
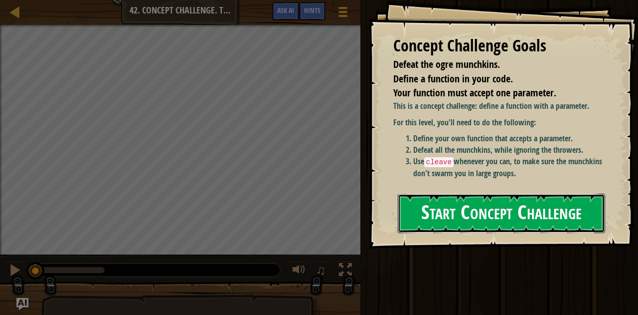
click at [443, 211] on button "Start Concept Challenge" at bounding box center [502, 213] width 208 height 39
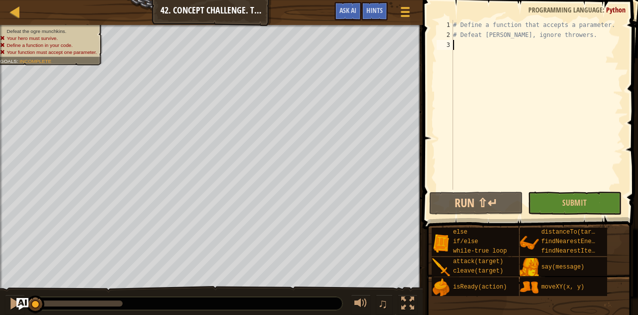
click at [475, 52] on div "# Define a function that accepts a parameter. # Defeat munchkins, ignore throwe…" at bounding box center [537, 115] width 172 height 190
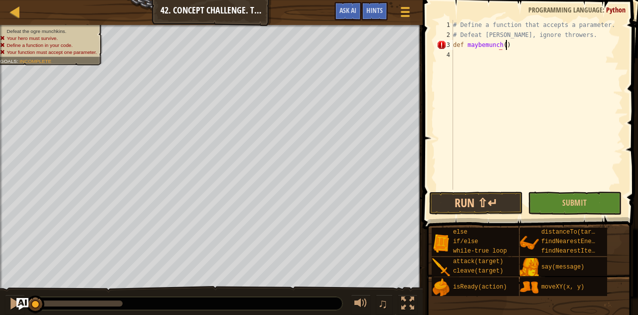
scroll to position [4, 4]
type textarea "def maybemunch():"
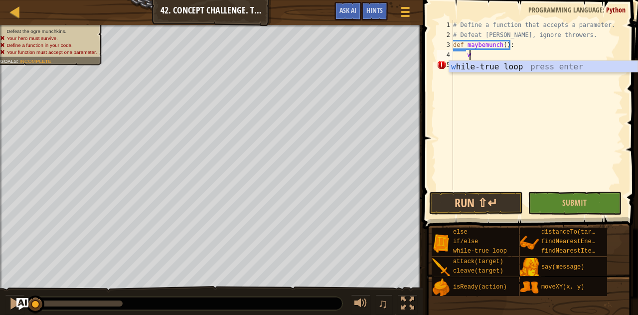
type textarea "wh"
click at [507, 68] on div "wh ile-true loop press enter" at bounding box center [543, 79] width 189 height 36
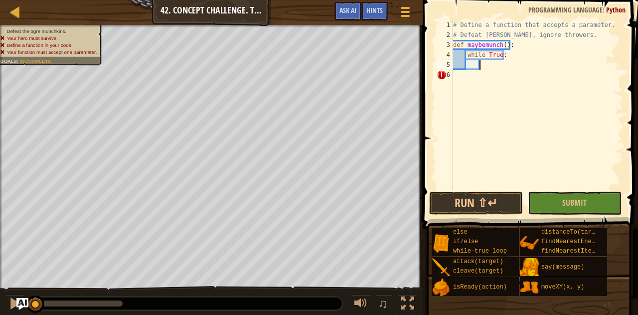
type textarea "e"
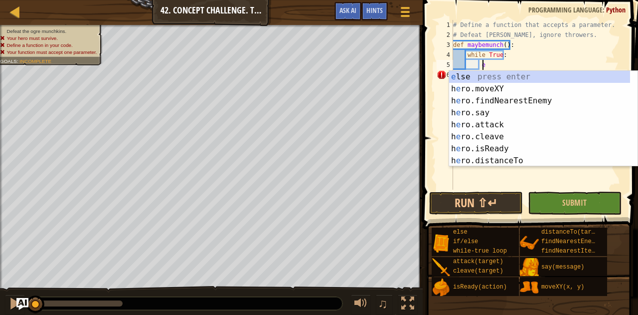
scroll to position [4, 2]
click at [504, 103] on div "e lse press enter h e ro.moveXY press enter h e ro.findNearestEnemy press enter…" at bounding box center [540, 131] width 182 height 120
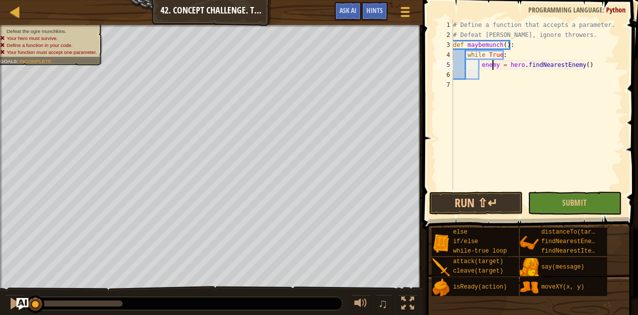
click at [494, 65] on div "# Define a function that accepts a parameter. # Defeat munchkins, ignore throwe…" at bounding box center [537, 115] width 172 height 190
click at [502, 44] on div "# Define a function that accepts a parameter. # Defeat munchkins, ignore throwe…" at bounding box center [537, 115] width 172 height 190
type textarea "def maybemunch(target):"
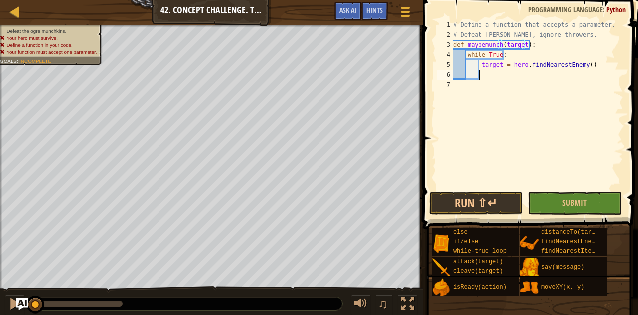
click at [493, 73] on div "# Define a function that accepts a parameter. # Defeat munchkins, ignore throwe…" at bounding box center [537, 115] width 172 height 190
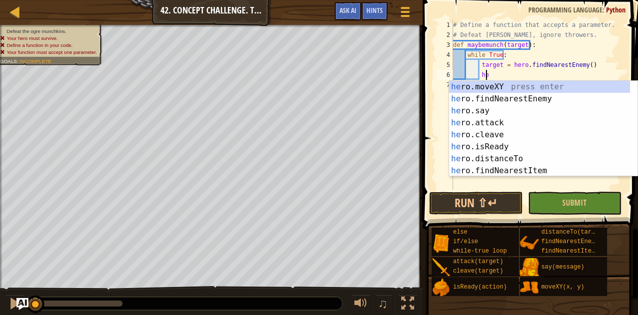
scroll to position [4, 2]
type textarea "h"
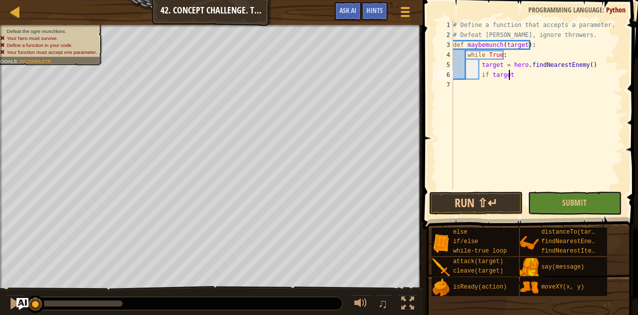
type textarea "if target:"
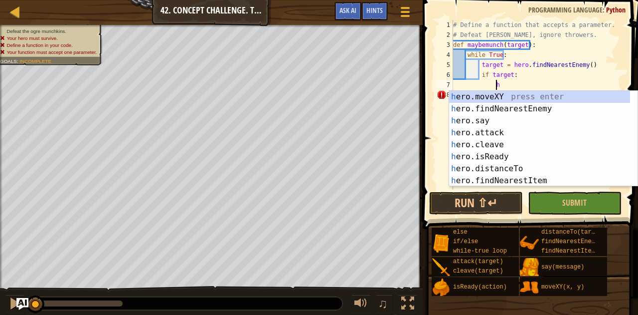
scroll to position [4, 3]
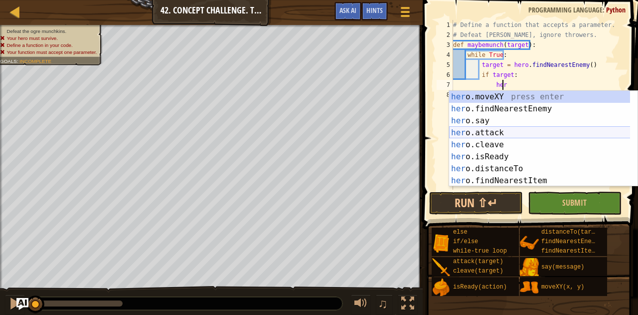
click at [505, 137] on div "her o.moveXY press enter her o.findNearestEnemy press enter her o.say press ent…" at bounding box center [540, 151] width 182 height 120
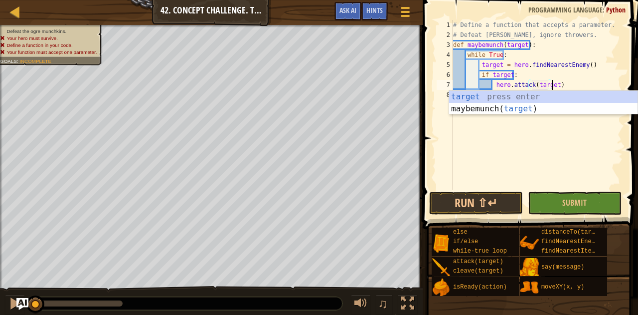
scroll to position [4, 8]
click at [565, 78] on div "# Define a function that accepts a parameter. # Defeat munchkins, ignore throwe…" at bounding box center [537, 115] width 172 height 190
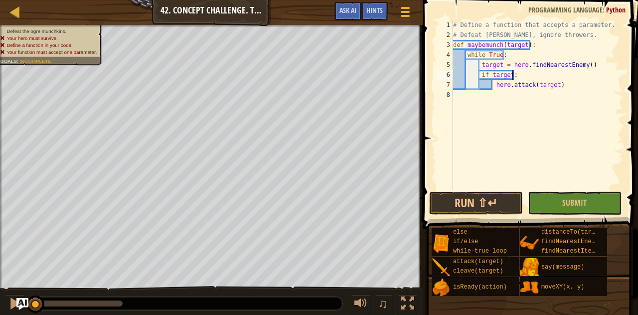
scroll to position [4, 4]
click at [559, 83] on div "# Define a function that accepts a parameter. # Defeat munchkins, ignore throwe…" at bounding box center [537, 115] width 172 height 190
type textarea "hero.attack(target)"
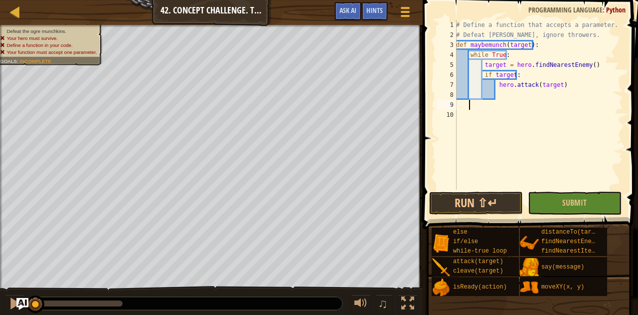
scroll to position [4, 0]
type textarea "w"
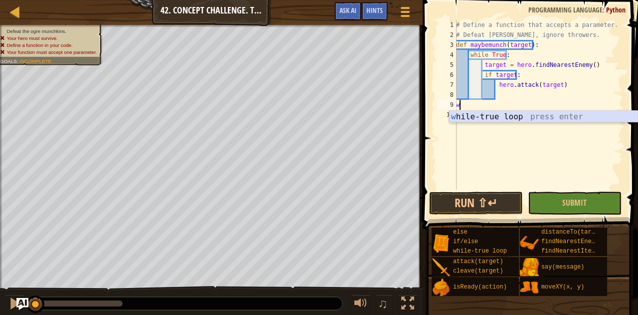
click at [557, 115] on div "w hile-true loop press enter" at bounding box center [543, 129] width 189 height 36
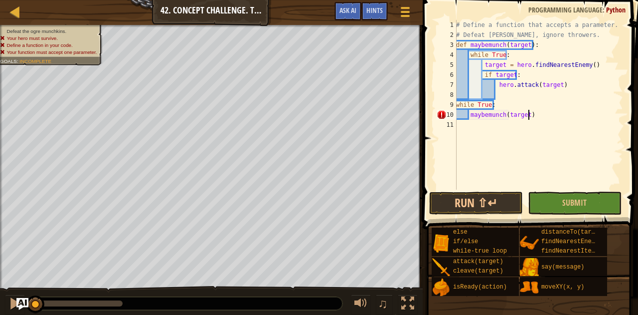
scroll to position [4, 5]
click at [485, 201] on button "Run ⇧↵" at bounding box center [476, 203] width 94 height 23
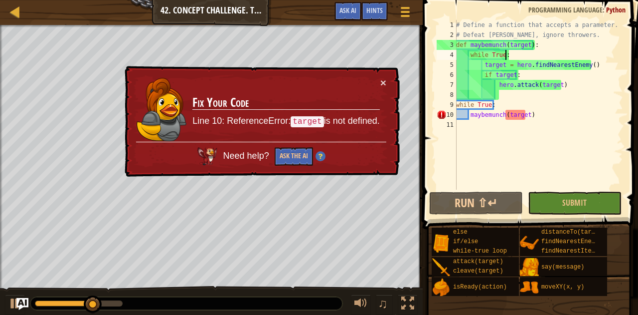
click at [513, 55] on div "# Define a function that accepts a parameter. # Defeat munchkins, ignore throwe…" at bounding box center [538, 115] width 169 height 190
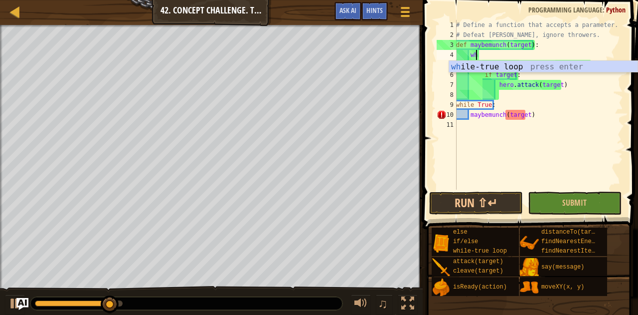
type textarea "w"
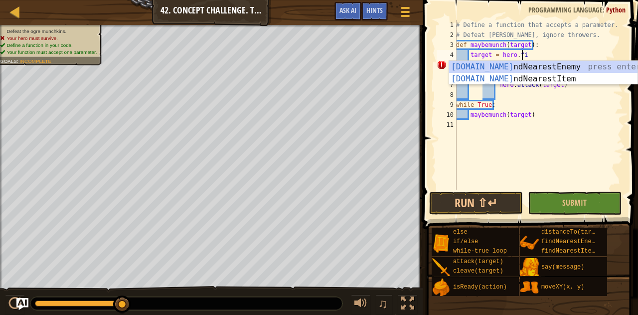
type textarea "target = hero.find"
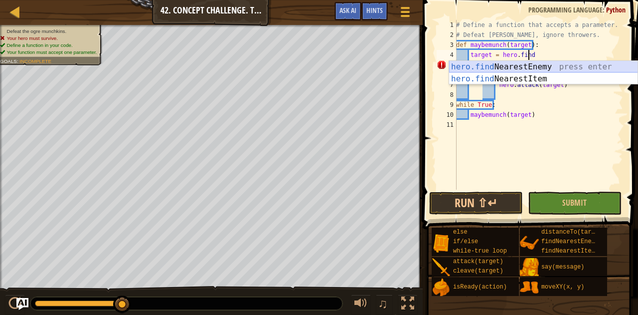
click at [524, 64] on div "hero.find NearestEnemy press enter hero.find NearestItem press enter" at bounding box center [543, 85] width 189 height 48
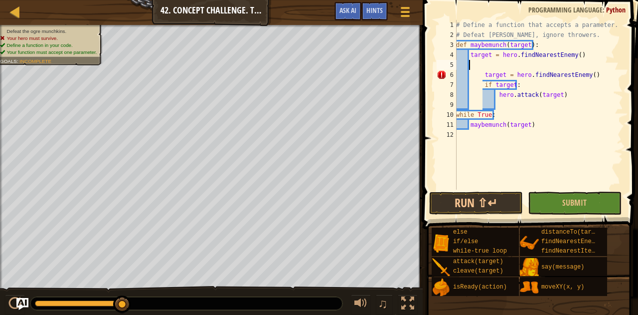
scroll to position [4, 0]
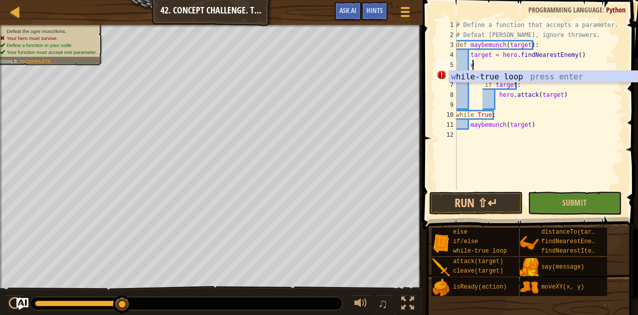
type textarea "whi"
click at [505, 74] on div "whi le-true loop press enter" at bounding box center [543, 89] width 189 height 36
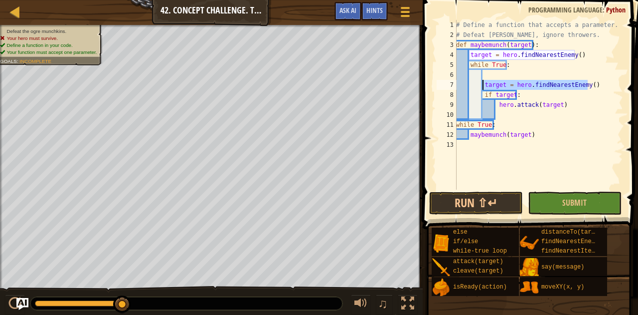
drag, startPoint x: 595, startPoint y: 87, endPoint x: 484, endPoint y: 81, distance: 111.9
click at [484, 81] on div "# Define a function that accepts a parameter. # Defeat munchkins, ignore throwe…" at bounding box center [538, 115] width 169 height 190
type textarea "target = hero.findNearestEnemy()"
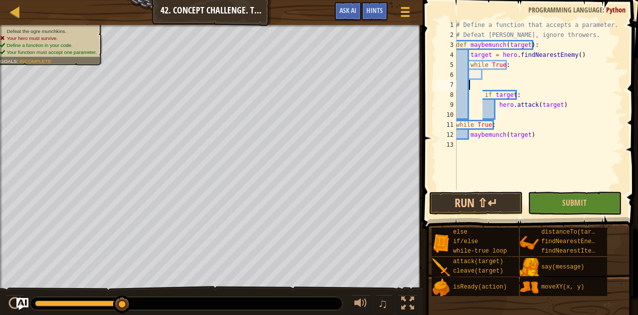
scroll to position [4, 0]
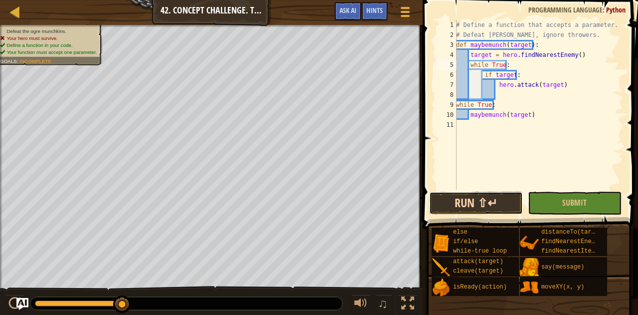
click at [479, 196] on button "Run ⇧↵" at bounding box center [476, 203] width 94 height 23
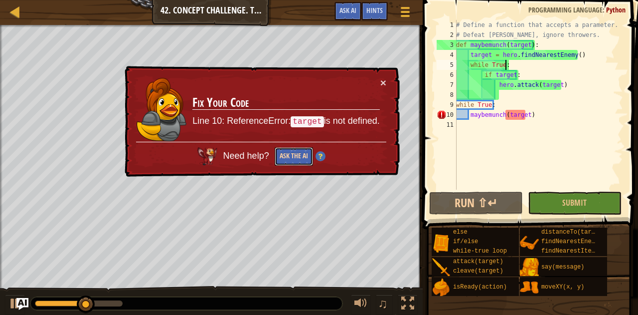
click at [295, 147] on button "Ask the AI" at bounding box center [294, 156] width 38 height 18
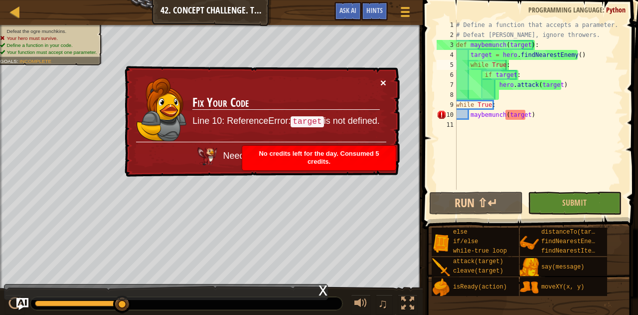
click at [386, 79] on button "×" at bounding box center [384, 82] width 6 height 10
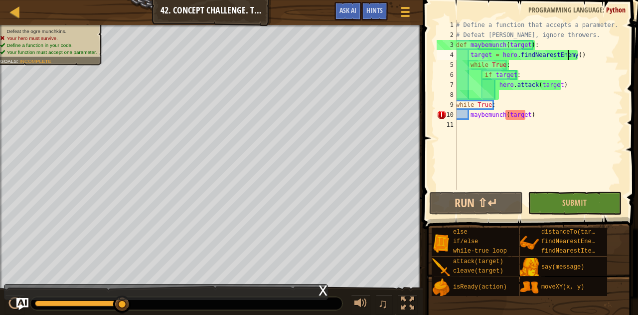
click at [567, 55] on div "# Define a function that accepts a parameter. # Defeat munchkins, ignore throwe…" at bounding box center [538, 115] width 169 height 190
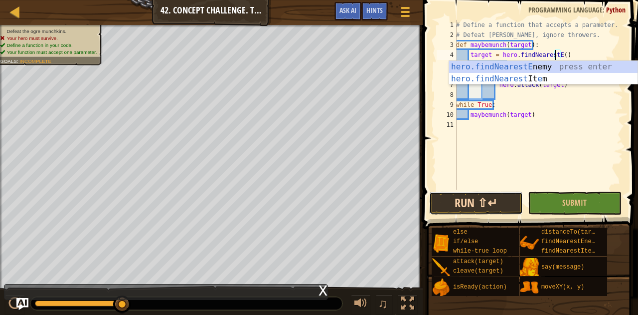
click at [494, 205] on button "Run ⇧↵" at bounding box center [476, 203] width 94 height 23
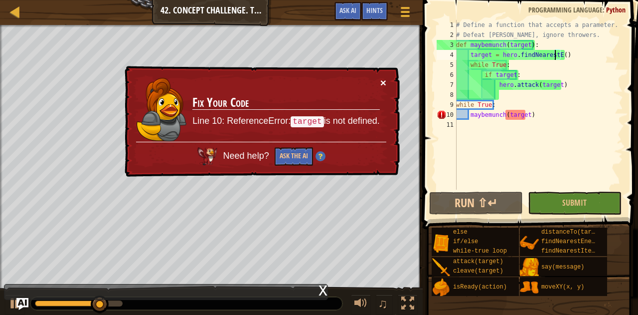
click at [380, 82] on div "× Fix Your Code Line 10: ReferenceError: target is not defined. Need help? Ask …" at bounding box center [262, 121] width 278 height 113
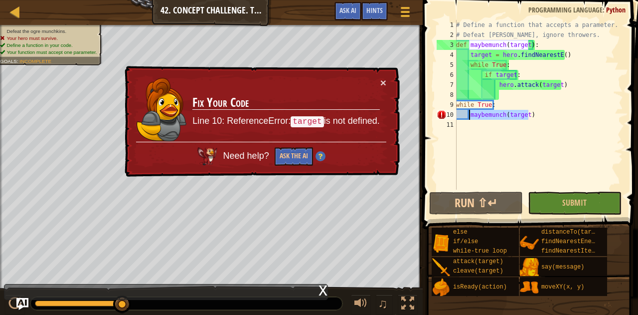
drag, startPoint x: 532, startPoint y: 112, endPoint x: 469, endPoint y: 116, distance: 63.0
click at [469, 116] on div "# Define a function that accepts a parameter. # Defeat munchkins, ignore throwe…" at bounding box center [538, 115] width 169 height 190
click at [536, 114] on div "# Define a function that accepts a parameter. # Defeat munchkins, ignore throwe…" at bounding box center [538, 105] width 169 height 170
click at [384, 80] on button "×" at bounding box center [384, 84] width 6 height 10
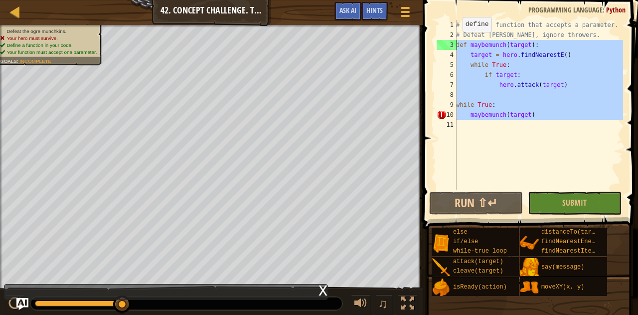
drag, startPoint x: 556, startPoint y: 120, endPoint x: 452, endPoint y: 40, distance: 130.6
click at [452, 40] on div "maybemunch(target) 1 2 3 4 5 6 7 8 9 10 11 # Define a function that accepts a p…" at bounding box center [529, 105] width 189 height 170
type textarea "def maybemunch(target): target = hero.findNearestE()"
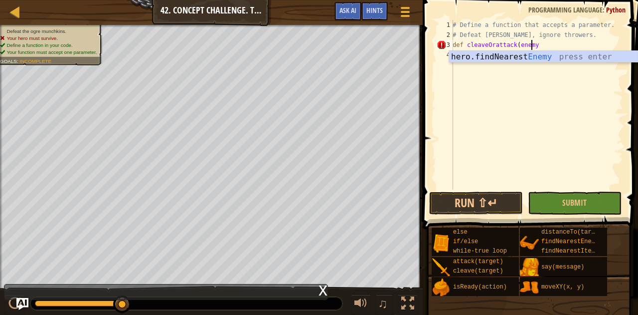
scroll to position [4, 6]
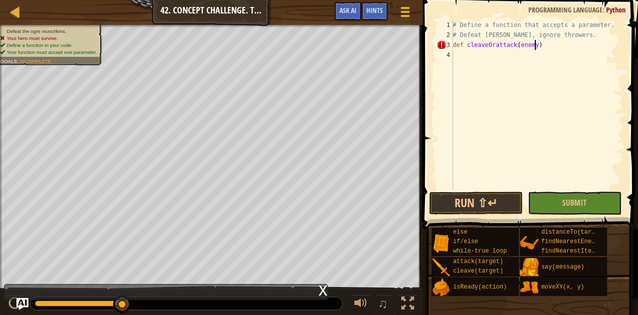
type textarea "def cleaveOrattack(enemy):"
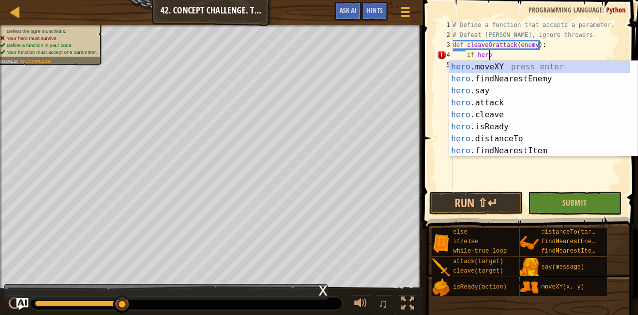
scroll to position [4, 2]
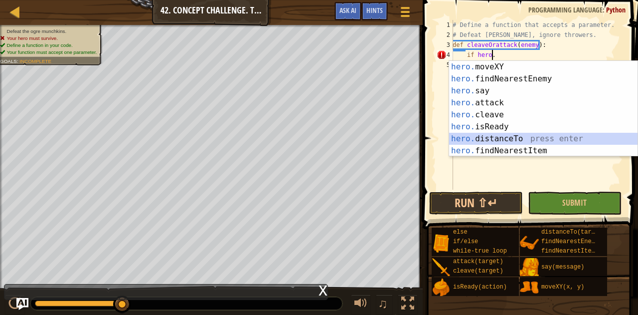
click at [528, 140] on div "hero. moveXY press enter hero. findNearestEnemy press enter hero. say press ent…" at bounding box center [543, 121] width 189 height 120
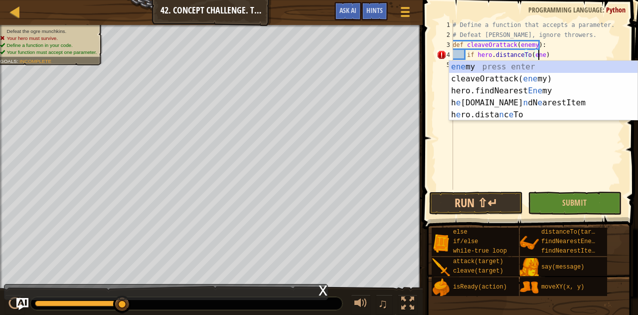
scroll to position [4, 7]
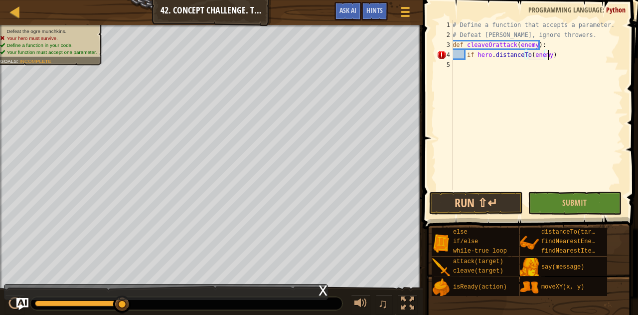
click at [556, 50] on div "# Define a function that accepts a parameter. # Defeat munchkins, ignore throwe…" at bounding box center [537, 115] width 173 height 190
type textarea "if hero.distanceTo(enemy) < 5:"
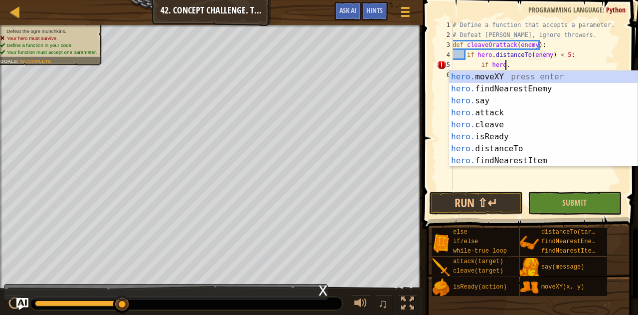
scroll to position [4, 4]
click at [535, 139] on div "hero. moveXY press enter hero. findNearestEnemy press enter hero. say press ent…" at bounding box center [543, 131] width 189 height 120
type textarea "if hero.isReady("cleave")"
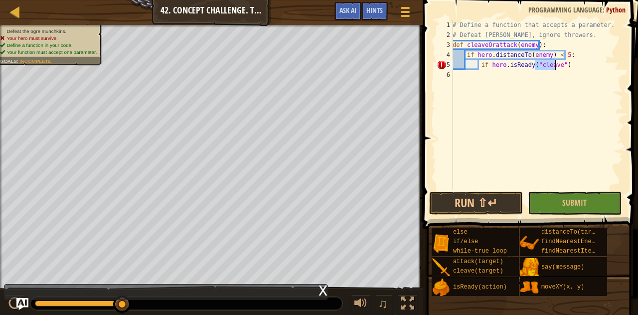
click at [563, 104] on div "# Define a function that accepts a parameter. # Defeat munchkins, ignore throwe…" at bounding box center [537, 115] width 173 height 190
click at [565, 64] on div "# Define a function that accepts a parameter. # Defeat munchkins, ignore throwe…" at bounding box center [537, 115] width 173 height 190
type textarea "if hero.isReady("cleave"):"
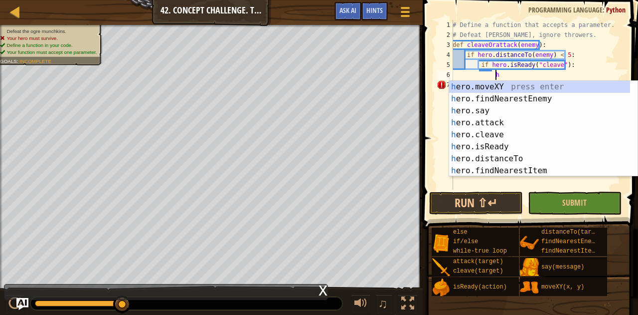
scroll to position [4, 3]
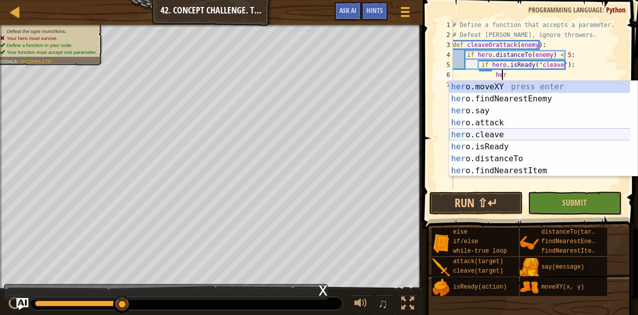
click at [515, 136] on div "her o.moveXY press enter her o.findNearestEnemy press enter her o.say press ent…" at bounding box center [540, 141] width 182 height 120
type textarea "hero.cleave(enemy)"
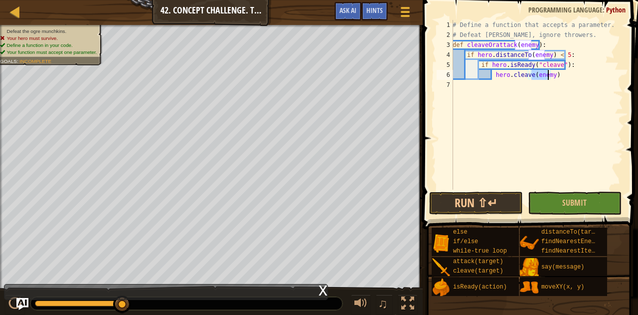
click at [579, 73] on div "# Define a function that accepts a parameter. # Defeat munchkins, ignore throwe…" at bounding box center [537, 115] width 173 height 190
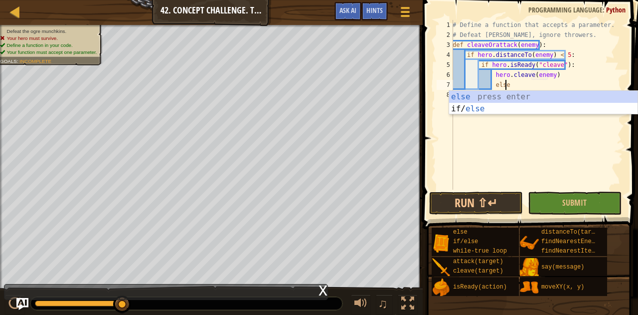
type textarea "else:"
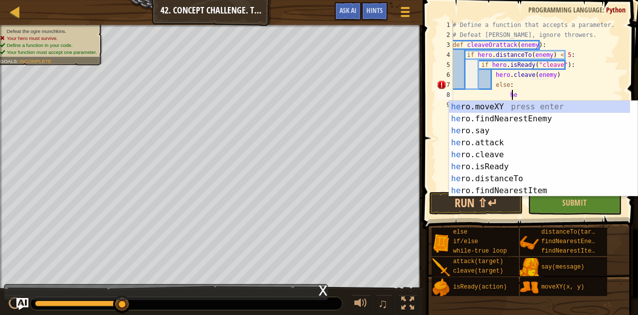
scroll to position [4, 4]
click at [514, 144] on div "her o.moveXY press enter her o.findNearestEnemy press enter her o.say press ent…" at bounding box center [540, 161] width 182 height 120
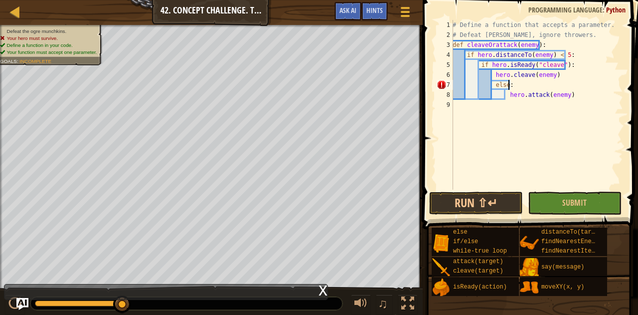
click at [594, 83] on div "# Define a function that accepts a parameter. # Defeat munchkins, ignore throwe…" at bounding box center [537, 115] width 173 height 190
click at [570, 95] on div "# Define a function that accepts a parameter. # Defeat munchkins, ignore throwe…" at bounding box center [537, 115] width 173 height 190
click at [519, 86] on div "# Define a function that accepts a parameter. # Defeat munchkins, ignore throwe…" at bounding box center [537, 115] width 173 height 190
click at [492, 77] on div "# Define a function that accepts a parameter. # Defeat munchkins, ignore throwe…" at bounding box center [537, 115] width 173 height 190
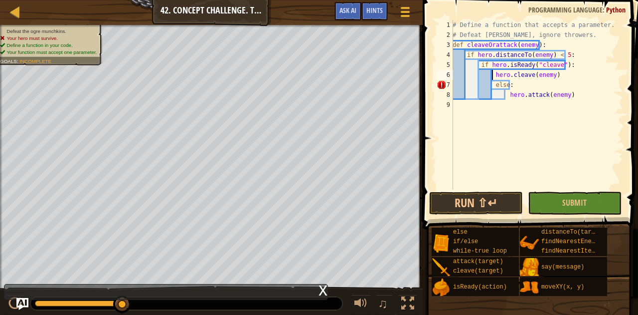
click at [493, 84] on div "# Define a function that accepts a parameter. # Defeat munchkins, ignore throwe…" at bounding box center [537, 115] width 173 height 190
click at [504, 94] on div "# Define a function that accepts a parameter. # Defeat munchkins, ignore throwe…" at bounding box center [537, 115] width 173 height 190
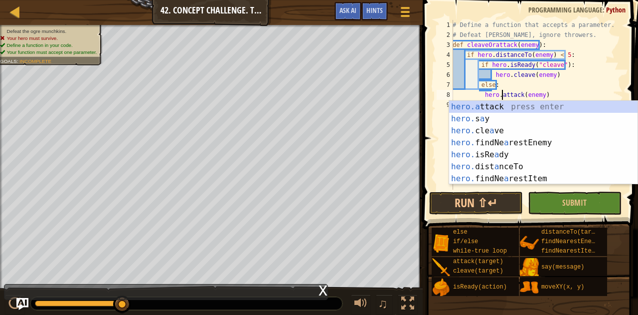
click at [481, 98] on div "# Define a function that accepts a parameter. # Defeat munchkins, ignore throwe…" at bounding box center [537, 115] width 173 height 190
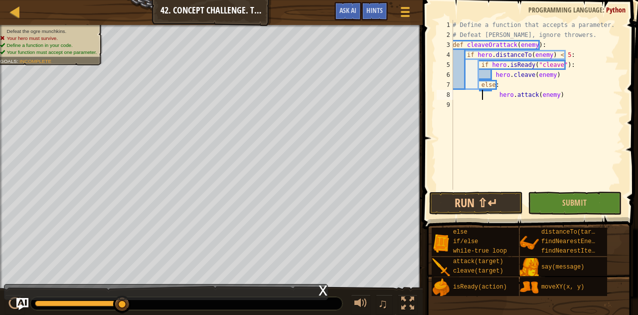
click at [482, 97] on div "# Define a function that accepts a parameter. # Defeat munchkins, ignore throwe…" at bounding box center [537, 115] width 173 height 190
click at [500, 95] on div "# Define a function that accepts a parameter. # Defeat munchkins, ignore throwe…" at bounding box center [537, 115] width 173 height 190
click at [497, 94] on div "# Define a function that accepts a parameter. # Defeat munchkins, ignore throwe…" at bounding box center [537, 115] width 173 height 190
click at [465, 78] on div "# Define a function that accepts a parameter. # Defeat munchkins, ignore throwe…" at bounding box center [537, 115] width 173 height 190
click at [502, 96] on div "# Define a function that accepts a parameter. # Defeat munchkins, ignore throwe…" at bounding box center [537, 115] width 173 height 190
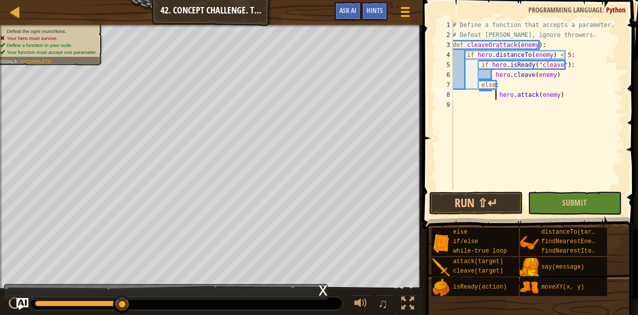
type textarea "hero.attack(enemy)"
click at [569, 93] on div "# Define a function that accepts a parameter. # Defeat munchkins, ignore throwe…" at bounding box center [537, 115] width 173 height 190
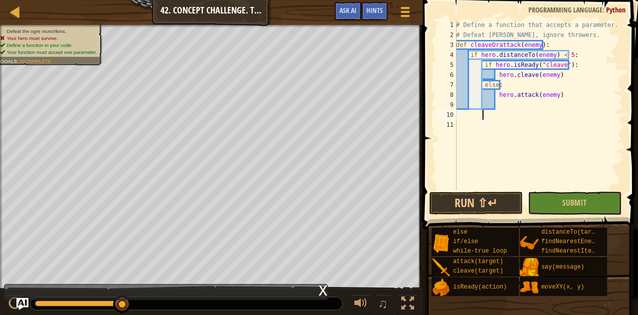
scroll to position [4, 0]
type textarea "whi"
click at [546, 123] on div "whi le-true loop press enter" at bounding box center [543, 139] width 189 height 36
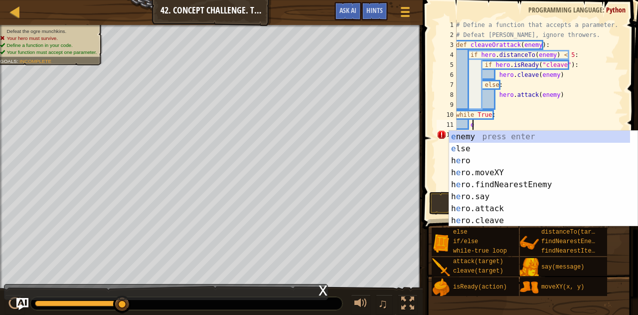
scroll to position [4, 1]
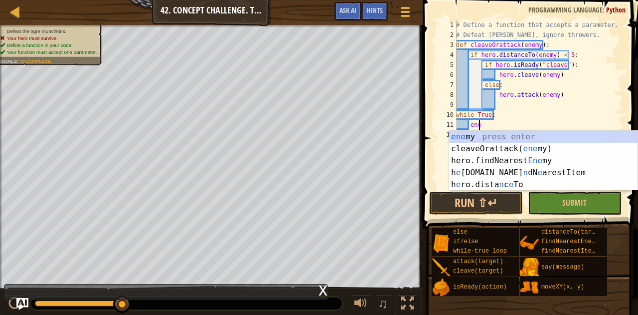
type textarea "enemy"
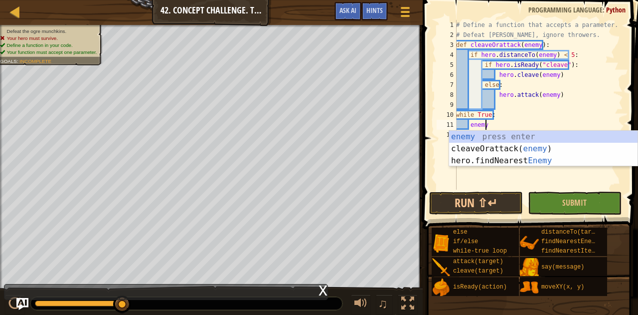
scroll to position [4, 2]
click at [525, 160] on div "enemy press enter cleaveOrattack( enemy ) press enter hero.findNearest Enemy pr…" at bounding box center [543, 161] width 189 height 60
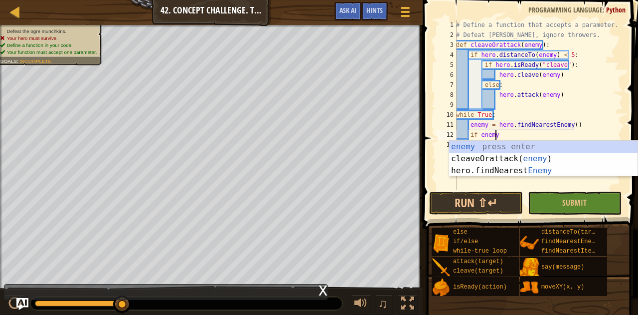
type textarea "if enemy:"
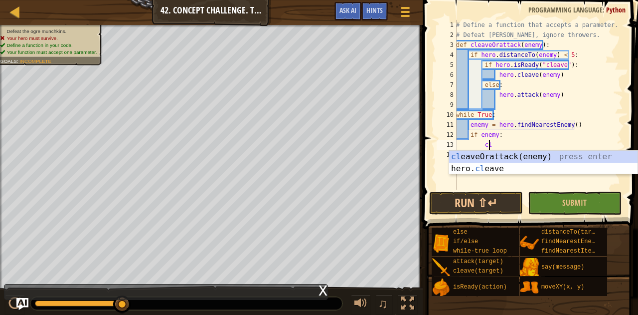
click at [525, 160] on div "cl eaveOrattack(enemy) press enter hero. cl eave press enter" at bounding box center [543, 175] width 189 height 48
type textarea "cleaveOrattack(enemy)"
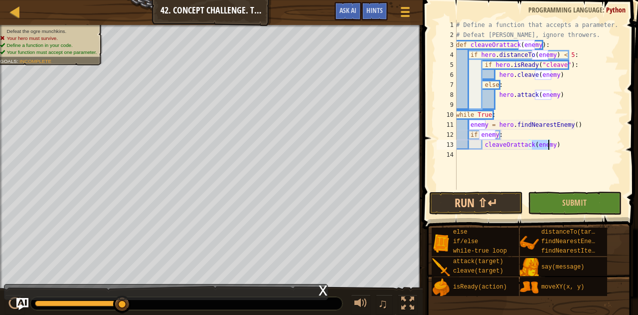
click at [525, 172] on div "# Define a function that accepts a parameter. # Defeat munchkins, ignore throwe…" at bounding box center [538, 115] width 169 height 190
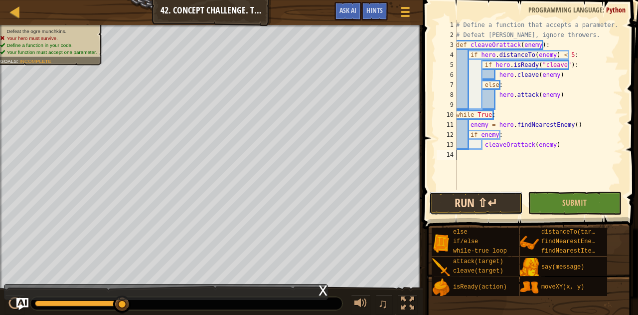
click at [489, 200] on button "Run ⇧↵" at bounding box center [476, 203] width 94 height 23
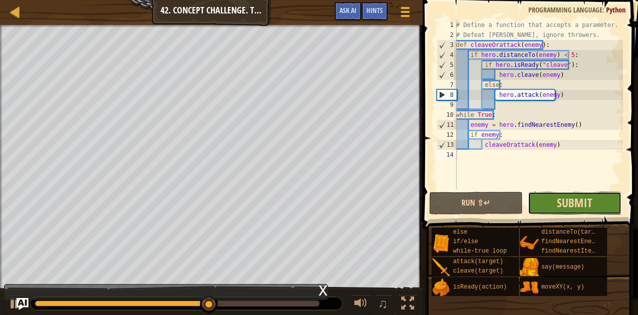
click at [559, 208] on span "Submit" at bounding box center [574, 202] width 35 height 16
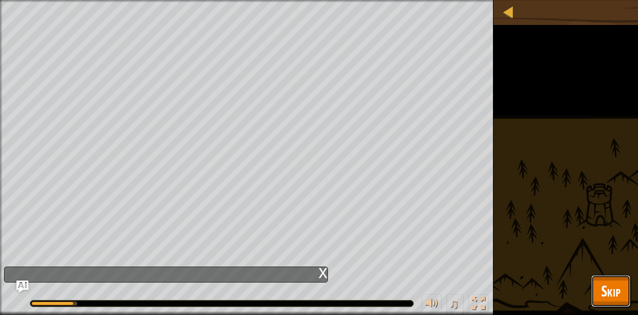
click at [599, 295] on button "Skip" at bounding box center [610, 291] width 39 height 32
